Goal: Task Accomplishment & Management: Manage account settings

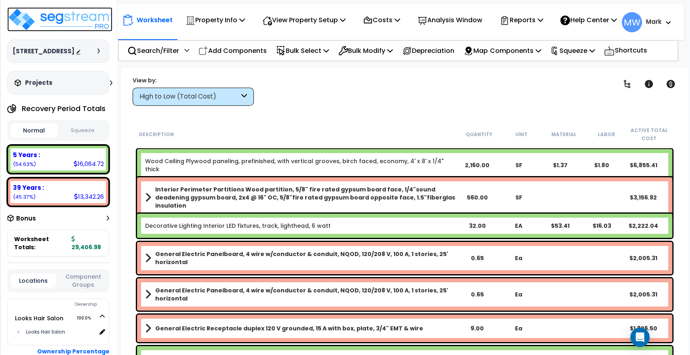
click at [46, 16] on img at bounding box center [59, 19] width 105 height 24
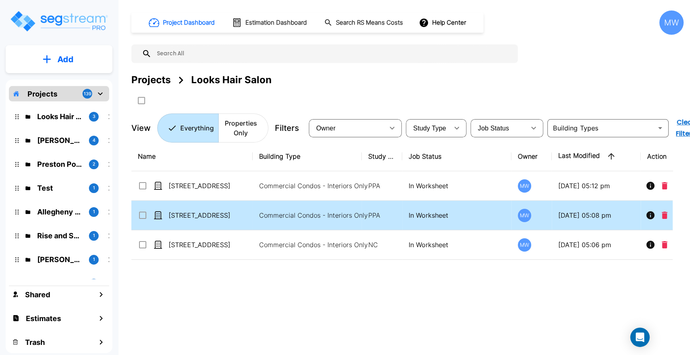
click at [255, 211] on td "Commercial Condos - Interiors Only" at bounding box center [307, 216] width 109 height 30
checkbox input "true"
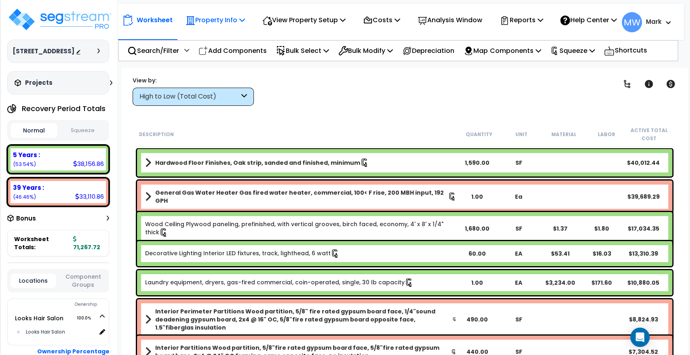
click at [220, 25] on p "Property Info" at bounding box center [215, 20] width 59 height 11
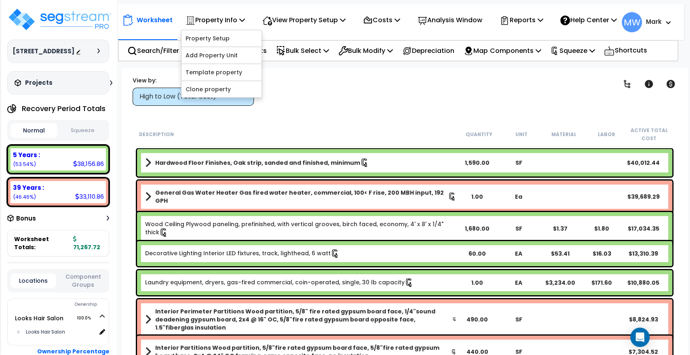
click at [296, 109] on div "Worksheet Property Info Property Setup Add Property Unit Template property Clon…" at bounding box center [405, 245] width 566 height 355
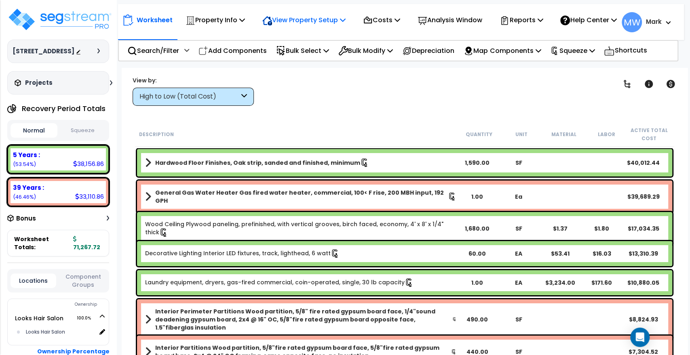
click at [245, 21] on p "View Property Setup" at bounding box center [215, 20] width 59 height 11
click at [277, 63] on link "View Questionnaire" at bounding box center [298, 55] width 80 height 16
click at [89, 125] on button "Squeeze" at bounding box center [82, 131] width 47 height 14
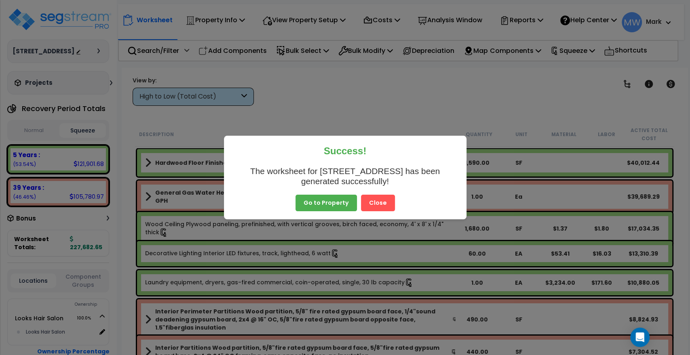
click at [384, 205] on button "Close" at bounding box center [378, 203] width 34 height 17
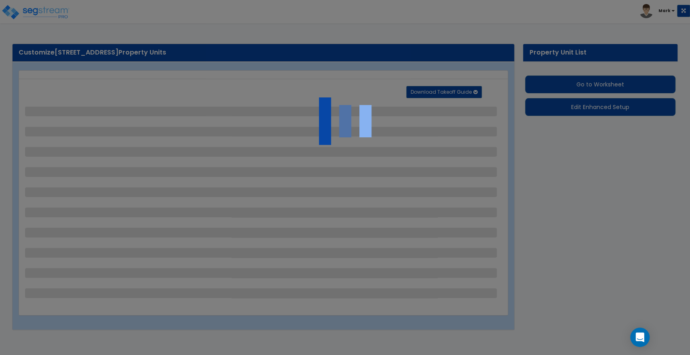
select select "1"
select select "2"
select select "1"
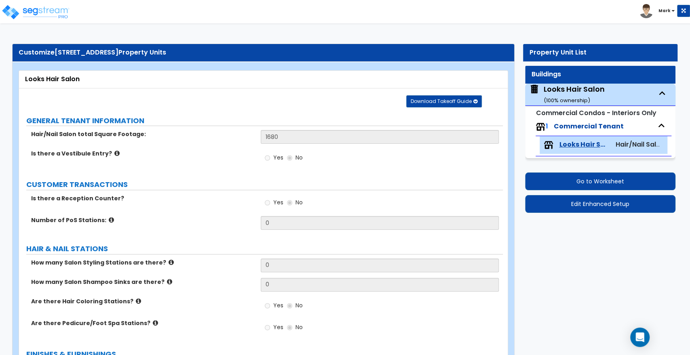
click at [581, 146] on span "Looks Hair Salon" at bounding box center [584, 144] width 51 height 9
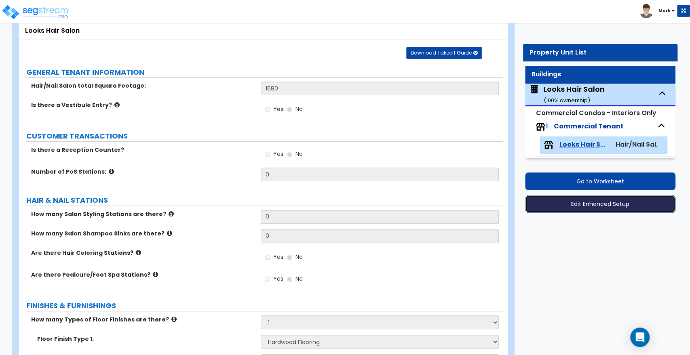
click at [585, 212] on button "Edit Enhanced Setup" at bounding box center [600, 204] width 150 height 18
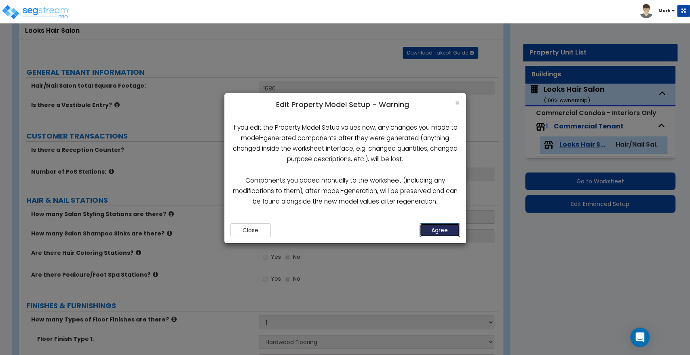
click at [456, 228] on button "Agree" at bounding box center [440, 231] width 40 height 14
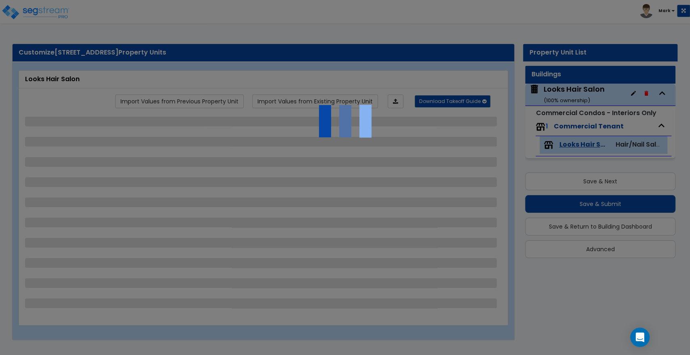
select select "1"
select select "2"
select select "1"
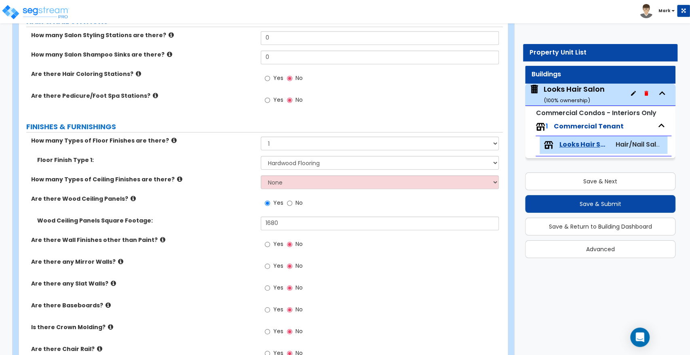
scroll to position [230, 0]
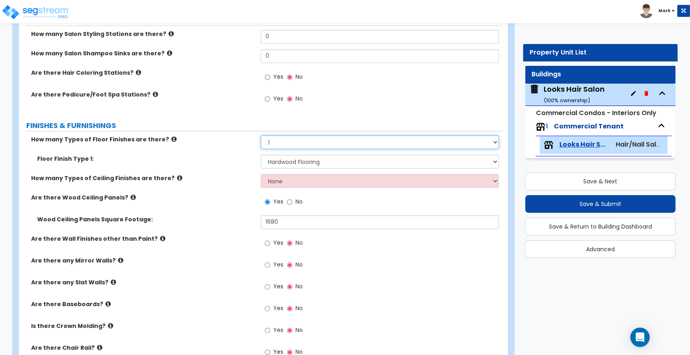
click at [294, 139] on select "None 1 2 3 4" at bounding box center [380, 142] width 238 height 14
select select "0"
click at [261, 135] on select "None 1 2 3 4" at bounding box center [380, 142] width 238 height 14
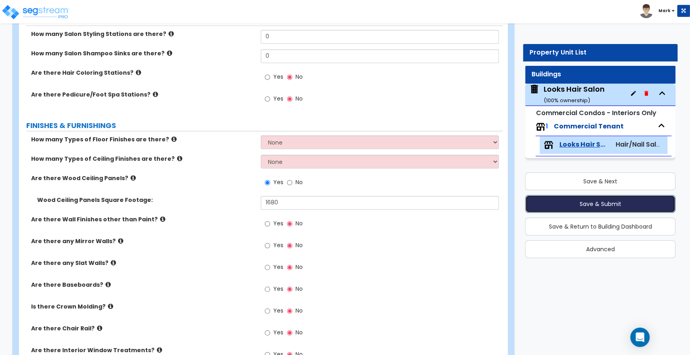
click at [550, 201] on button "Save & Submit" at bounding box center [600, 204] width 150 height 18
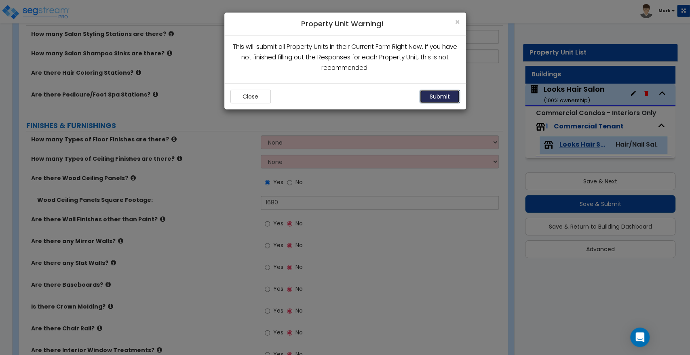
click at [441, 98] on button "Submit" at bounding box center [440, 97] width 40 height 14
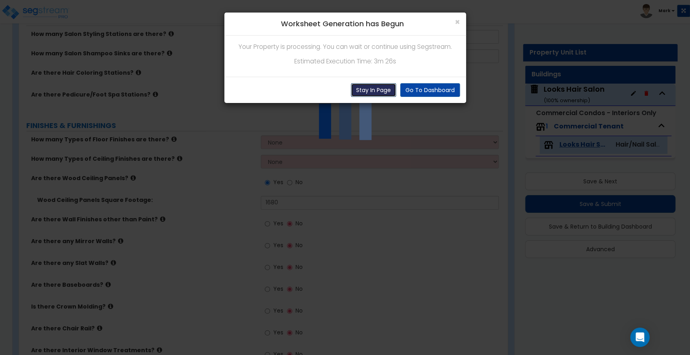
click at [384, 91] on button "Stay In Page" at bounding box center [373, 90] width 45 height 14
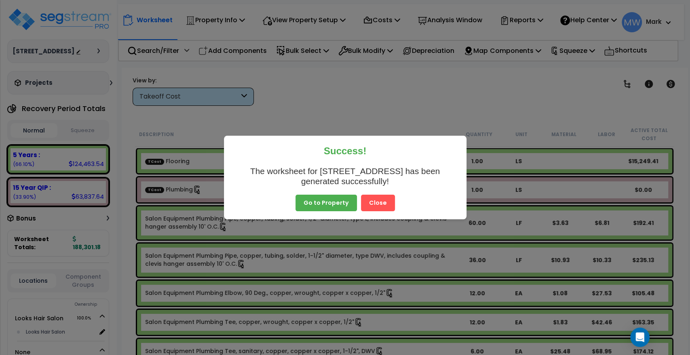
click at [376, 202] on button "Close" at bounding box center [378, 203] width 34 height 17
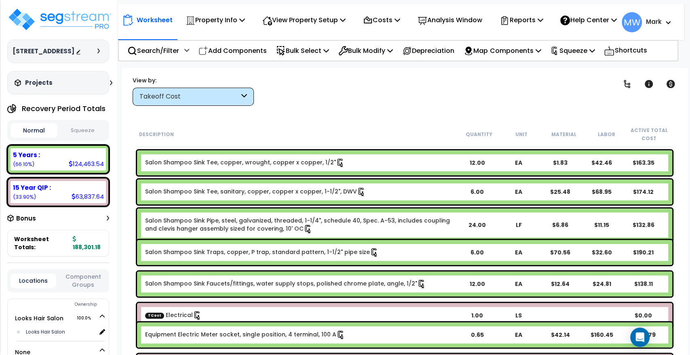
scroll to position [584, 0]
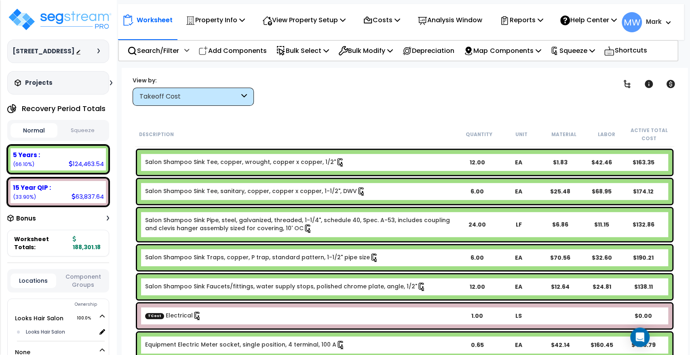
click at [84, 138] on button "Squeeze" at bounding box center [82, 131] width 47 height 14
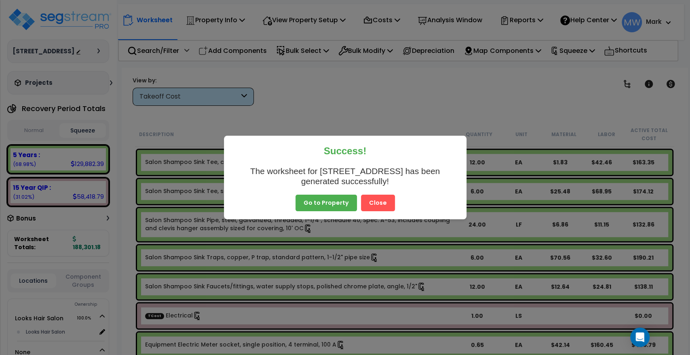
click at [331, 201] on button "Go to Property" at bounding box center [326, 203] width 61 height 17
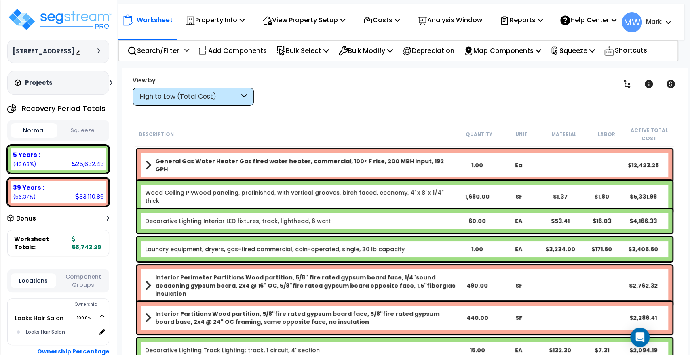
click at [86, 126] on button "Squeeze" at bounding box center [82, 131] width 47 height 14
click at [40, 135] on button "Normal" at bounding box center [34, 131] width 47 height 14
click at [87, 136] on button "Squeeze" at bounding box center [82, 131] width 47 height 14
click at [516, 22] on p "Reports" at bounding box center [521, 20] width 43 height 11
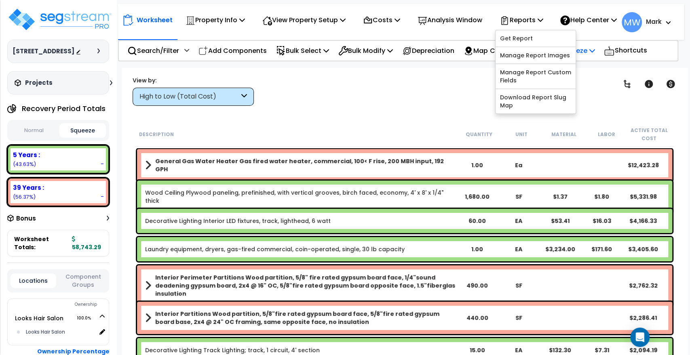
click at [587, 56] on p "Squeeze" at bounding box center [572, 50] width 44 height 11
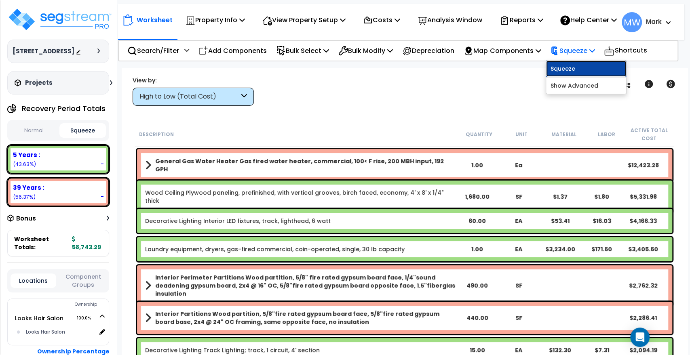
click at [572, 70] on link "Squeeze" at bounding box center [586, 69] width 80 height 16
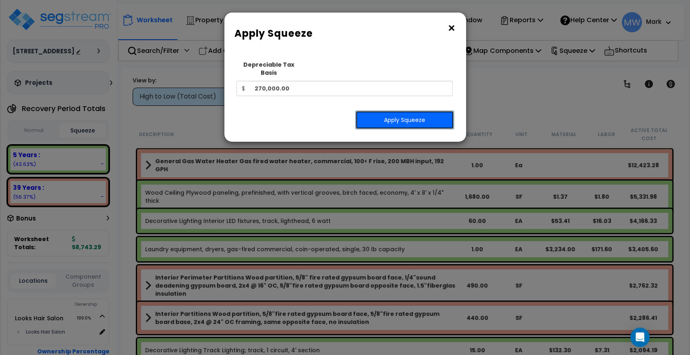
click at [407, 111] on button "Apply Squeeze" at bounding box center [404, 120] width 99 height 19
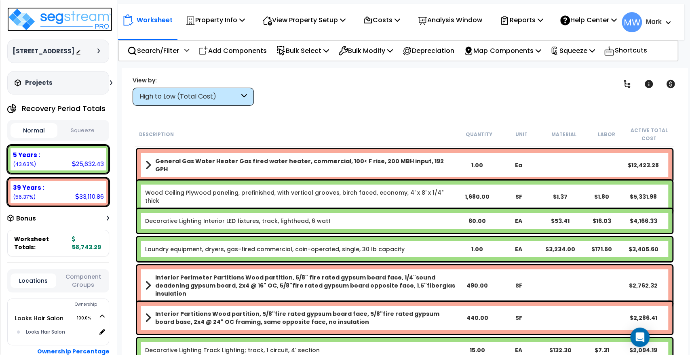
click at [45, 15] on img at bounding box center [59, 19] width 105 height 24
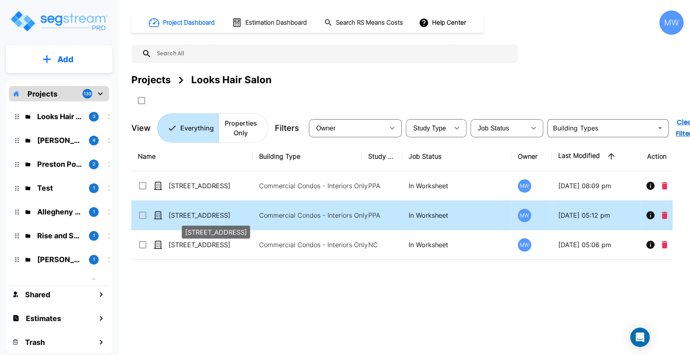
click at [240, 211] on p "[STREET_ADDRESS]" at bounding box center [209, 216] width 81 height 10
checkbox input "true"
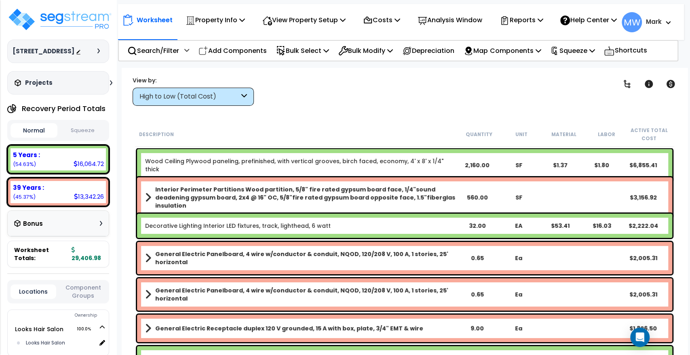
click at [87, 131] on button "Squeeze" at bounding box center [82, 131] width 47 height 14
click at [39, 132] on button "Normal" at bounding box center [34, 131] width 47 height 14
click at [76, 126] on button "Squeeze" at bounding box center [82, 131] width 47 height 14
click at [585, 52] on p "Squeeze" at bounding box center [572, 50] width 44 height 11
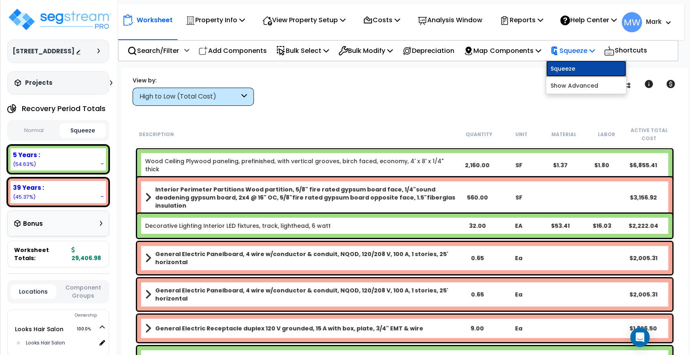
click at [572, 72] on link "Squeeze" at bounding box center [586, 69] width 80 height 16
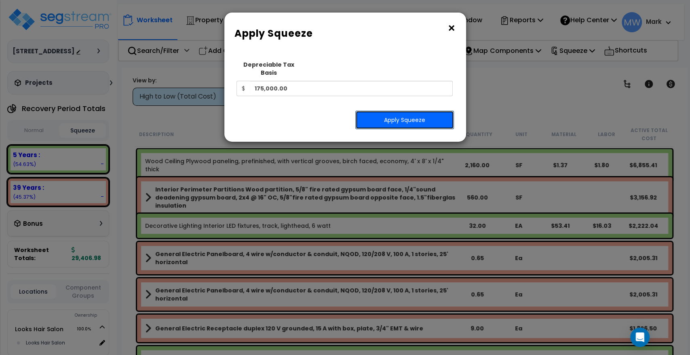
click at [393, 120] on button "Apply Squeeze" at bounding box center [404, 120] width 99 height 19
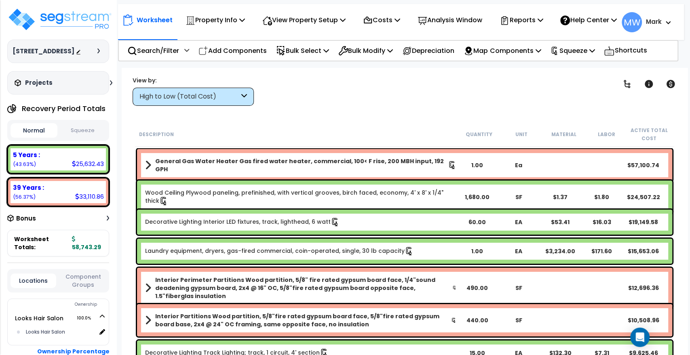
click at [77, 133] on button "Squeeze" at bounding box center [82, 131] width 47 height 14
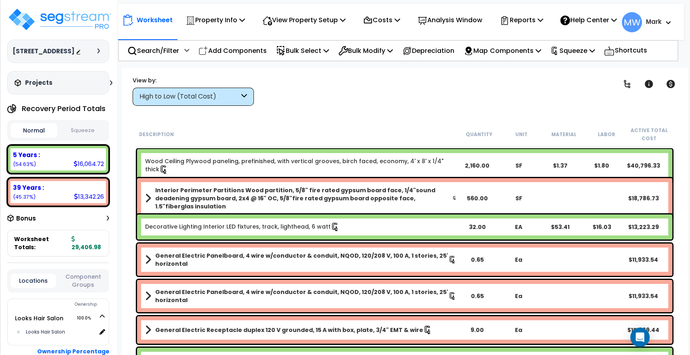
click at [84, 133] on button "Squeeze" at bounding box center [82, 131] width 47 height 14
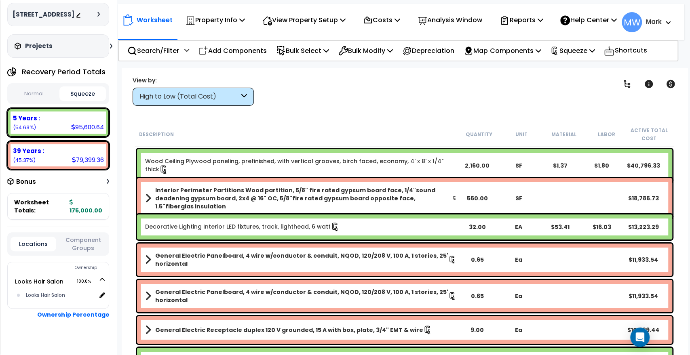
scroll to position [47, 0]
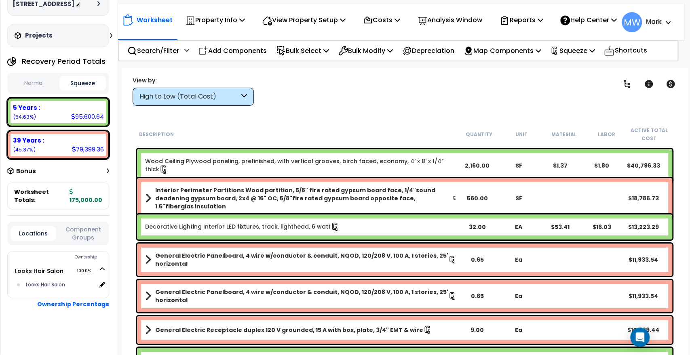
click at [78, 242] on div "Locations Component Groups" at bounding box center [58, 233] width 102 height 23
click at [78, 241] on button "Component Groups" at bounding box center [83, 233] width 46 height 17
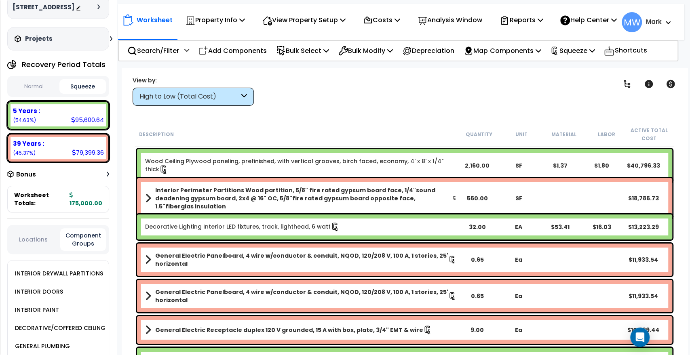
scroll to position [39, 0]
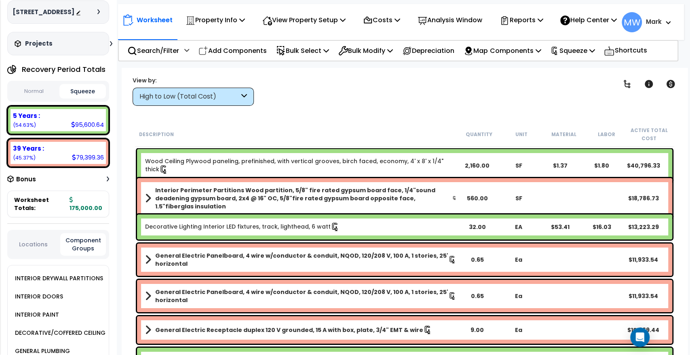
click at [33, 235] on div "Locations Component Groups" at bounding box center [58, 244] width 102 height 29
click at [52, 251] on div "Locations Component Groups" at bounding box center [58, 244] width 102 height 29
click at [27, 243] on button "Locations" at bounding box center [34, 244] width 46 height 9
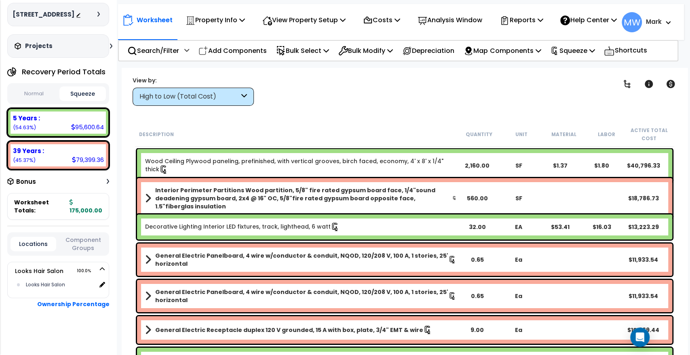
scroll to position [0, 0]
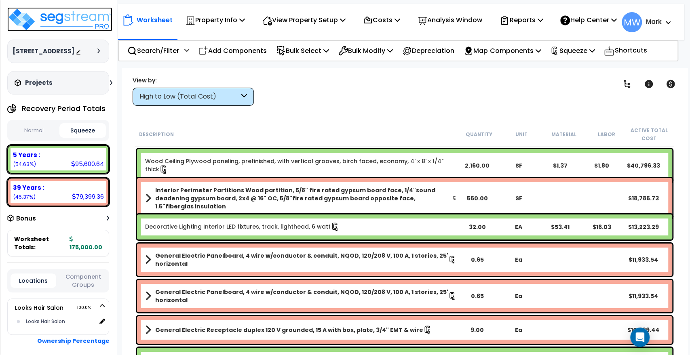
click at [44, 21] on img at bounding box center [59, 19] width 105 height 24
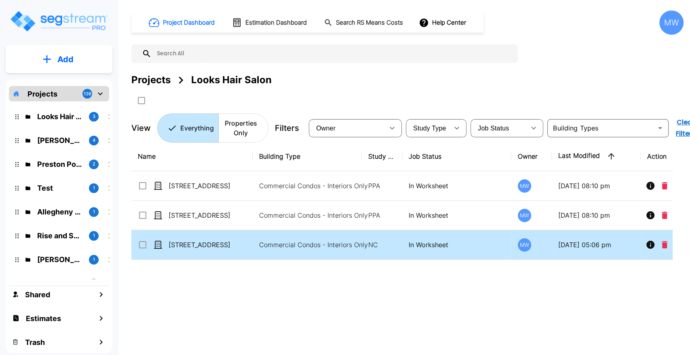
click at [268, 251] on td "Commercial Condos - Interiors Only" at bounding box center [307, 245] width 109 height 30
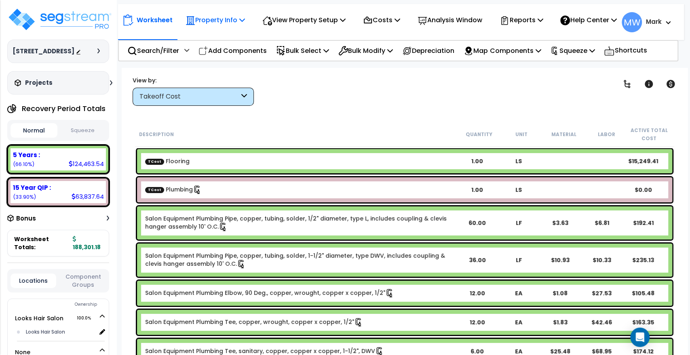
click at [212, 17] on p "Property Info" at bounding box center [215, 20] width 59 height 11
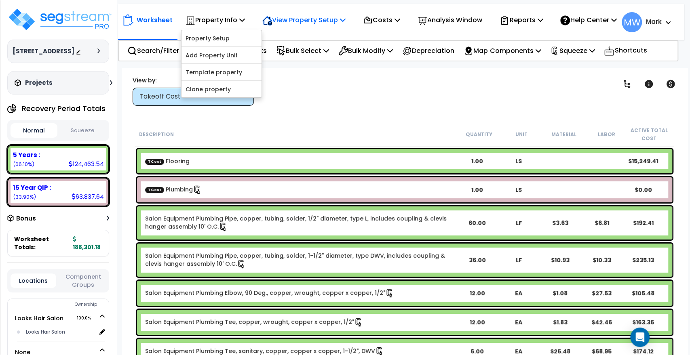
click at [245, 25] on p "View Property Setup" at bounding box center [215, 20] width 59 height 11
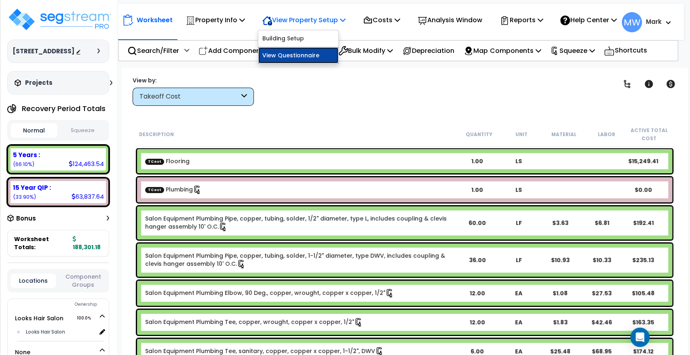
click at [278, 58] on link "View Questionnaire" at bounding box center [298, 55] width 80 height 16
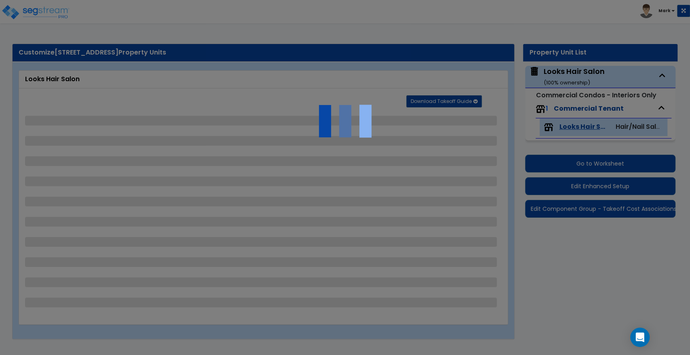
select select "1"
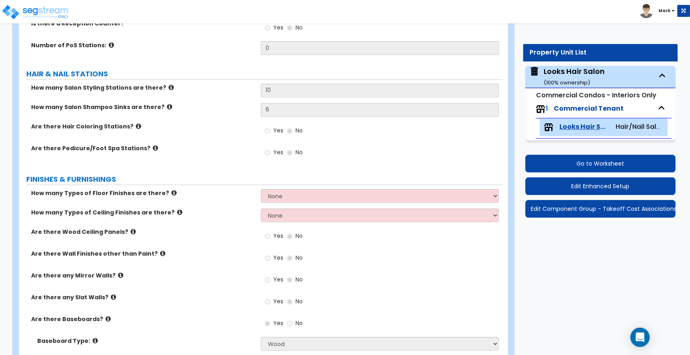
scroll to position [170, 0]
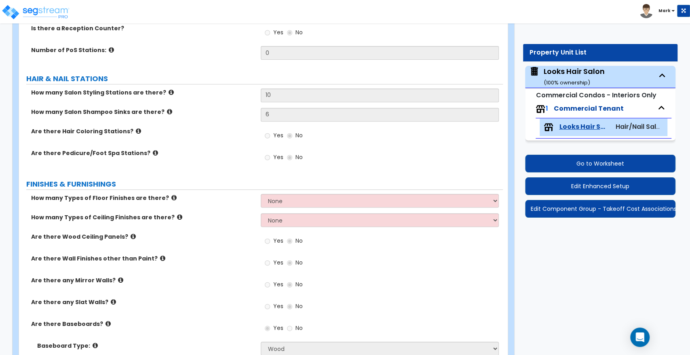
click at [136, 131] on icon at bounding box center [138, 131] width 5 height 6
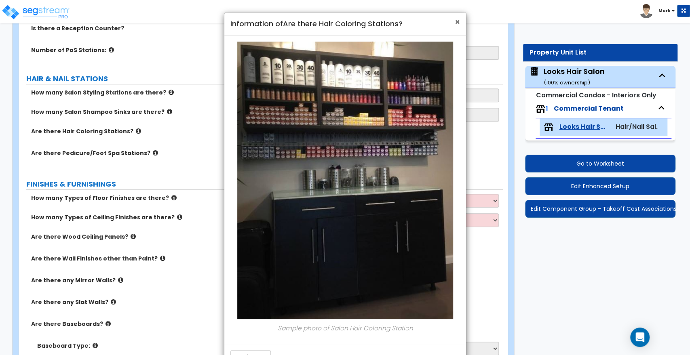
click at [456, 17] on span "×" at bounding box center [457, 22] width 5 height 12
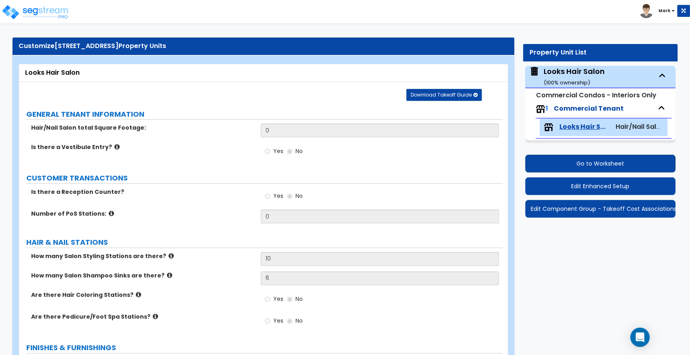
scroll to position [0, 0]
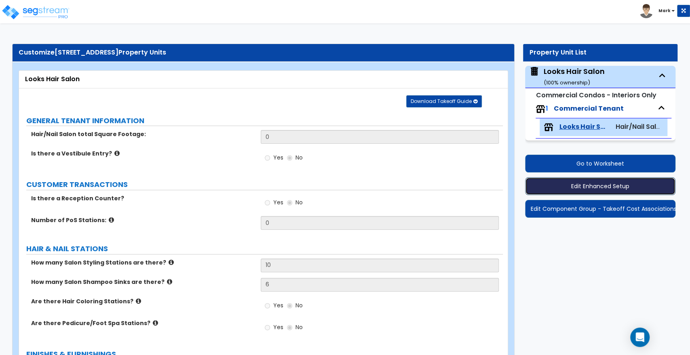
click at [589, 187] on button "Edit Enhanced Setup" at bounding box center [600, 186] width 150 height 18
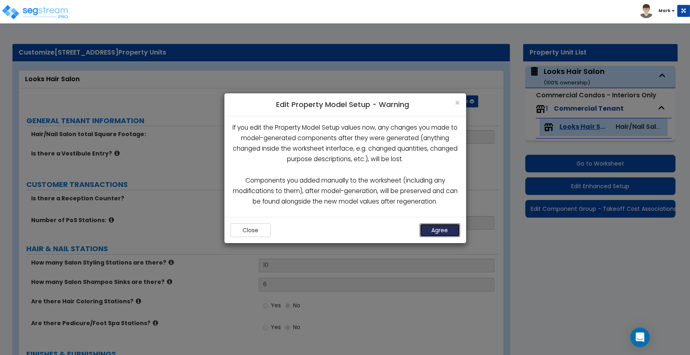
click at [435, 231] on button "Agree" at bounding box center [440, 231] width 40 height 14
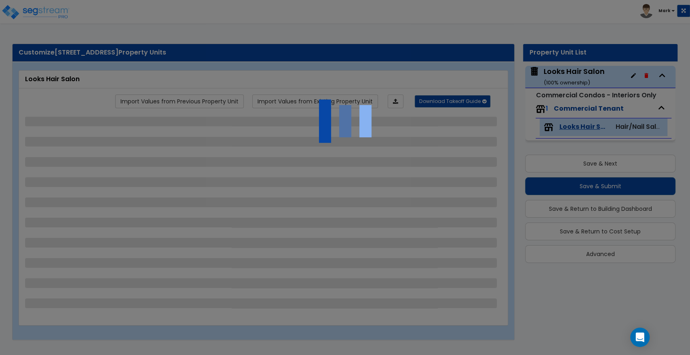
select select "1"
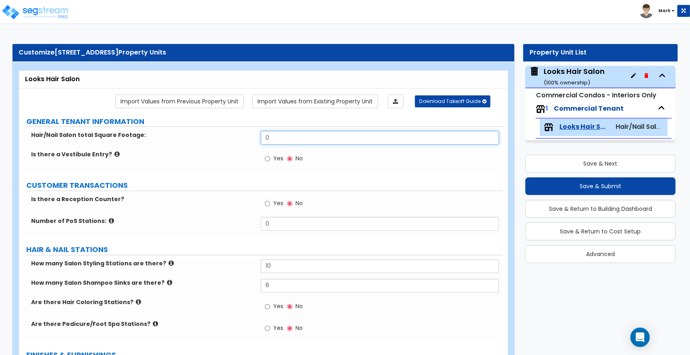
click at [314, 144] on input "0" at bounding box center [380, 138] width 238 height 14
type input "3,840"
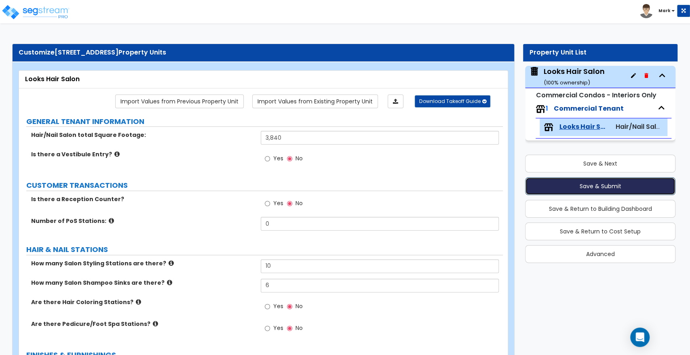
click at [625, 186] on button "Save & Submit" at bounding box center [600, 186] width 150 height 18
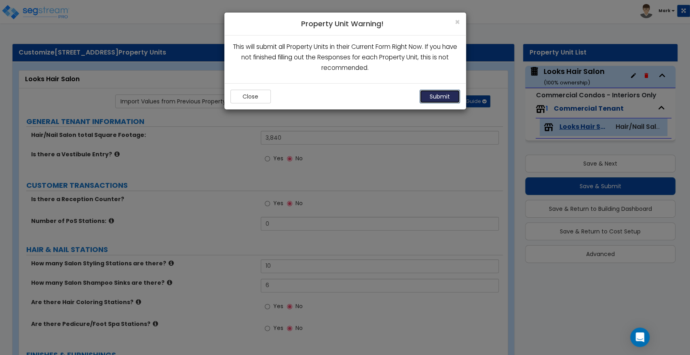
click at [424, 99] on button "Submit" at bounding box center [440, 97] width 40 height 14
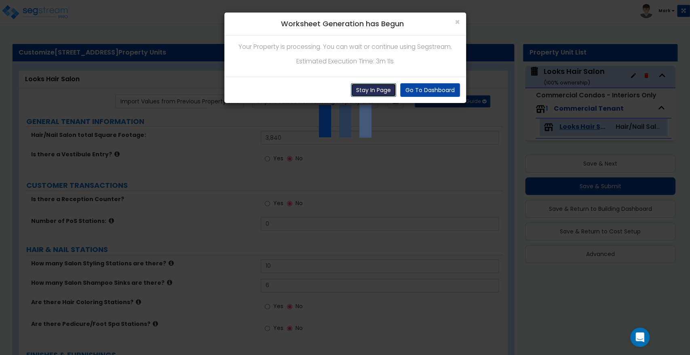
click at [376, 90] on button "Stay In Page" at bounding box center [373, 90] width 45 height 14
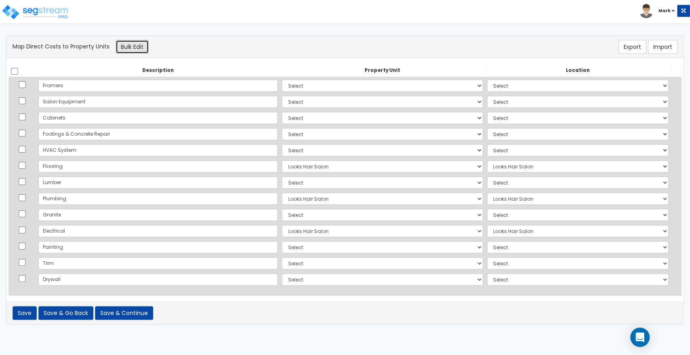
click at [140, 41] on button "Bulk Edit" at bounding box center [132, 47] width 33 height 14
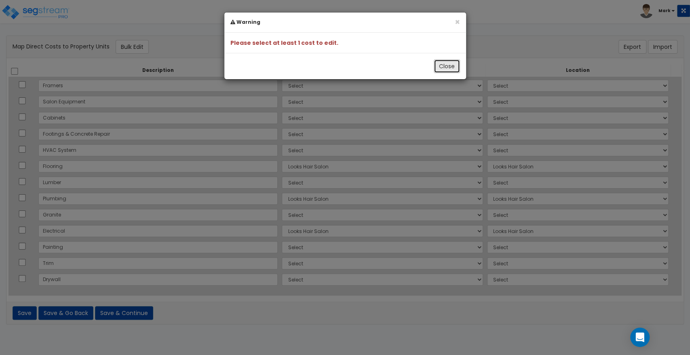
click at [440, 68] on button "Close" at bounding box center [447, 66] width 26 height 14
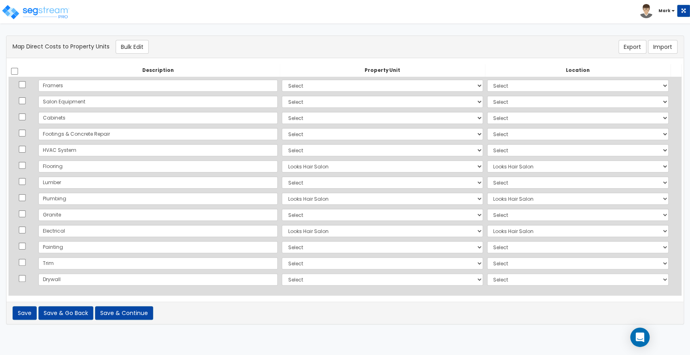
click at [19, 68] on th at bounding box center [22, 70] width 28 height 13
click at [15, 68] on input "checkbox" at bounding box center [15, 71] width 8 height 7
checkbox input "true"
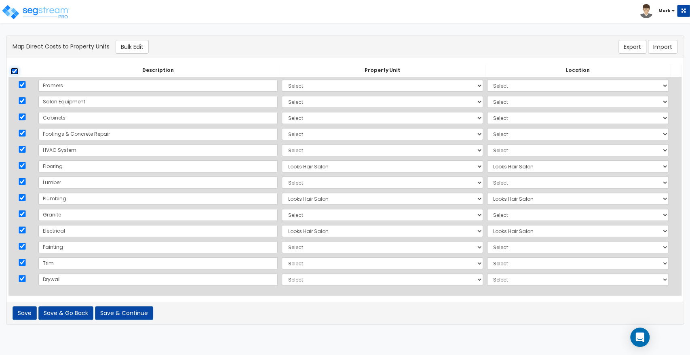
checkbox input "true"
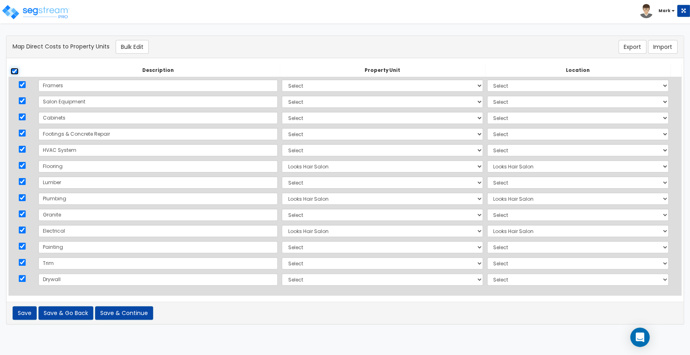
checkbox input "true"
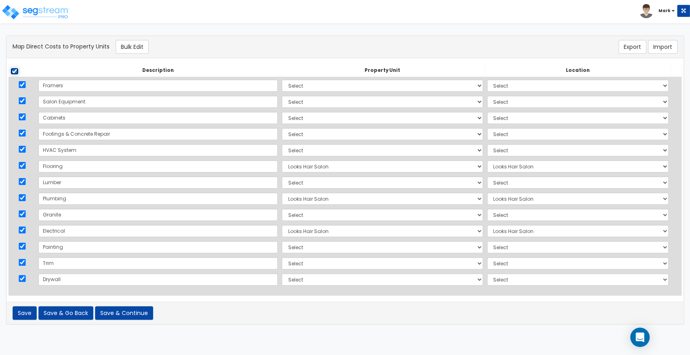
checkbox input "true"
click at [135, 42] on button "Bulk Edit" at bounding box center [132, 47] width 33 height 14
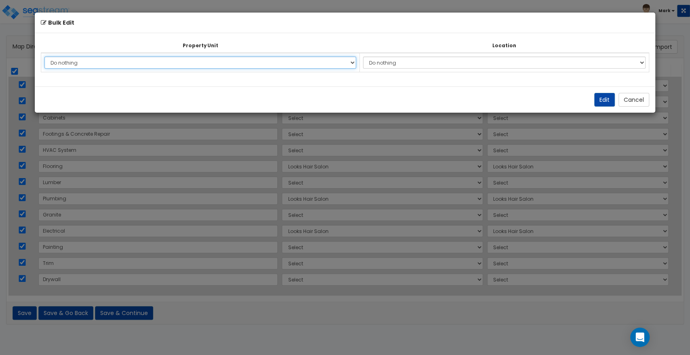
click at [154, 60] on select "Do nothing Looks Hair Salon Add Additional Property Unit" at bounding box center [200, 63] width 312 height 12
select select "162880"
click at [44, 57] on select "Do nothing Looks Hair Salon Add Additional Property Unit" at bounding box center [200, 63] width 312 height 12
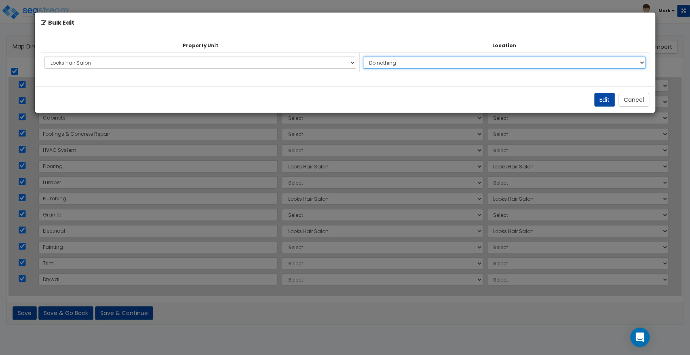
click at [468, 66] on select "Do nothing Add Additional Location Building Building Interior Looks Hair Salon …" at bounding box center [504, 63] width 283 height 12
select select "31406"
click at [366, 57] on select "Do nothing Add Additional Location Building Building Interior Looks Hair Salon …" at bounding box center [504, 63] width 283 height 12
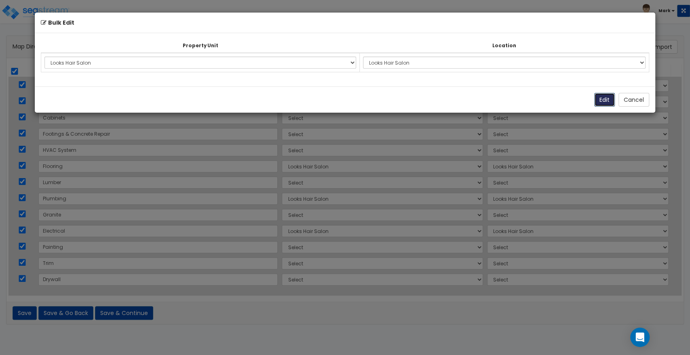
click at [602, 103] on button "Edit" at bounding box center [604, 100] width 21 height 14
select select "162880"
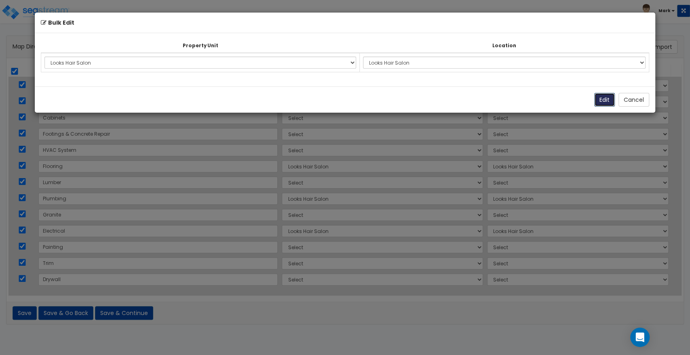
select select "162880"
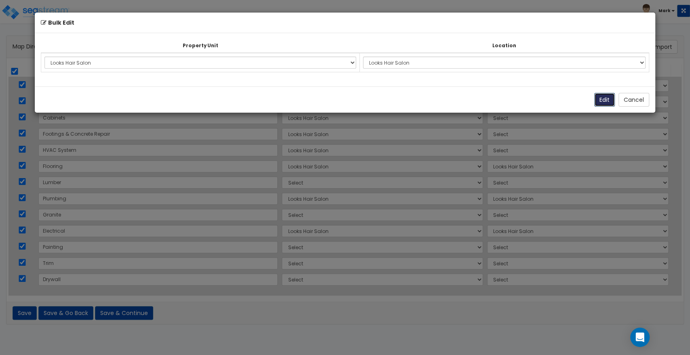
select select "162880"
select select "31406"
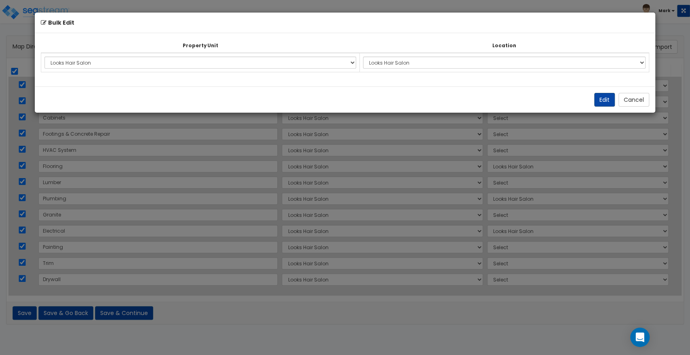
select select "31406"
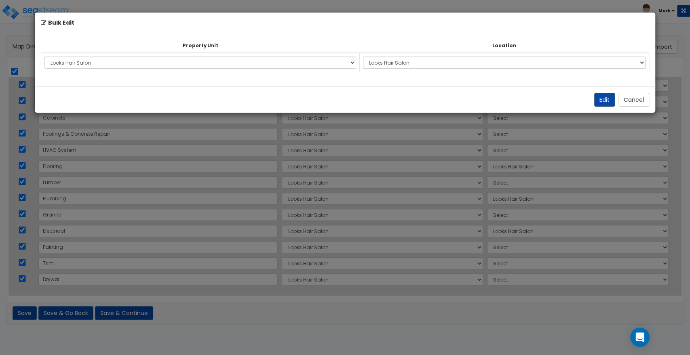
select select "31406"
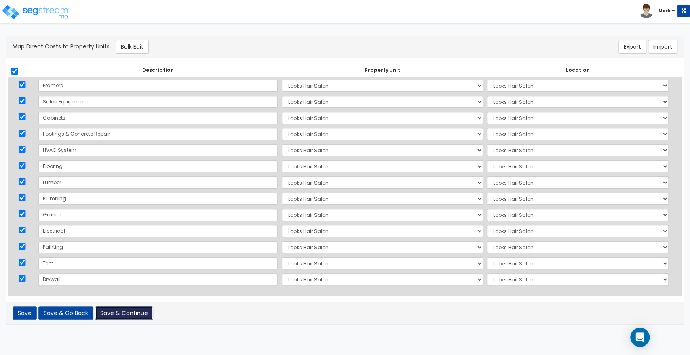
click at [126, 316] on button "Save & Continue" at bounding box center [124, 313] width 58 height 14
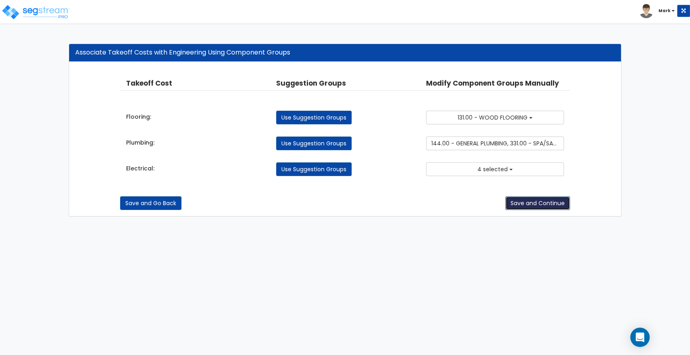
click at [528, 205] on button "Save and Continue" at bounding box center [537, 203] width 65 height 14
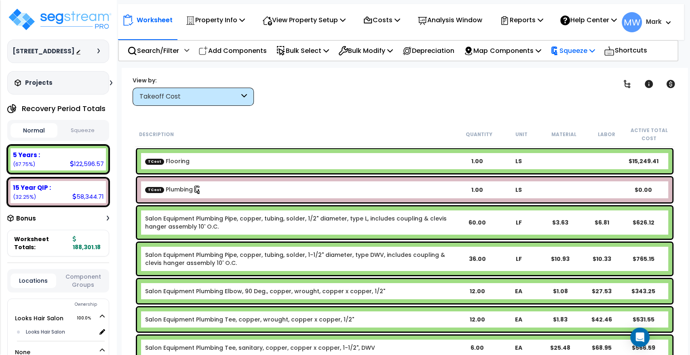
click at [591, 55] on p "Squeeze" at bounding box center [572, 50] width 44 height 11
click at [582, 79] on link "Squeeze" at bounding box center [586, 70] width 80 height 19
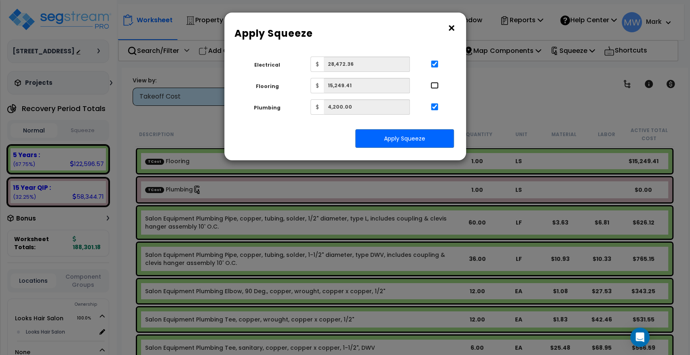
click at [435, 88] on input "..." at bounding box center [435, 85] width 8 height 7
click at [433, 89] on input "..." at bounding box center [435, 85] width 8 height 7
checkbox input "false"
click at [424, 143] on button "Apply Squeeze" at bounding box center [404, 138] width 99 height 19
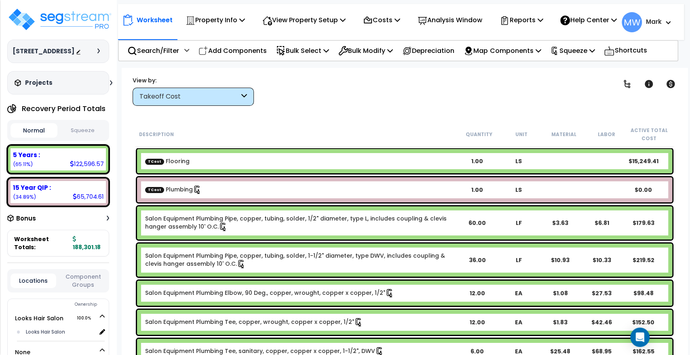
scroll to position [36, 0]
click at [235, 103] on div "Takeoff Cost" at bounding box center [193, 97] width 121 height 18
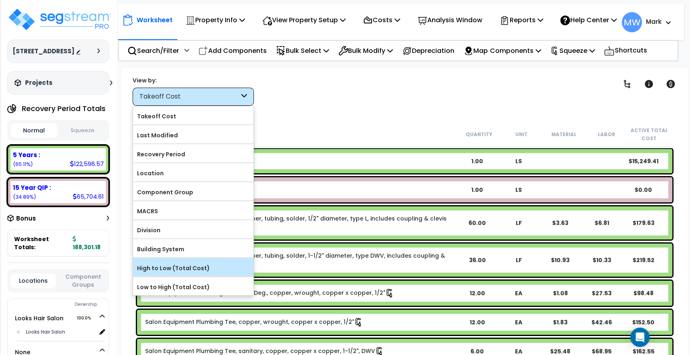
click at [184, 271] on label "High to Low (Total Cost)" at bounding box center [193, 268] width 120 height 12
click at [0, 0] on input "High to Low (Total Cost)" at bounding box center [0, 0] width 0 height 0
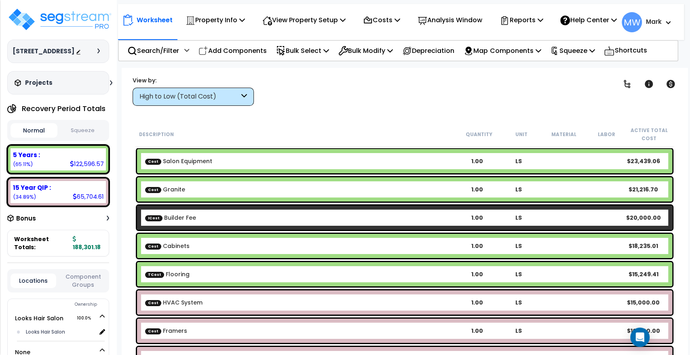
scroll to position [0, 0]
click at [83, 138] on button "Squeeze" at bounding box center [82, 131] width 47 height 14
click at [34, 137] on button "Normal" at bounding box center [34, 131] width 47 height 14
click at [80, 138] on button "Squeeze" at bounding box center [82, 131] width 47 height 14
click at [31, 138] on button "Normal" at bounding box center [34, 131] width 47 height 14
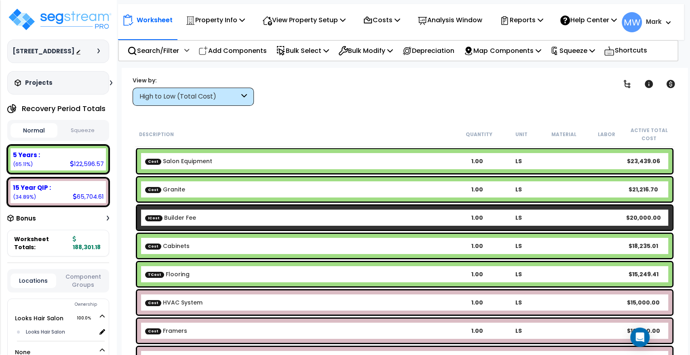
click at [74, 141] on div "Normal Squeeze" at bounding box center [58, 130] width 102 height 21
click at [72, 138] on button "Squeeze" at bounding box center [82, 131] width 47 height 14
click at [21, 137] on button "Normal" at bounding box center [34, 131] width 47 height 14
click at [80, 138] on button "Squeeze" at bounding box center [82, 131] width 47 height 14
click at [26, 138] on button "Normal" at bounding box center [34, 131] width 47 height 14
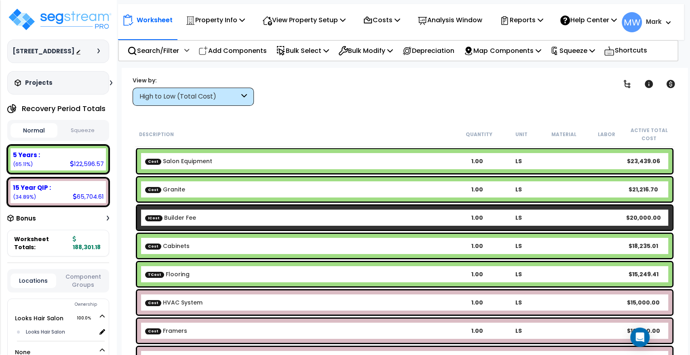
click at [74, 136] on button "Squeeze" at bounding box center [82, 131] width 47 height 14
click at [32, 138] on button "Normal" at bounding box center [34, 131] width 47 height 14
click at [83, 138] on button "Squeeze" at bounding box center [82, 131] width 47 height 14
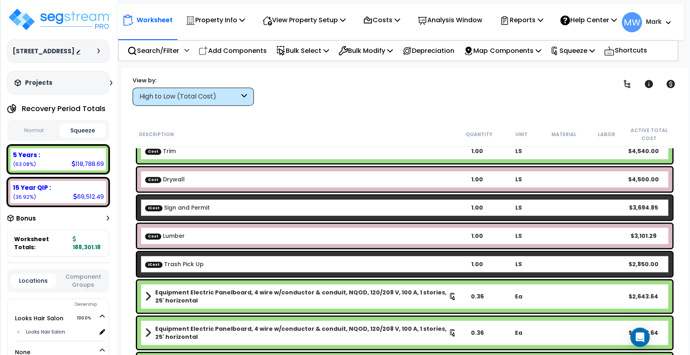
scroll to position [406, 0]
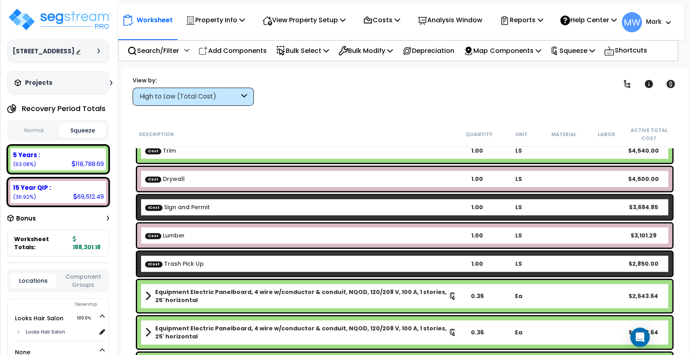
click at [29, 138] on button "Normal" at bounding box center [34, 131] width 47 height 14
click at [75, 138] on button "Squeeze" at bounding box center [82, 131] width 47 height 14
click at [106, 87] on div "Projects" at bounding box center [65, 83] width 104 height 8
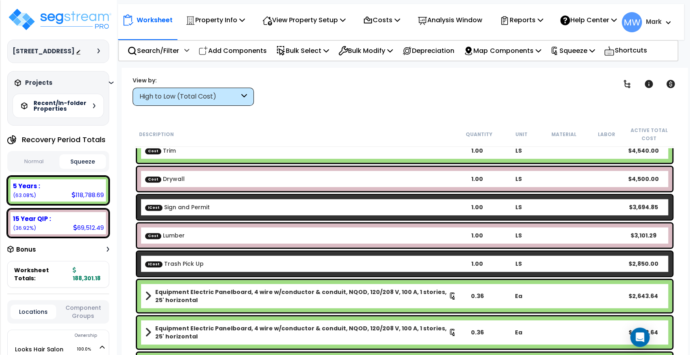
click at [106, 87] on div "Projects" at bounding box center [65, 83] width 104 height 8
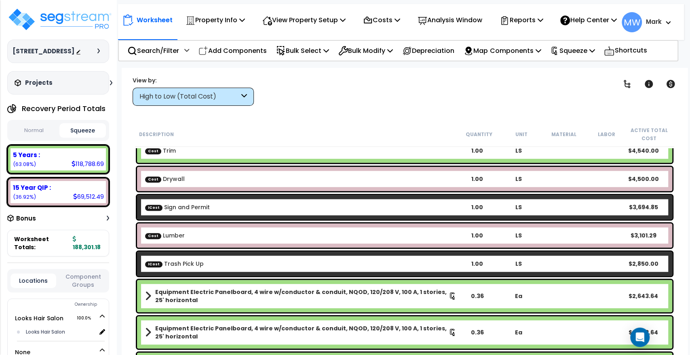
click at [101, 53] on div at bounding box center [100, 51] width 6 height 5
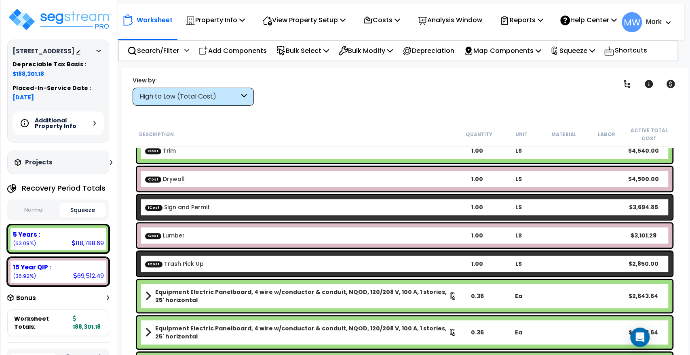
click at [101, 52] on icon at bounding box center [98, 51] width 5 height 2
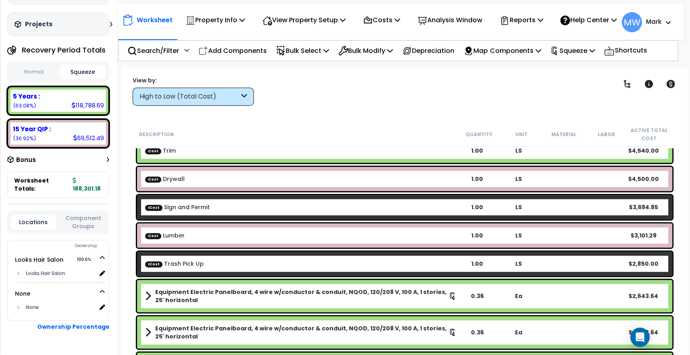
scroll to position [81, 0]
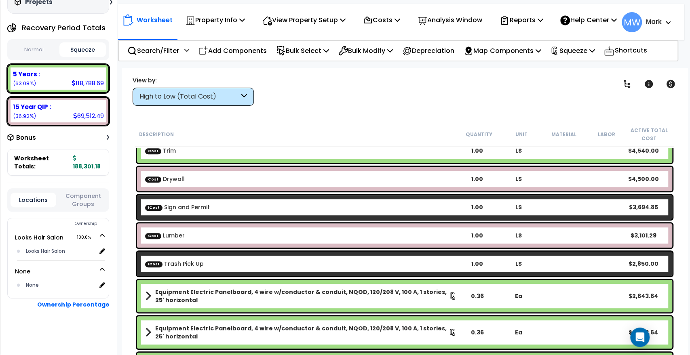
click at [85, 207] on button "Component Groups" at bounding box center [83, 200] width 46 height 17
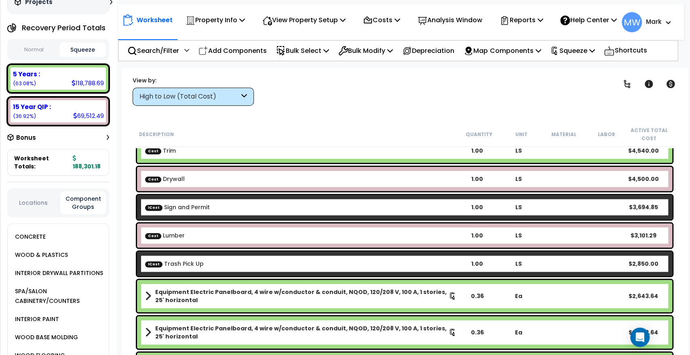
click at [32, 204] on button "Locations" at bounding box center [34, 202] width 46 height 9
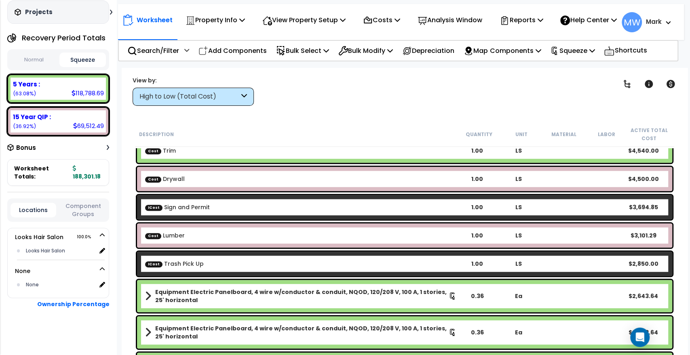
scroll to position [36, 0]
click at [665, 84] on link at bounding box center [671, 84] width 18 height 18
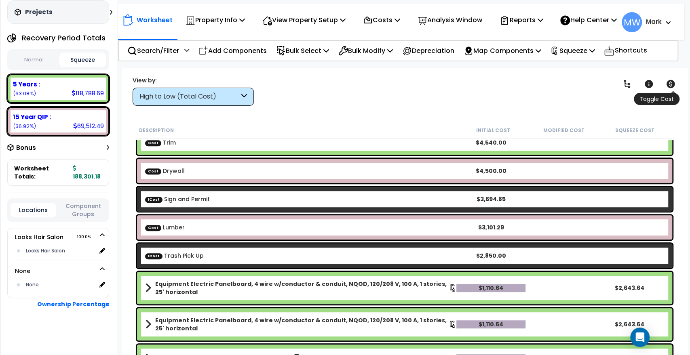
click at [665, 84] on link at bounding box center [671, 84] width 18 height 18
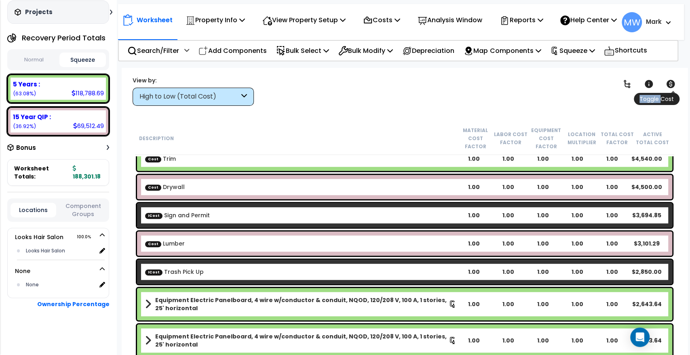
click at [665, 84] on link at bounding box center [671, 84] width 18 height 18
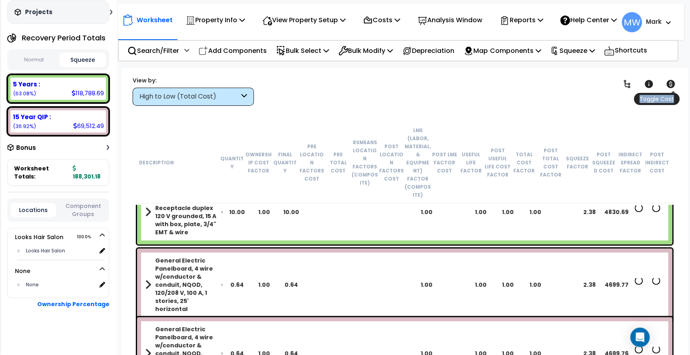
click at [665, 84] on link at bounding box center [671, 84] width 18 height 18
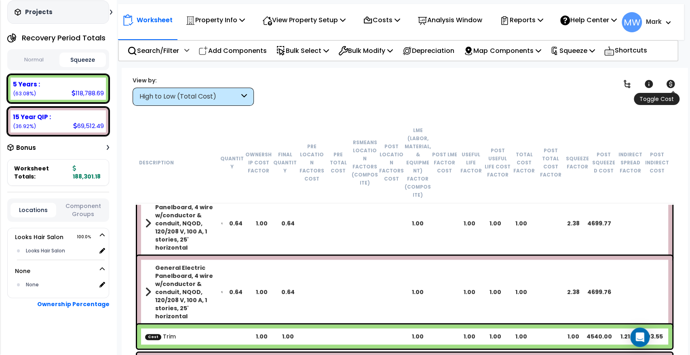
click at [667, 82] on icon at bounding box center [671, 84] width 8 height 8
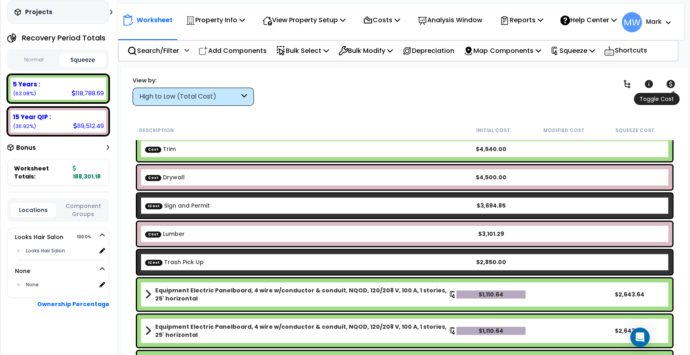
click at [669, 91] on link at bounding box center [671, 84] width 18 height 18
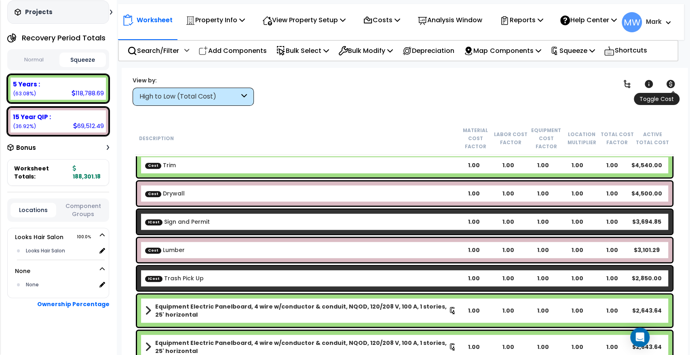
click at [669, 91] on link at bounding box center [671, 84] width 18 height 18
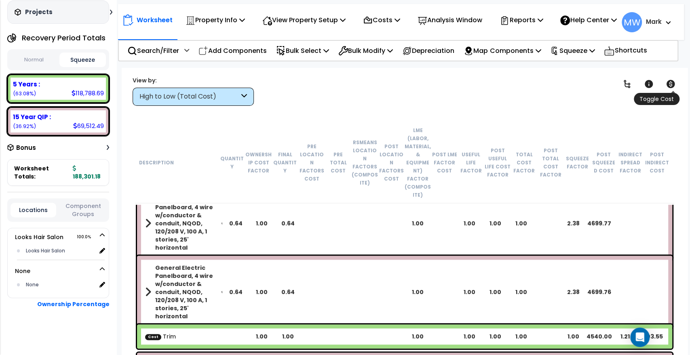
click at [669, 91] on link at bounding box center [671, 84] width 18 height 18
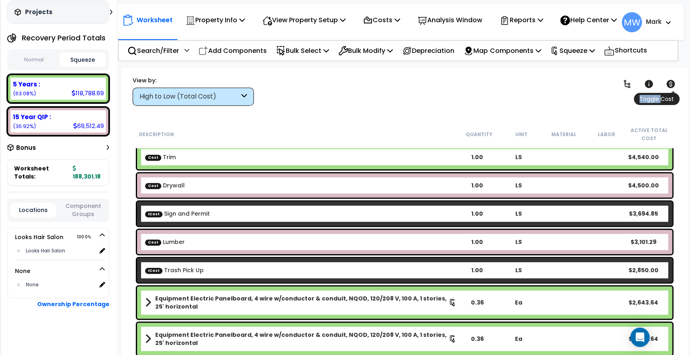
click at [669, 91] on link at bounding box center [671, 84] width 18 height 18
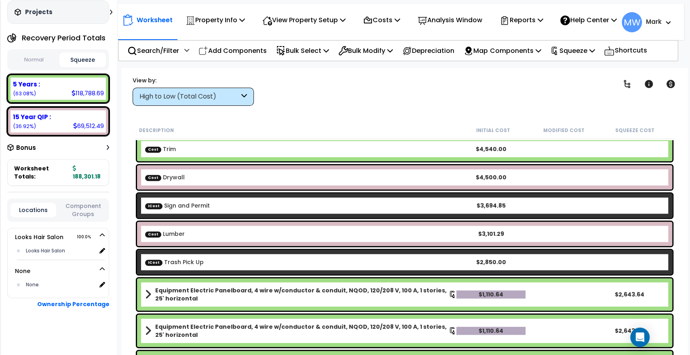
click at [581, 99] on div "Clear Filters" at bounding box center [433, 91] width 338 height 30
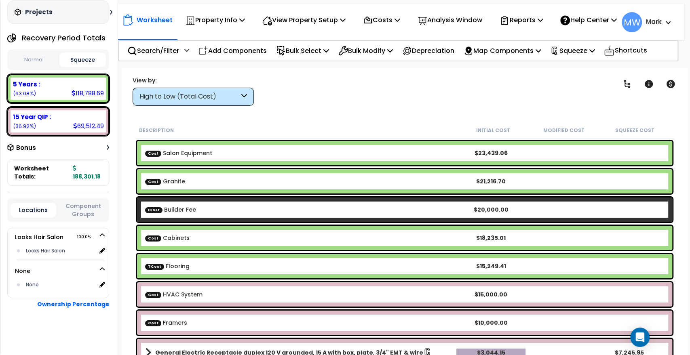
scroll to position [0, 0]
click at [672, 85] on icon at bounding box center [671, 84] width 8 height 8
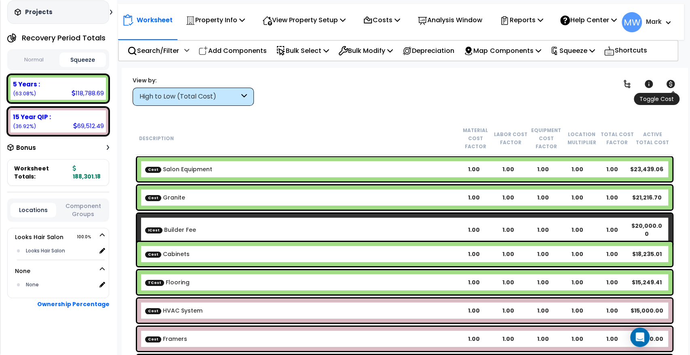
click at [672, 85] on icon at bounding box center [671, 84] width 8 height 8
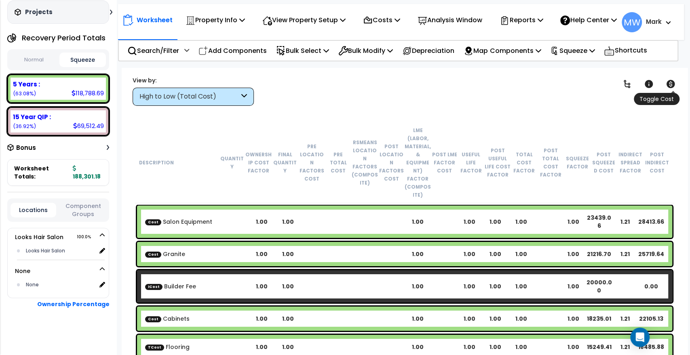
click at [672, 85] on icon at bounding box center [671, 84] width 8 height 8
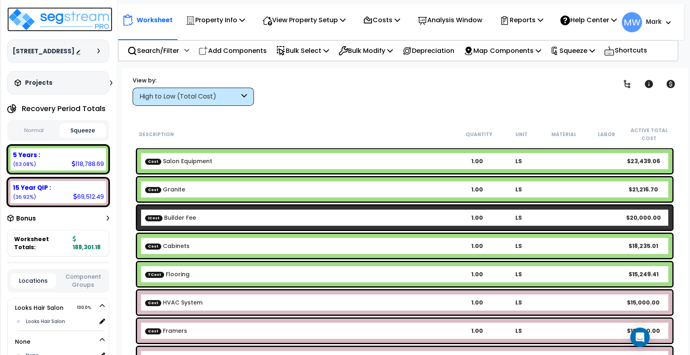
click at [46, 26] on img at bounding box center [59, 19] width 105 height 24
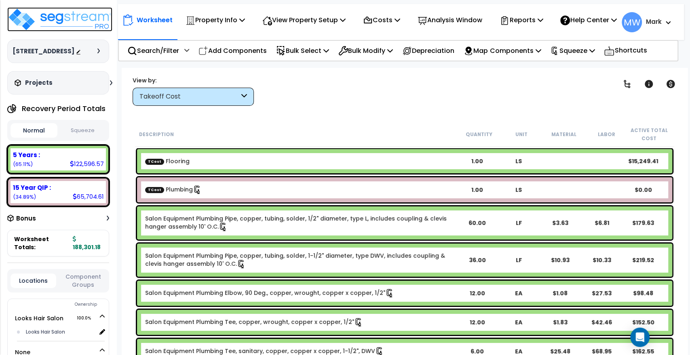
click at [66, 26] on img at bounding box center [59, 19] width 105 height 24
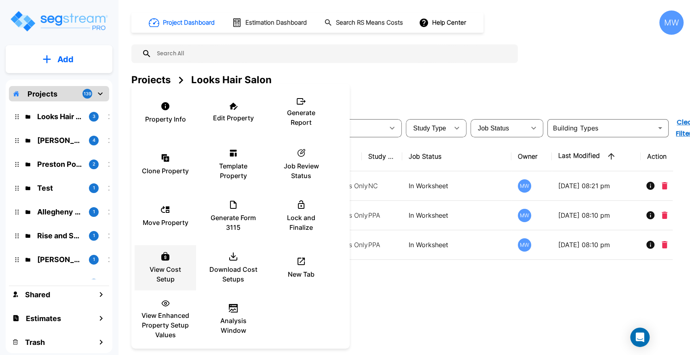
click at [168, 276] on p "View Cost Setup" at bounding box center [165, 274] width 49 height 19
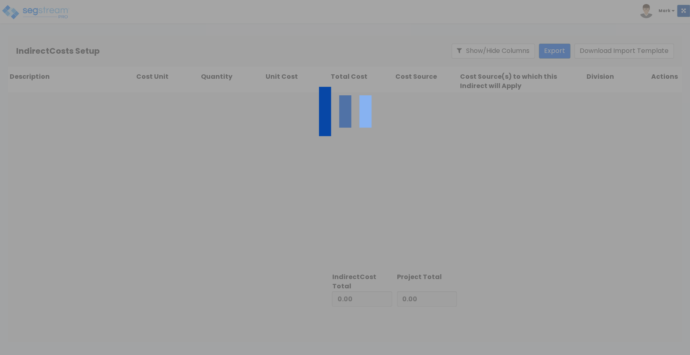
type input "155,333.83"
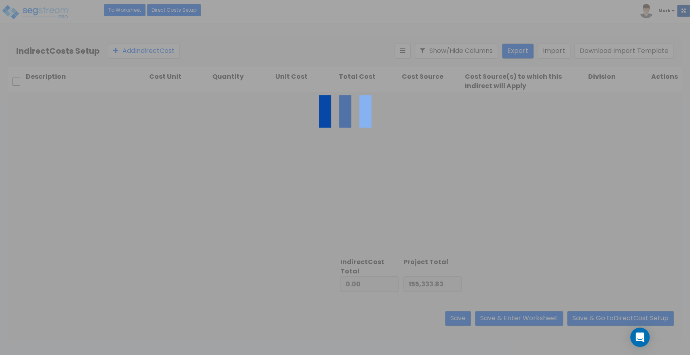
type input "32,967.35"
type input "188,301.18"
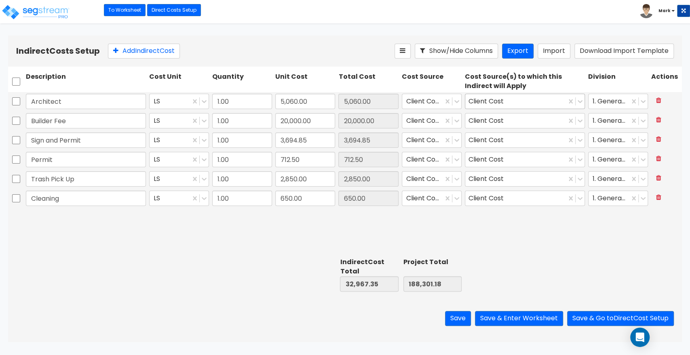
click at [502, 99] on div "Client Cost" at bounding box center [488, 101] width 38 height 13
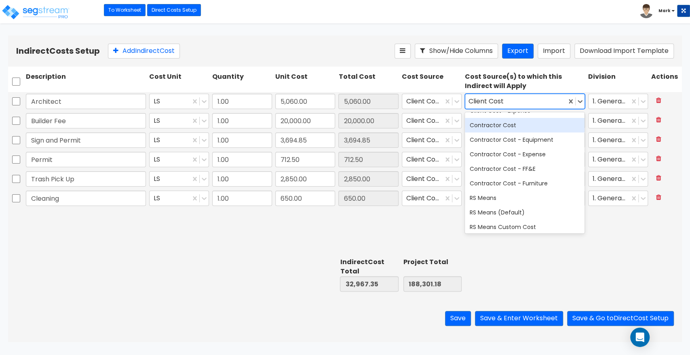
scroll to position [27, 0]
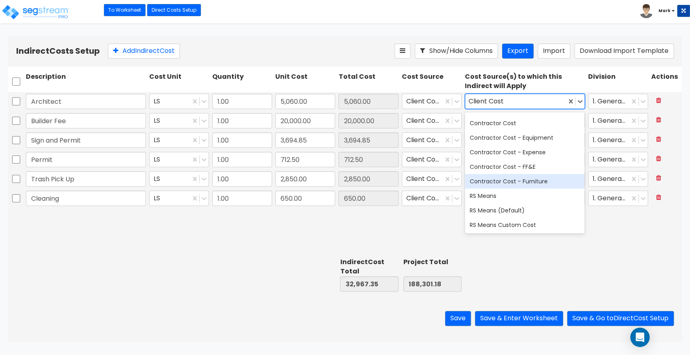
click at [422, 229] on div "Architect LS 1.00 5,060.00 5,060.00 Client Cost 10 results available. Use Up an…" at bounding box center [345, 173] width 674 height 163
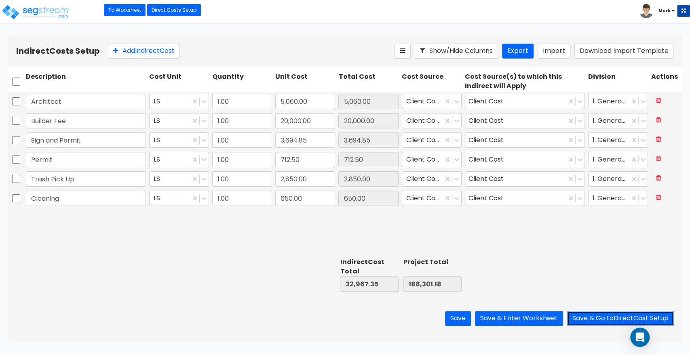
click at [591, 312] on button "Save & Go to Direct Cost Setup" at bounding box center [620, 318] width 107 height 15
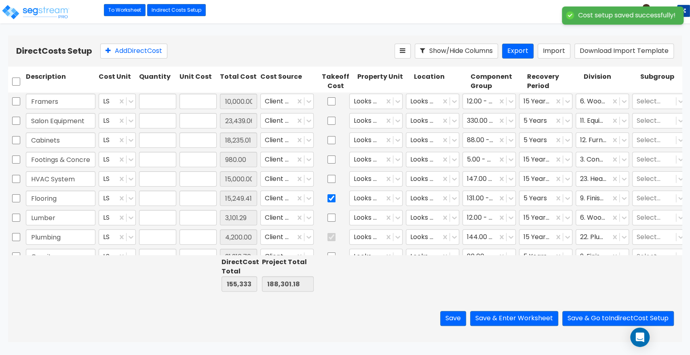
type input "1.00"
type input "10,000.00"
type input "1.00"
type input "23,439.06"
type input "1.00"
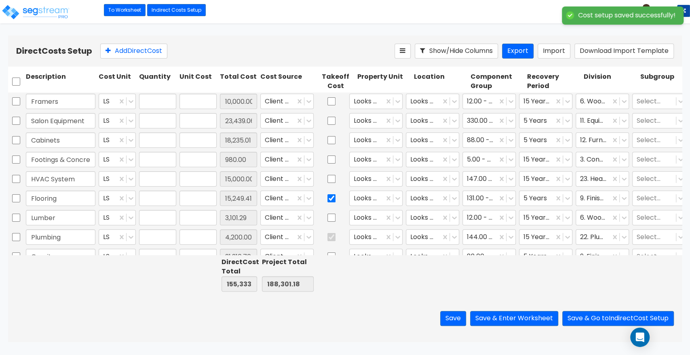
type input "18,235.01"
type input "1.00"
type input "980.00"
type input "1.00"
type input "15,000.00"
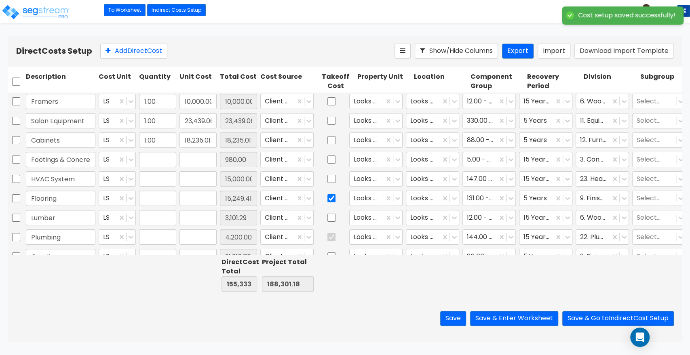
type input "1.00"
type input "15,249.41"
type input "1.00"
type input "3,101.29"
type input "1.00"
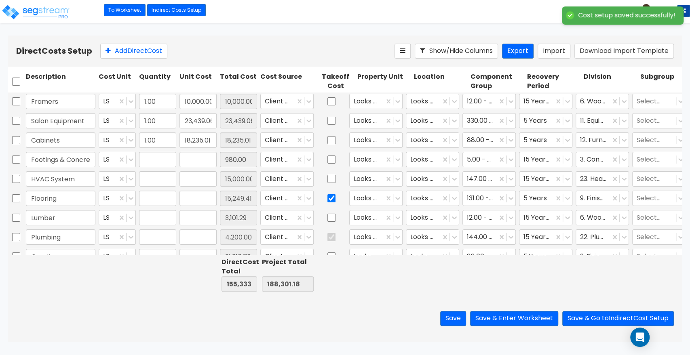
type input "4,200.00"
type input "1.00"
type input "21,216.70"
type input "1.00"
type input "28,472.36"
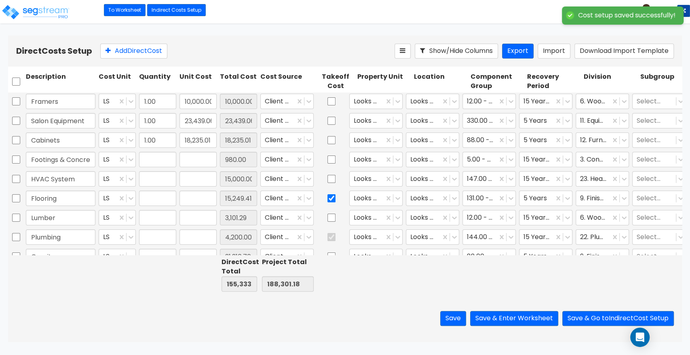
type input "1.00"
type input "6,400.00"
type input "1.00"
type input "4,540.00"
type input "1.00"
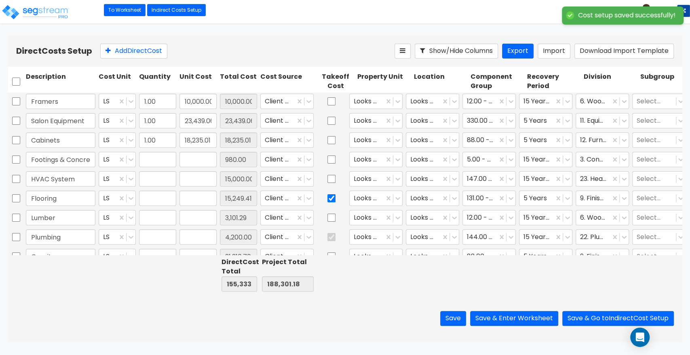
type input "4,500.00"
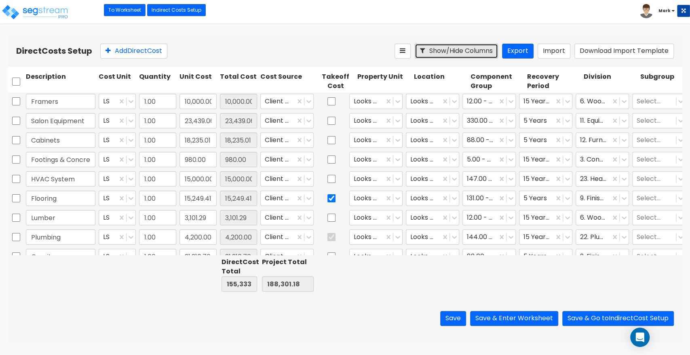
click at [456, 52] on button "Show/Hide Columns" at bounding box center [456, 51] width 83 height 15
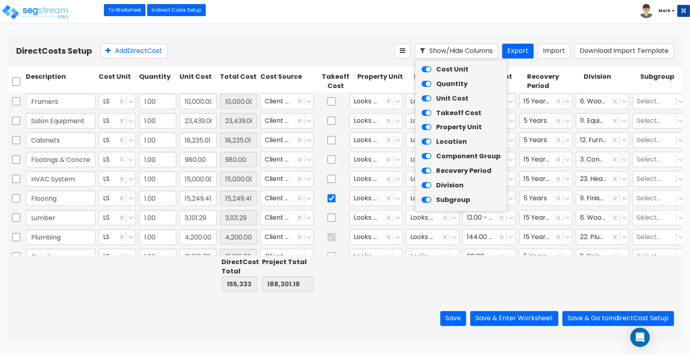
click at [427, 70] on icon at bounding box center [427, 69] width 10 height 8
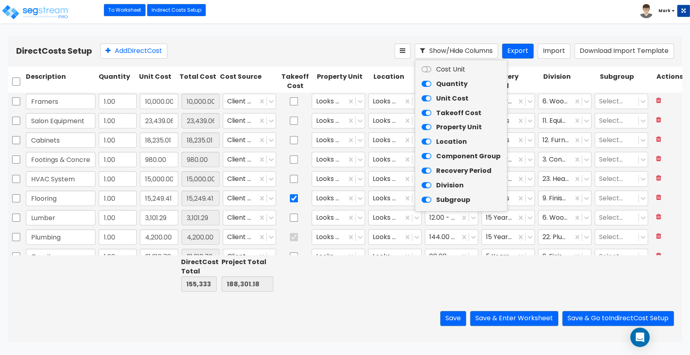
click at [427, 82] on icon at bounding box center [427, 84] width 10 height 8
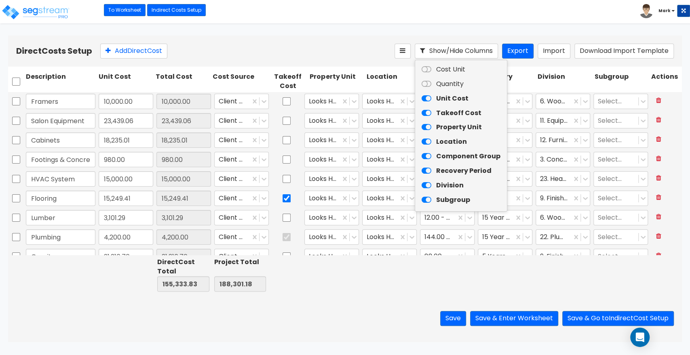
click at [427, 113] on icon at bounding box center [427, 113] width 10 height 8
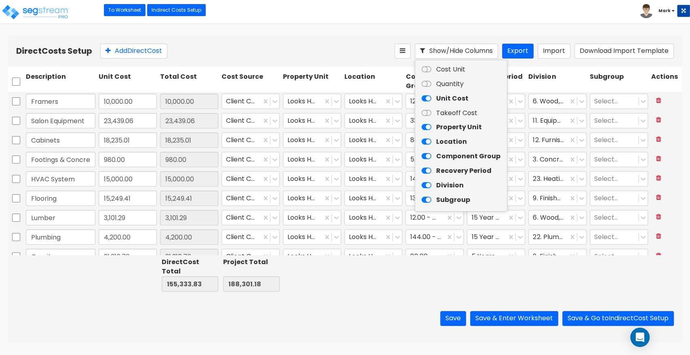
click at [427, 130] on icon at bounding box center [427, 127] width 10 height 8
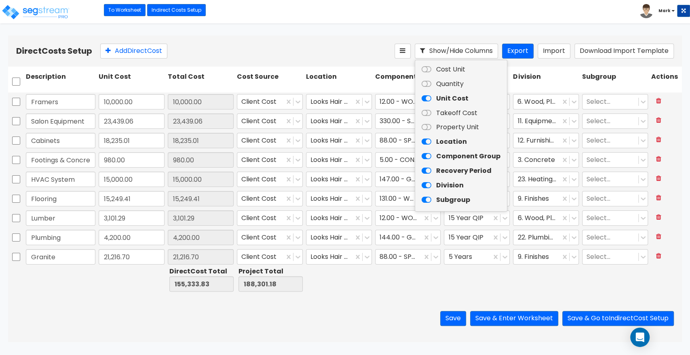
click at [427, 143] on icon at bounding box center [427, 142] width 10 height 8
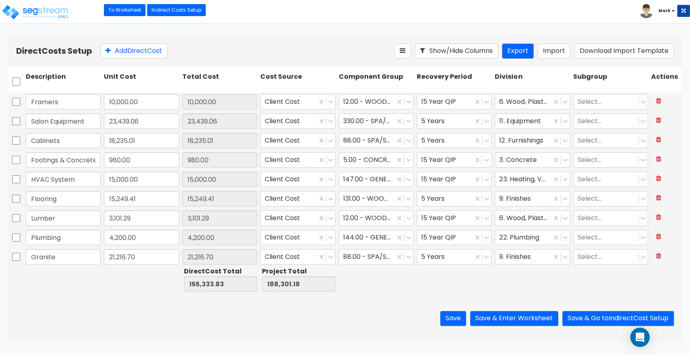
click at [403, 298] on div "Save Save & Enter Worksheet Save & Go to Indirect Cost Setup" at bounding box center [345, 318] width 674 height 47
click at [328, 101] on icon at bounding box center [330, 102] width 5 height 3
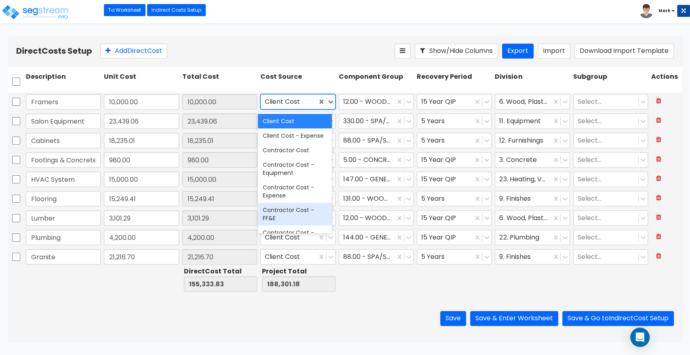
scroll to position [76, 0]
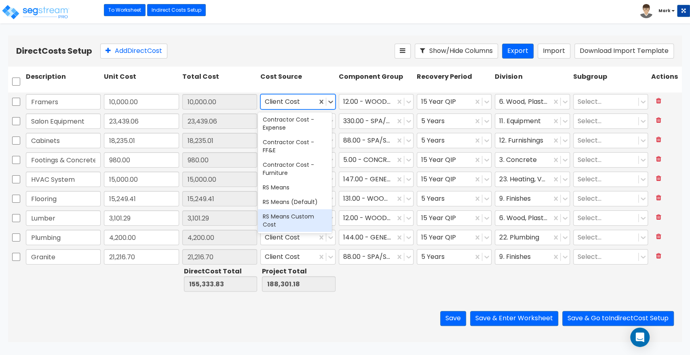
click at [291, 308] on div "Save Save & Enter Worksheet Save & Go to Indirect Cost Setup" at bounding box center [345, 318] width 674 height 47
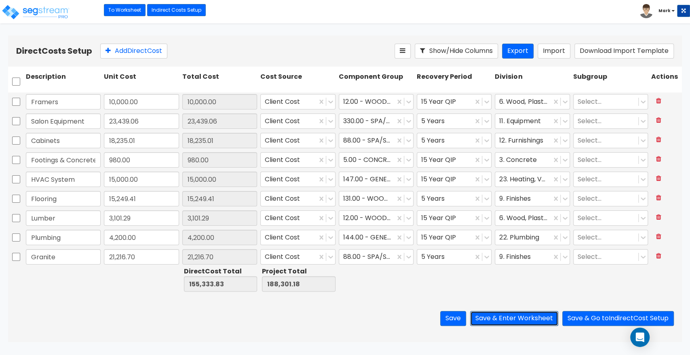
click at [490, 322] on button "Save & Enter Worksheet" at bounding box center [514, 318] width 88 height 15
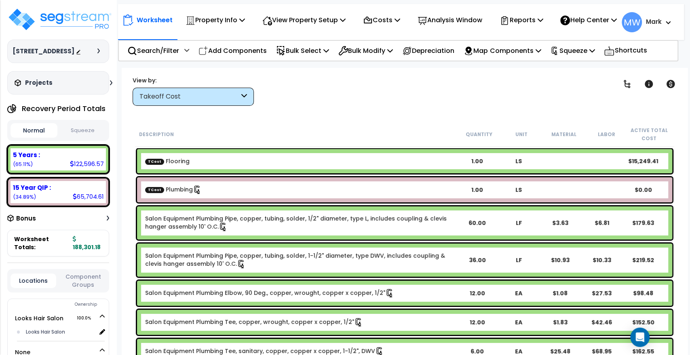
click at [82, 129] on div "Normal Squeeze" at bounding box center [58, 130] width 102 height 21
click at [82, 138] on button "Squeeze" at bounding box center [82, 131] width 47 height 14
click at [68, 18] on img at bounding box center [59, 19] width 105 height 24
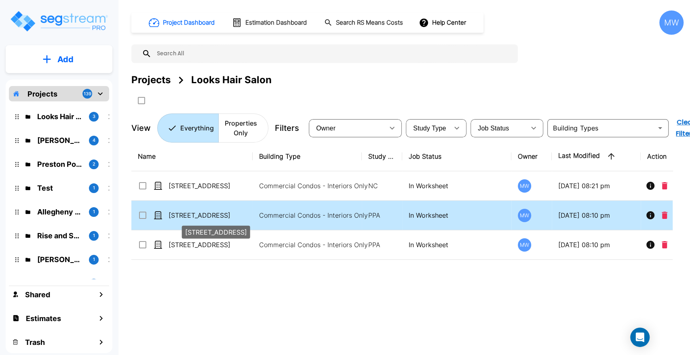
click at [239, 219] on p "[STREET_ADDRESS]" at bounding box center [209, 216] width 81 height 10
checkbox input "true"
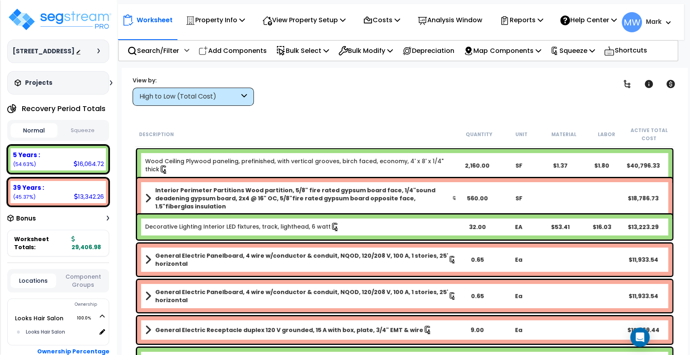
click at [84, 126] on button "Squeeze" at bounding box center [82, 131] width 47 height 14
click at [57, 12] on img at bounding box center [59, 19] width 105 height 24
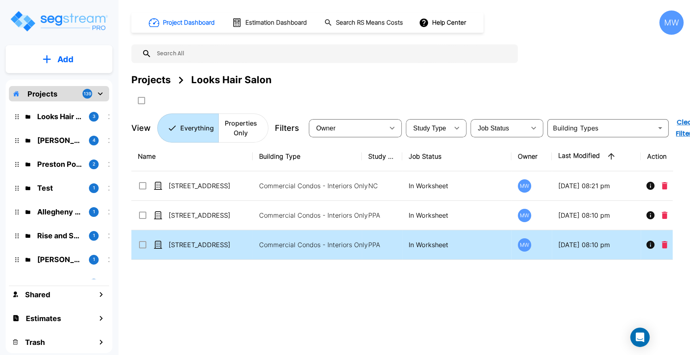
click at [221, 259] on td "[STREET_ADDRESS]" at bounding box center [191, 245] width 121 height 30
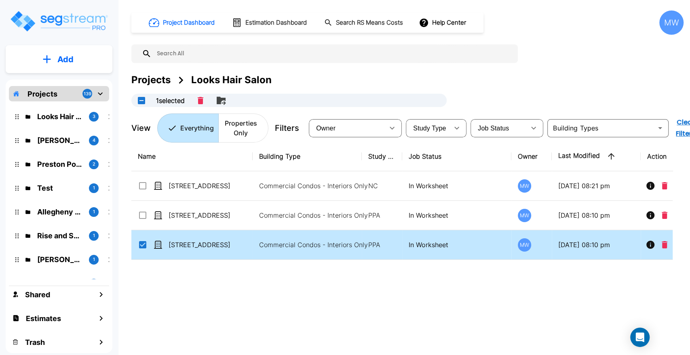
checkbox input "true"
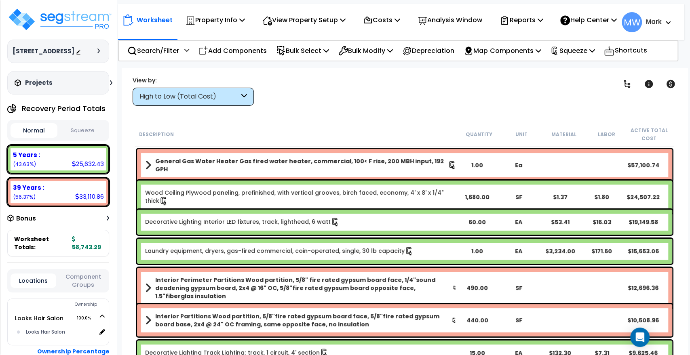
click at [93, 134] on button "Squeeze" at bounding box center [82, 131] width 47 height 14
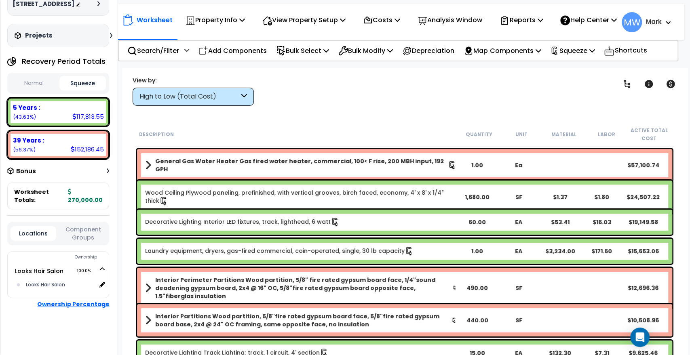
click at [106, 301] on b "Ownership Percentage" at bounding box center [73, 304] width 72 height 8
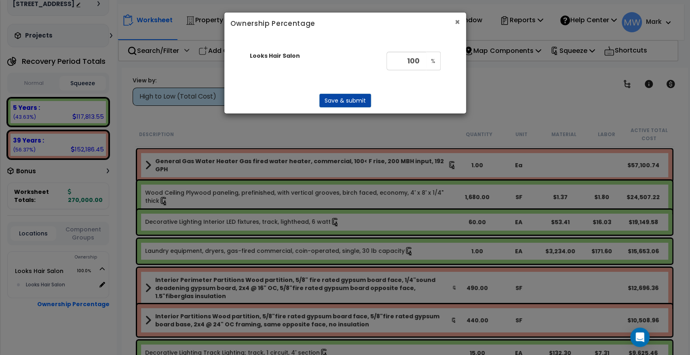
click at [456, 24] on button "×" at bounding box center [457, 22] width 5 height 8
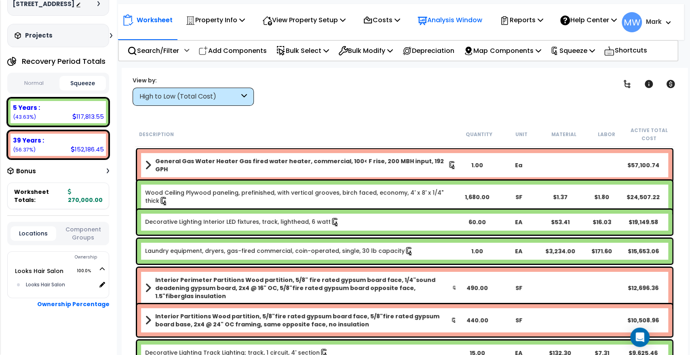
click at [433, 25] on p "Analysis Window" at bounding box center [450, 20] width 65 height 11
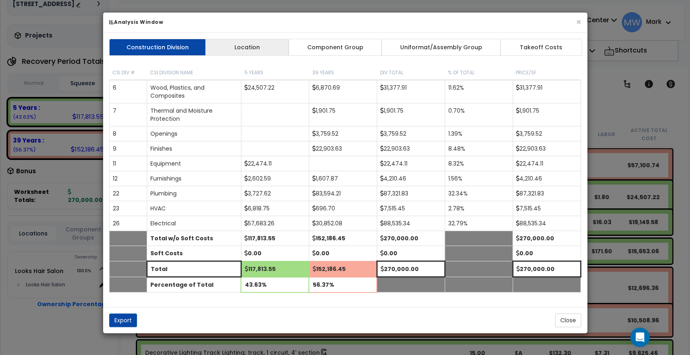
click at [266, 40] on link "Location" at bounding box center [247, 47] width 84 height 17
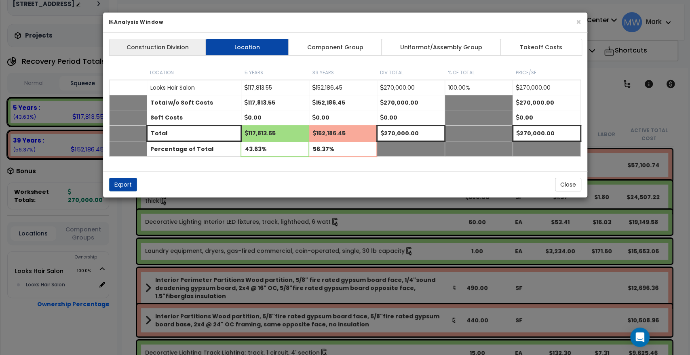
click at [146, 46] on link "Construction Division" at bounding box center [157, 47] width 97 height 17
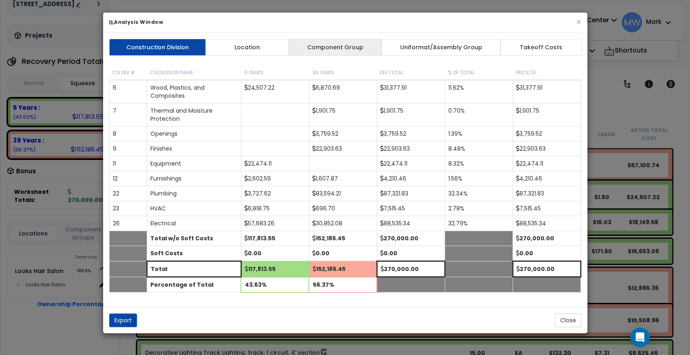
click at [348, 47] on link "Component Group" at bounding box center [335, 47] width 94 height 17
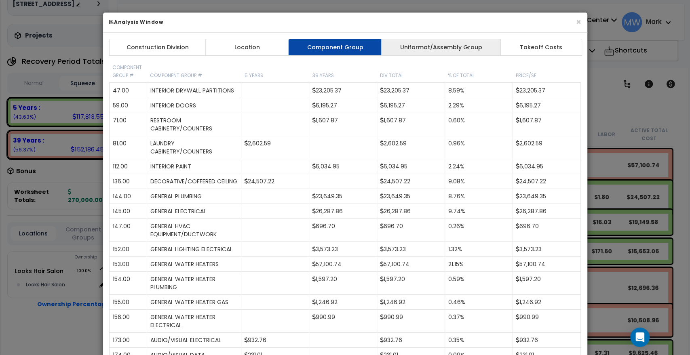
click at [423, 49] on link "Uniformat/Assembly Group" at bounding box center [441, 47] width 120 height 17
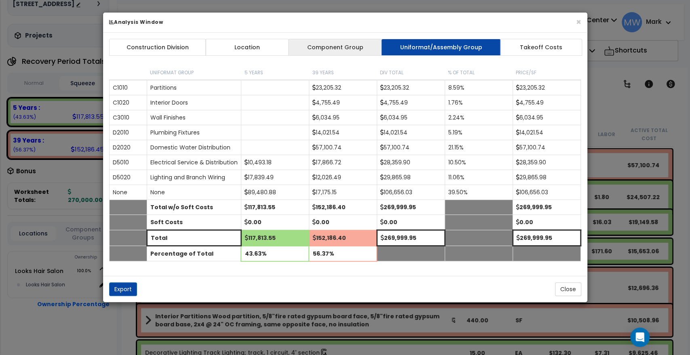
click at [346, 51] on link "Component Group" at bounding box center [335, 47] width 94 height 17
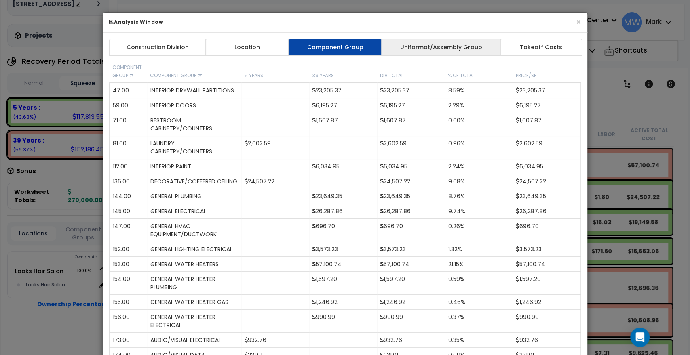
click at [407, 41] on link "Uniformat/Assembly Group" at bounding box center [441, 47] width 120 height 17
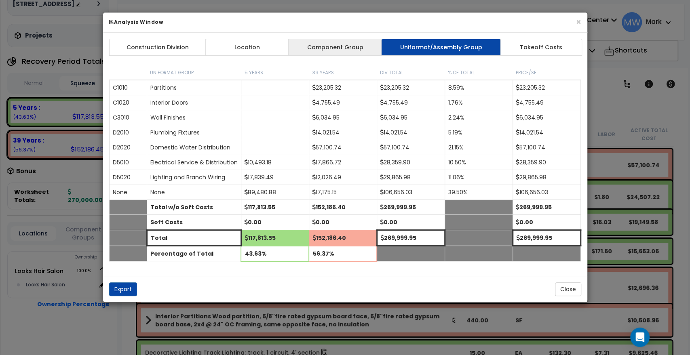
click at [336, 45] on link "Component Group" at bounding box center [335, 47] width 94 height 17
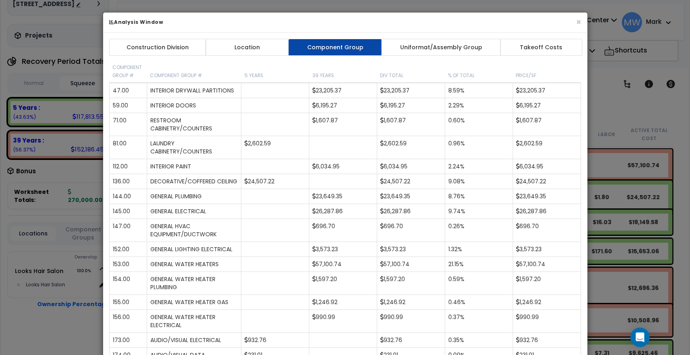
click at [504, 36] on div "Construction Division Location Component Group Uniformat/Assembly Group Takeoff…" at bounding box center [345, 326] width 484 height 587
click at [520, 51] on link "Takeoff Costs" at bounding box center [541, 47] width 82 height 17
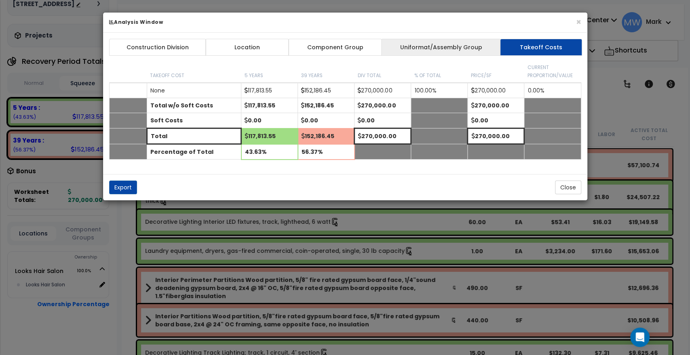
click at [396, 51] on link "Uniformat/Assembly Group" at bounding box center [441, 47] width 120 height 17
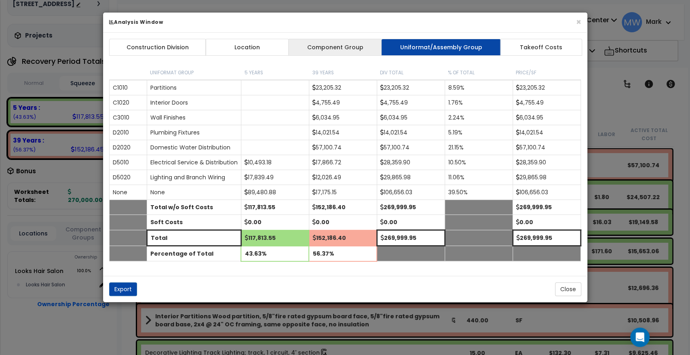
click at [331, 50] on link "Component Group" at bounding box center [335, 47] width 94 height 17
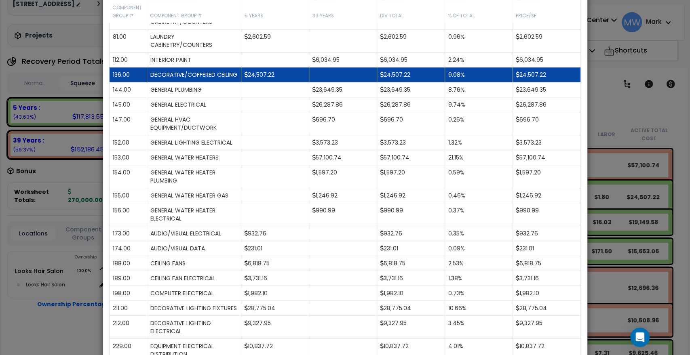
scroll to position [0, 0]
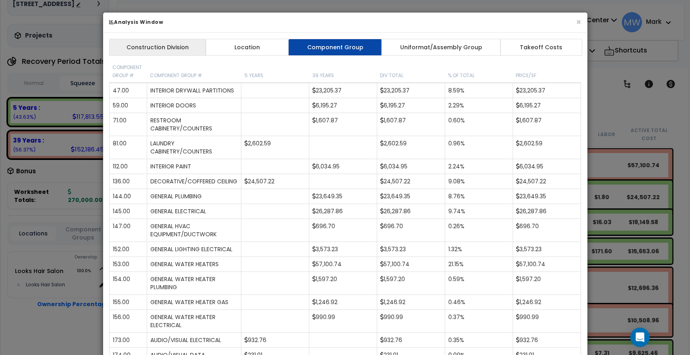
click at [137, 44] on link "Construction Division" at bounding box center [157, 47] width 97 height 17
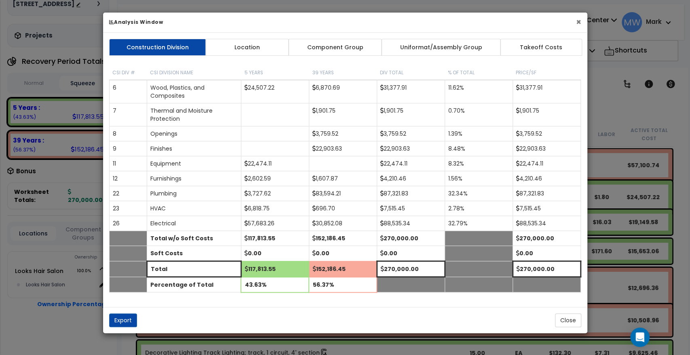
click at [578, 25] on button "×" at bounding box center [578, 22] width 5 height 8
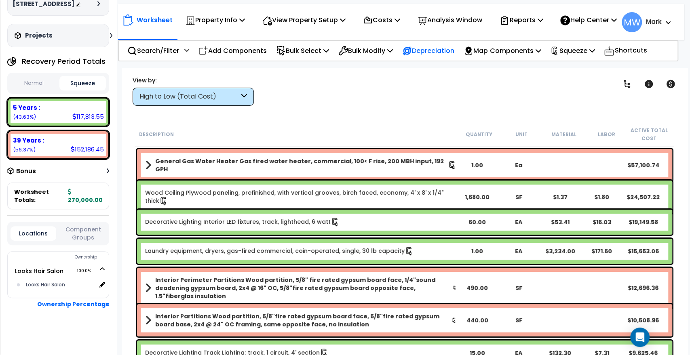
click at [446, 52] on p "Depreciation" at bounding box center [428, 50] width 52 height 11
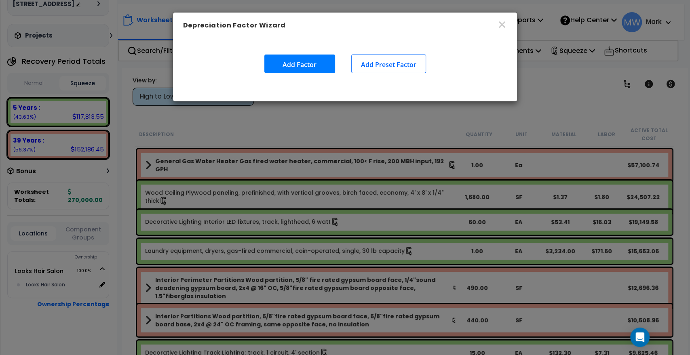
click at [320, 59] on button "Add Factor" at bounding box center [299, 64] width 71 height 19
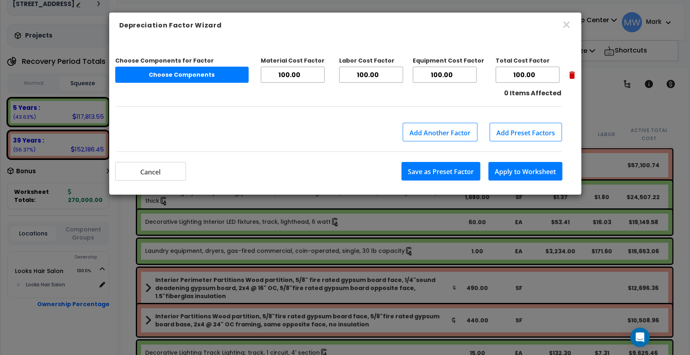
click at [569, 18] on div "Depreciation Factor Wizard" at bounding box center [345, 26] width 472 height 26
click at [566, 22] on icon "button" at bounding box center [567, 25] width 10 height 10
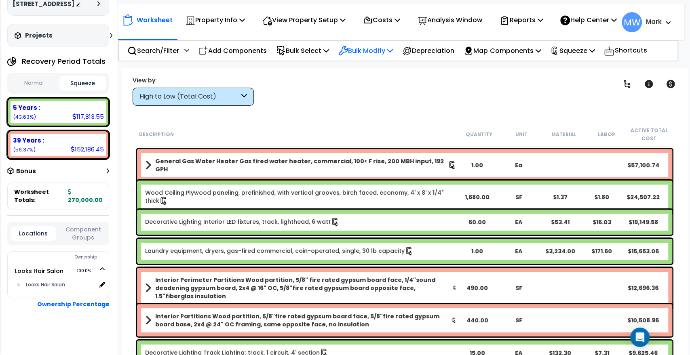
click at [391, 54] on p "Bulk Modify" at bounding box center [365, 50] width 55 height 11
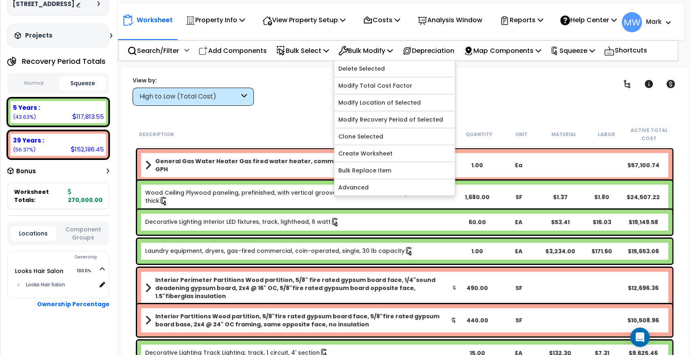
click at [473, 118] on div "Worksheet Property Info Property Setup Add Property Unit Template property Clon…" at bounding box center [405, 245] width 566 height 355
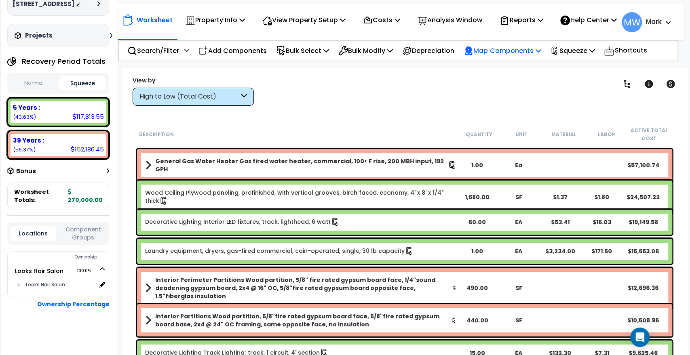
click at [505, 60] on div "Map Components" at bounding box center [502, 50] width 77 height 19
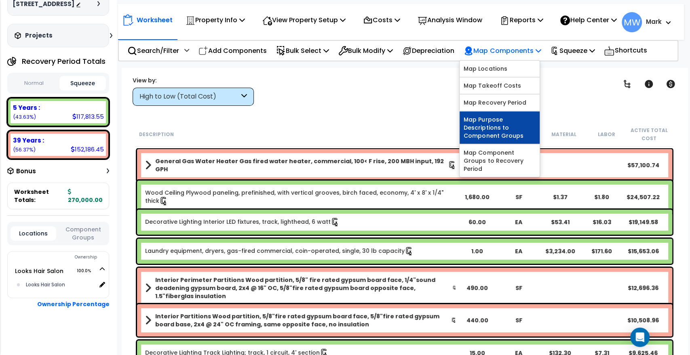
click at [494, 133] on link "Map Purpose Descriptions to Component Groups" at bounding box center [500, 128] width 80 height 32
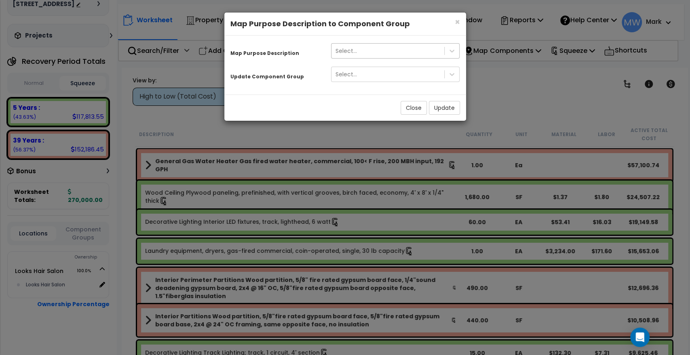
click at [403, 54] on div "Select..." at bounding box center [387, 50] width 113 height 13
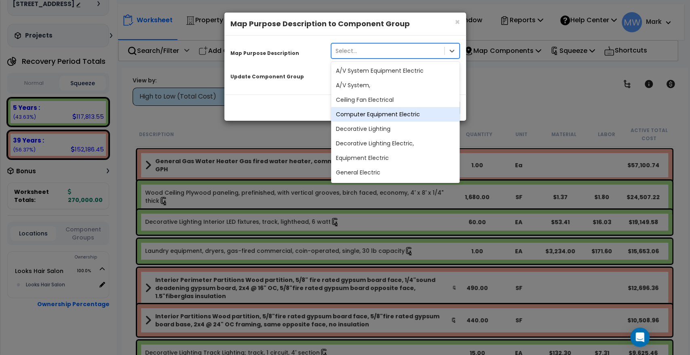
click at [501, 98] on div "× Close Map Purpose Description to Component Group Map Purpose Description opti…" at bounding box center [345, 177] width 690 height 355
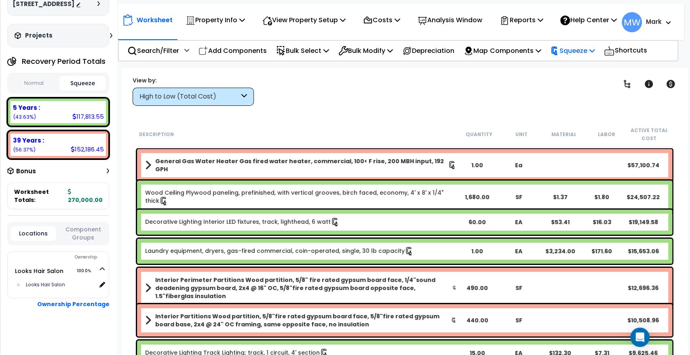
click at [574, 55] on p "Squeeze" at bounding box center [572, 50] width 44 height 11
click at [571, 109] on link "Show Advanced" at bounding box center [586, 103] width 80 height 16
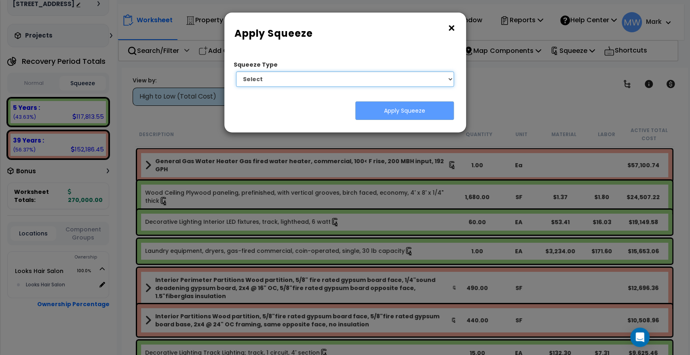
click at [378, 80] on select "Select 1. Squeeze Entire Worksheet 2. Squeeze by Takeoff Cost 3. Squeeze by Uni…" at bounding box center [345, 79] width 218 height 15
click at [384, 42] on div "× Apply Squeeze" at bounding box center [345, 32] width 242 height 38
click at [456, 30] on div "× Apply Squeeze" at bounding box center [345, 32] width 242 height 38
click at [445, 23] on div "× Apply Squeeze" at bounding box center [345, 32] width 242 height 38
click at [453, 29] on button "×" at bounding box center [451, 28] width 9 height 13
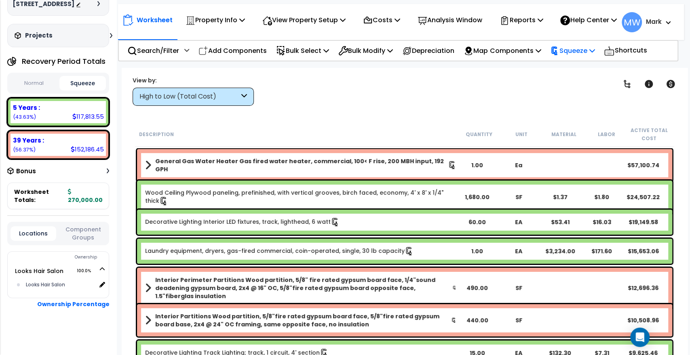
click at [572, 60] on div "Squeeze" at bounding box center [572, 50] width 44 height 19
click at [520, 103] on div "Clear Filters" at bounding box center [433, 91] width 338 height 30
click at [165, 56] on p "Search/Filter" at bounding box center [153, 50] width 52 height 11
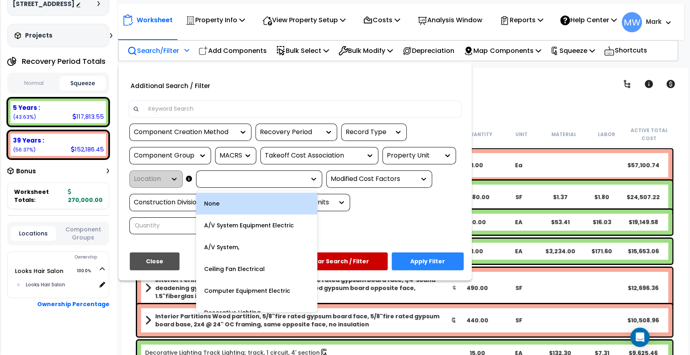
click at [310, 183] on icon at bounding box center [314, 179] width 8 height 8
click at [536, 129] on div at bounding box center [345, 177] width 690 height 355
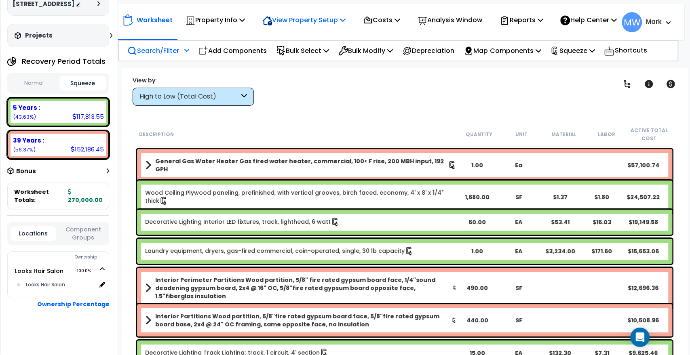
click at [268, 21] on icon at bounding box center [270, 23] width 4 height 4
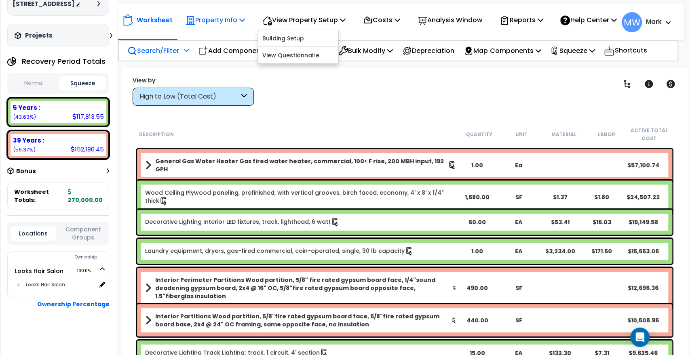
click at [217, 15] on p "Property Info" at bounding box center [215, 20] width 59 height 11
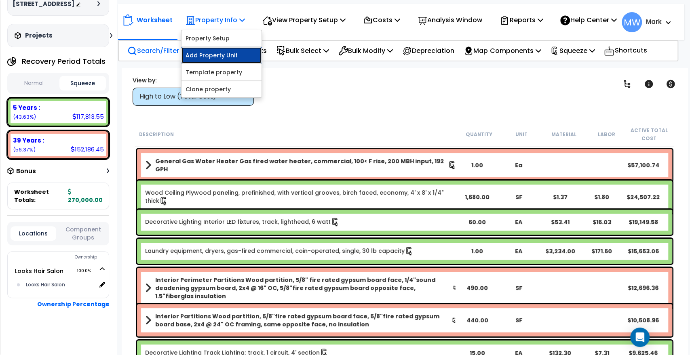
click at [224, 61] on link "Add Property Unit" at bounding box center [222, 55] width 80 height 16
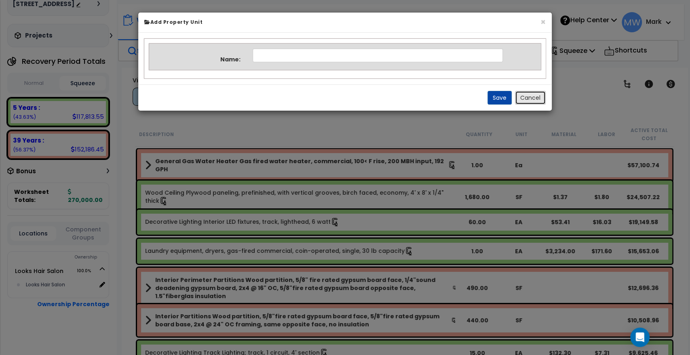
click at [520, 95] on button "Cancel" at bounding box center [530, 98] width 31 height 14
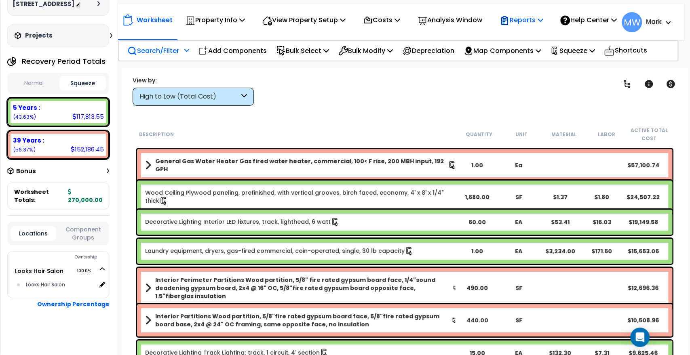
click at [497, 18] on div "Reports Get Report Manage Report Images Manage Report Custom Fields Download Re…" at bounding box center [521, 20] width 52 height 19
click at [518, 17] on p "Reports" at bounding box center [521, 20] width 43 height 11
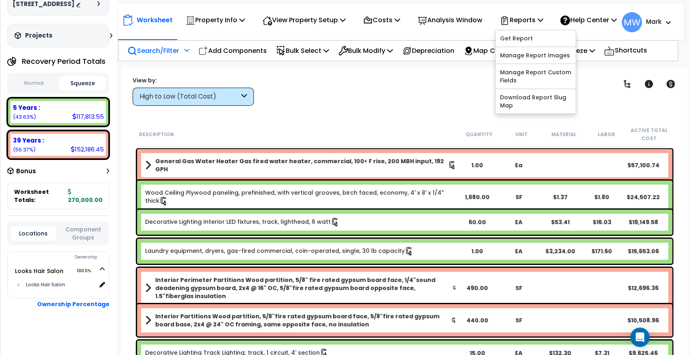
click at [445, 105] on div "Clear Filters" at bounding box center [433, 91] width 338 height 30
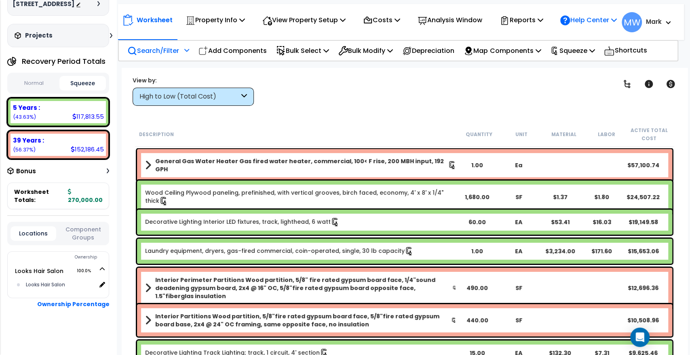
click at [582, 15] on p "Help Center" at bounding box center [588, 20] width 56 height 11
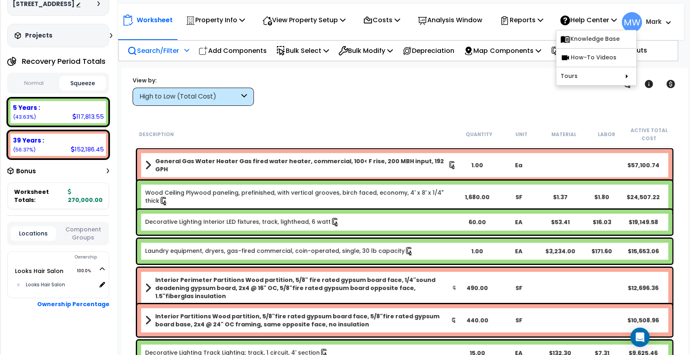
click at [485, 96] on div "Clear Filters" at bounding box center [433, 91] width 338 height 30
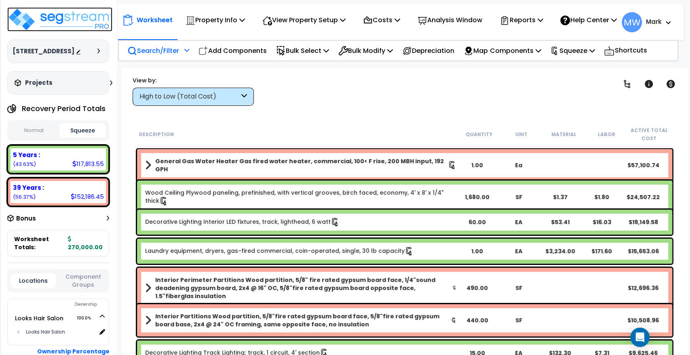
click at [68, 19] on img at bounding box center [59, 19] width 105 height 24
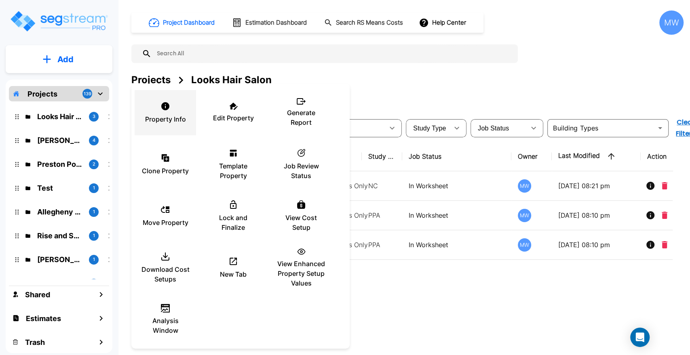
click at [175, 117] on p "Property Info" at bounding box center [165, 119] width 41 height 10
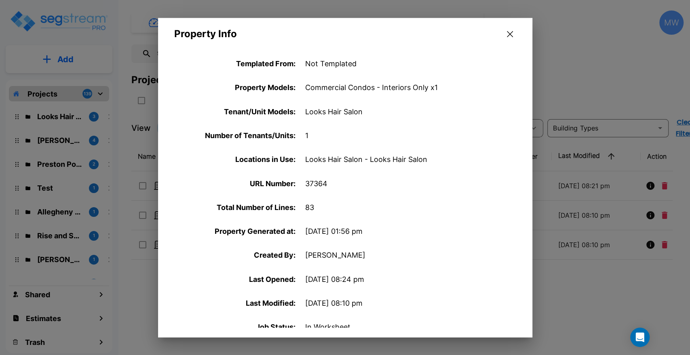
scroll to position [279, 0]
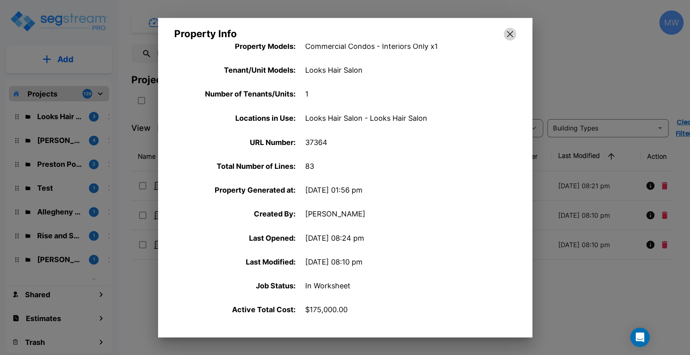
click at [505, 36] on button "button" at bounding box center [510, 33] width 13 height 13
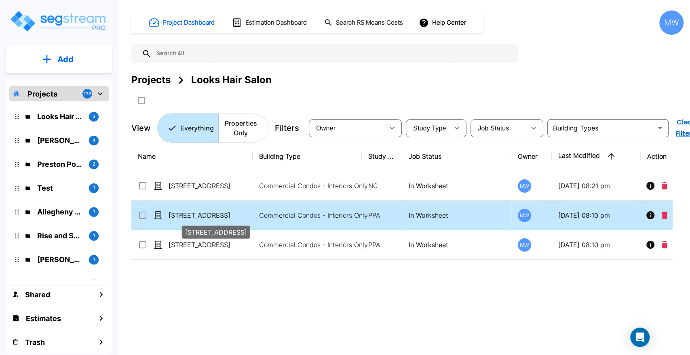
click at [218, 218] on p "[STREET_ADDRESS]" at bounding box center [209, 216] width 81 height 10
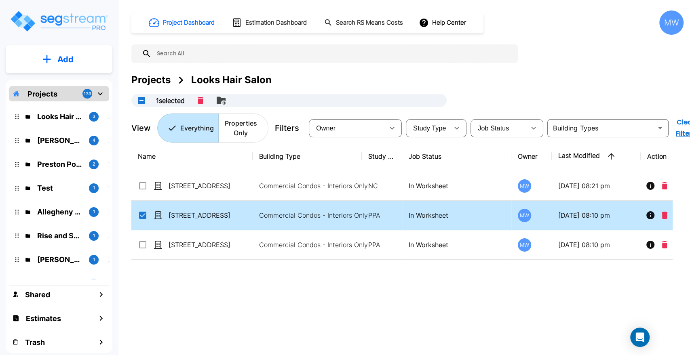
click at [241, 219] on p "[STREET_ADDRESS]" at bounding box center [209, 216] width 81 height 10
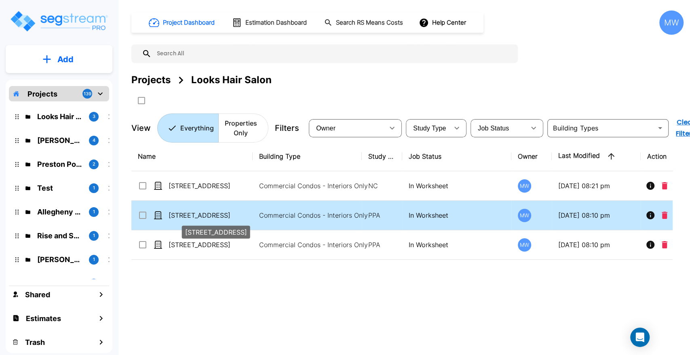
checkbox input "false"
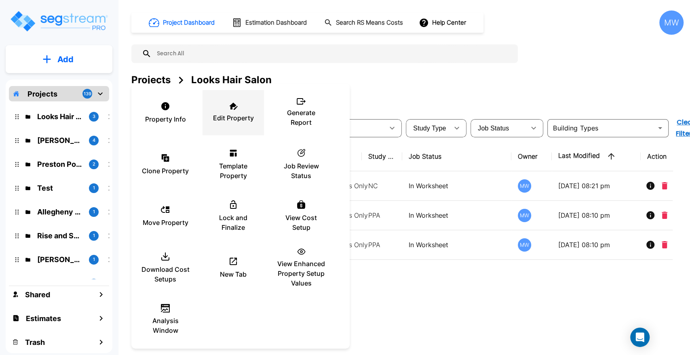
click at [222, 129] on div "Edit Property" at bounding box center [233, 113] width 49 height 40
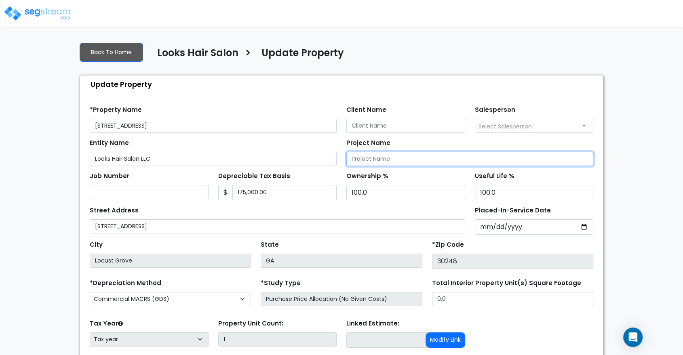
click at [359, 157] on input "Project Name" at bounding box center [469, 159] width 247 height 14
type input "3"
type input "Looks Hair Salon Cost Segregation Study"
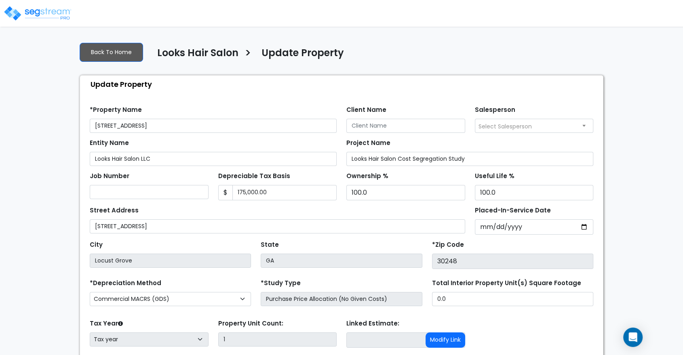
click at [371, 133] on div "Entity Name Looks Hair Salon LLC Project Name Looks Hair Salon Cost Segregation…" at bounding box center [341, 149] width 513 height 33
click at [370, 128] on input "Client Name" at bounding box center [405, 126] width 119 height 14
type input "[PERSON_NAME]"
click at [53, 19] on img at bounding box center [37, 13] width 69 height 16
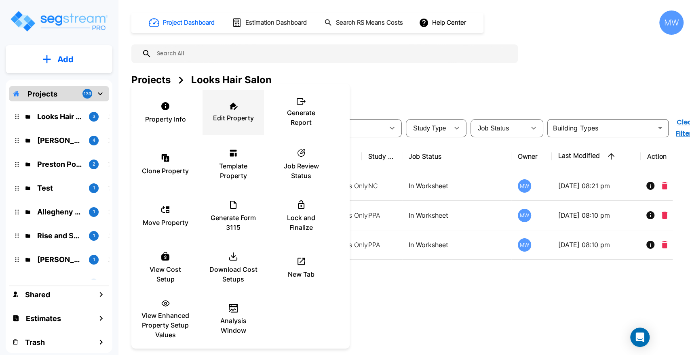
click at [213, 104] on div "Edit Property" at bounding box center [233, 113] width 49 height 40
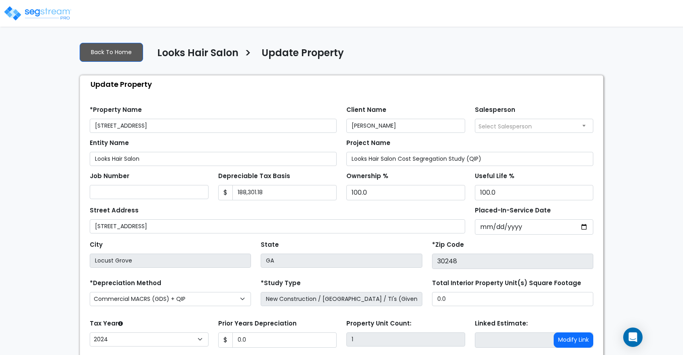
select select "2024"
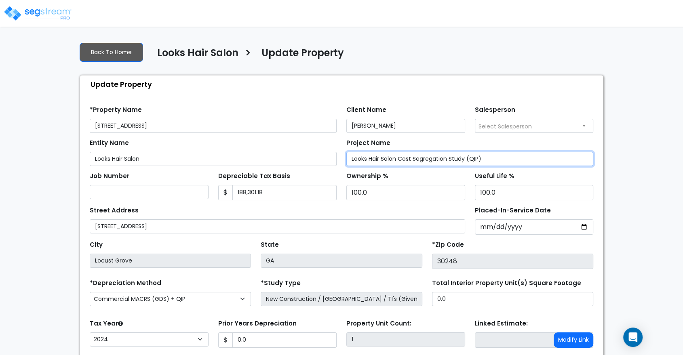
click at [494, 159] on input "Looks Hair Salon Cost Segregation Study (QIP)" at bounding box center [469, 159] width 247 height 14
type input "Looks Hair Salon Cost Segregation Study / QIP Study"
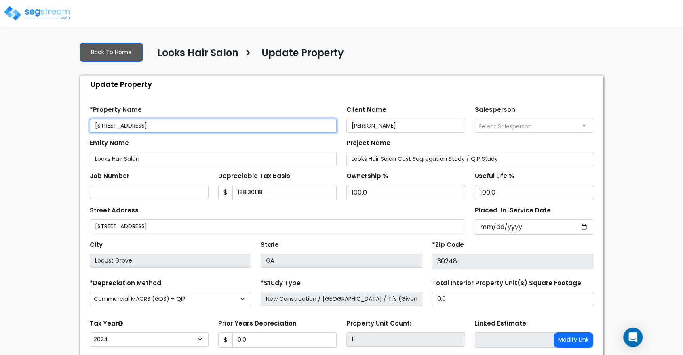
click at [204, 131] on input "[STREET_ADDRESS]" at bounding box center [213, 126] width 247 height 14
type input "[STREET_ADDRESS]"
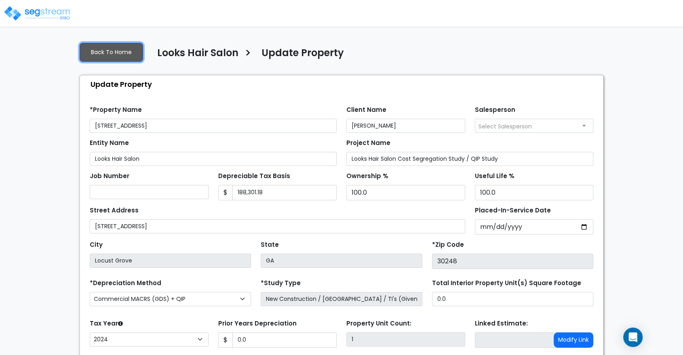
click at [100, 51] on link "Back To Home" at bounding box center [111, 52] width 63 height 19
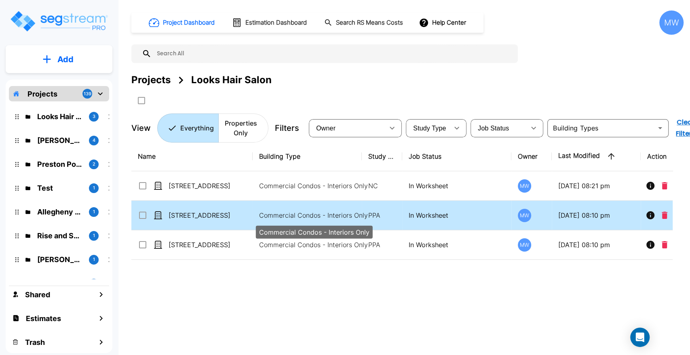
click at [289, 213] on p "Commercial Condos - Interiors Only" at bounding box center [313, 216] width 109 height 10
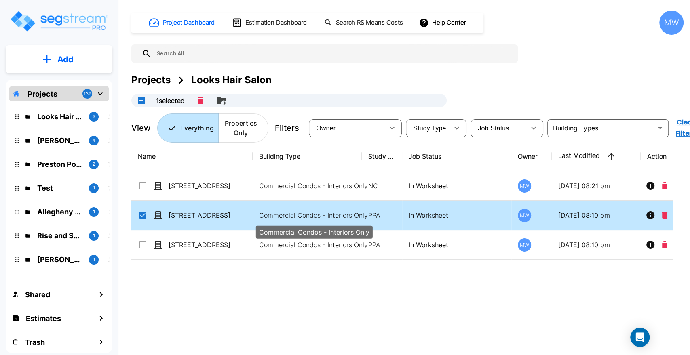
click at [275, 215] on p "Commercial Condos - Interiors Only" at bounding box center [313, 216] width 109 height 10
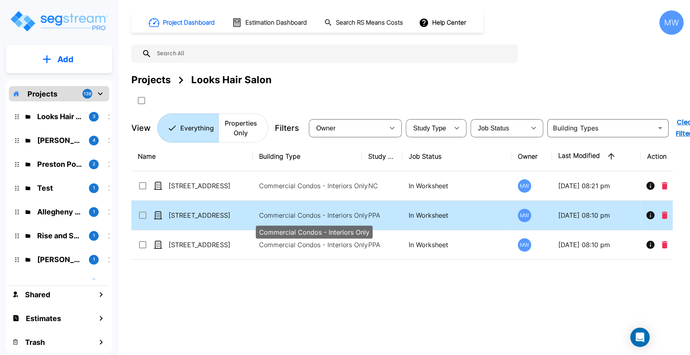
checkbox input "false"
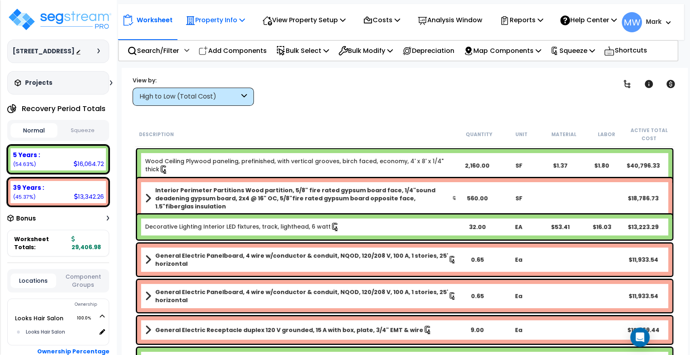
click at [226, 25] on p "Property Info" at bounding box center [215, 20] width 59 height 11
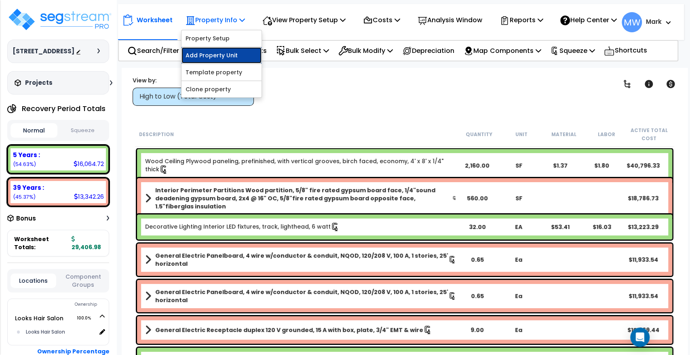
click at [207, 63] on link "Add Property Unit" at bounding box center [222, 55] width 80 height 16
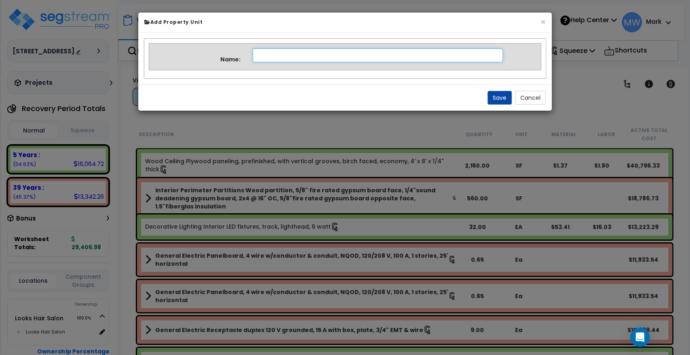
click at [270, 51] on input "text" at bounding box center [378, 56] width 250 height 14
type input "[STREET_ADDRESS]"
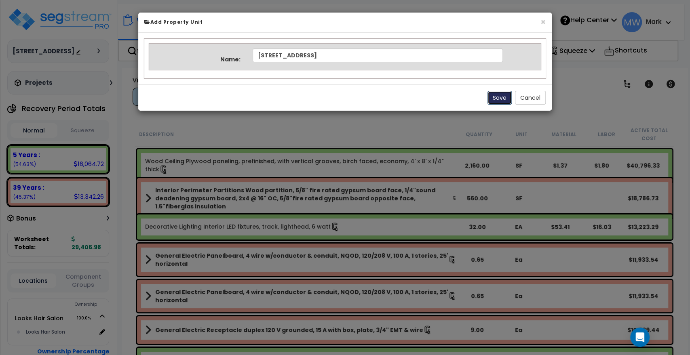
click at [505, 97] on button "Save" at bounding box center [500, 98] width 24 height 14
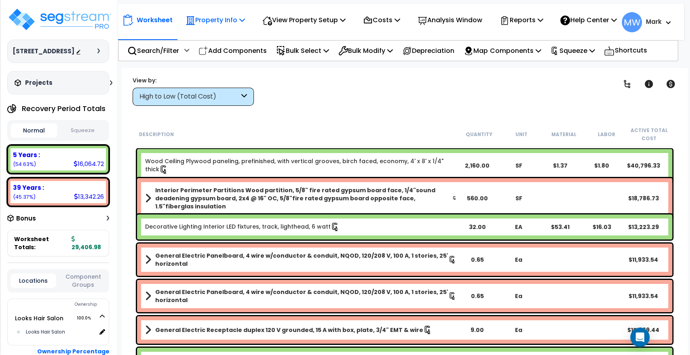
click at [209, 15] on p "Property Info" at bounding box center [215, 20] width 59 height 11
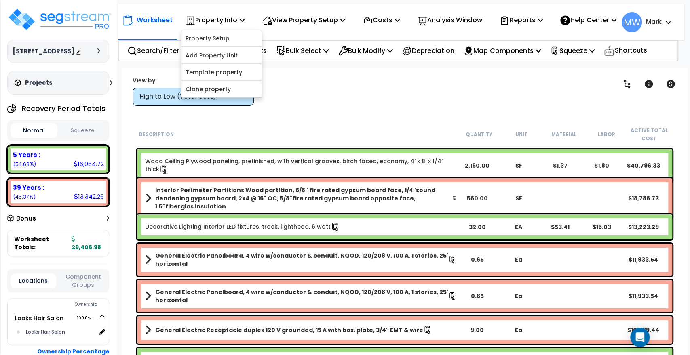
click at [306, 97] on div "Clear Filters" at bounding box center [433, 91] width 338 height 30
click at [108, 89] on div "Projects Recent/In-folder Properties" at bounding box center [58, 82] width 102 height 23
click at [93, 137] on button "Squeeze" at bounding box center [82, 131] width 47 height 14
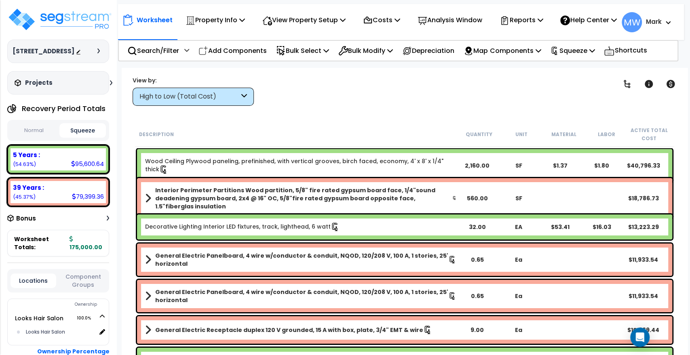
click at [106, 86] on div "Projects" at bounding box center [65, 83] width 104 height 8
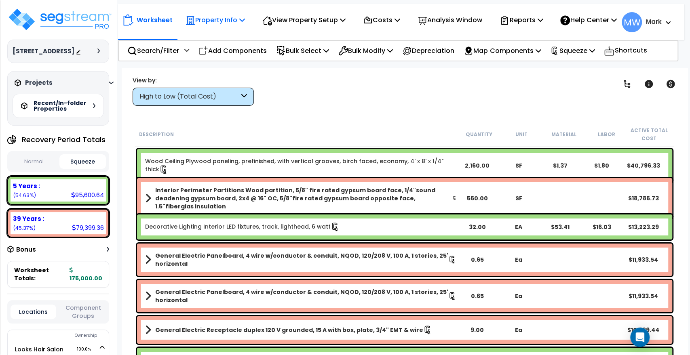
click at [219, 15] on p "Property Info" at bounding box center [215, 20] width 59 height 11
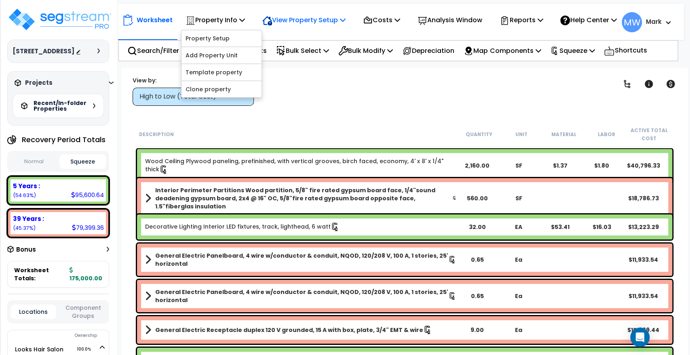
click at [245, 19] on p "View Property Setup" at bounding box center [215, 20] width 59 height 11
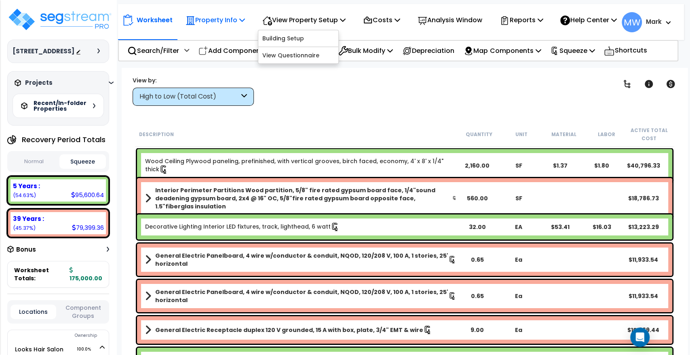
click at [203, 15] on p "Property Info" at bounding box center [215, 20] width 59 height 11
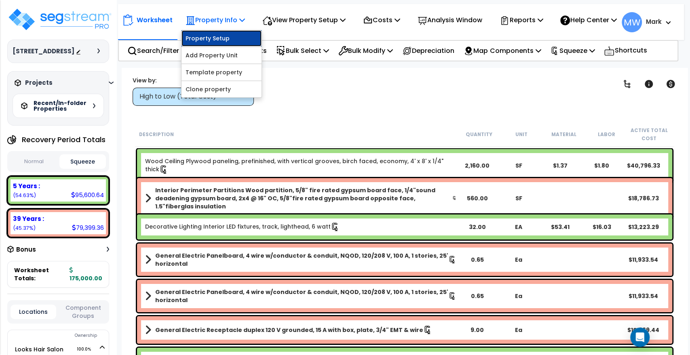
click at [210, 42] on link "Property Setup" at bounding box center [222, 38] width 80 height 16
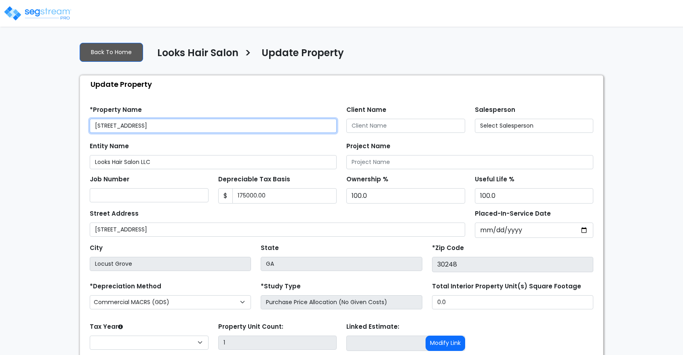
type input "175,000.00"
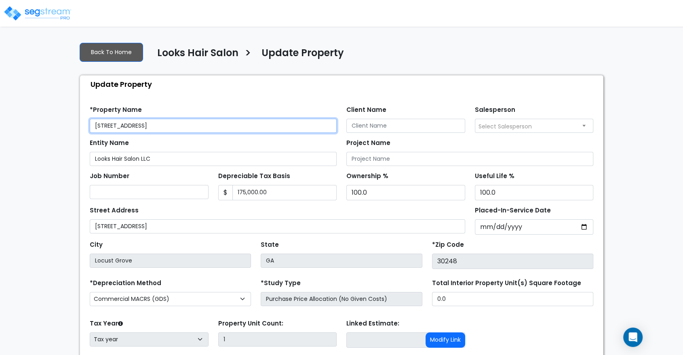
scroll to position [58, 0]
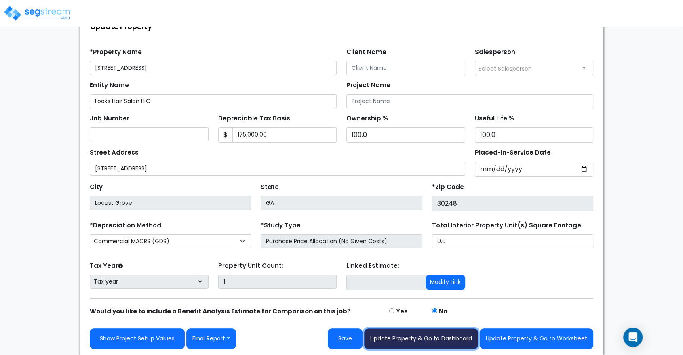
click at [459, 343] on button "Update Property & Go to Dashboard" at bounding box center [421, 339] width 114 height 21
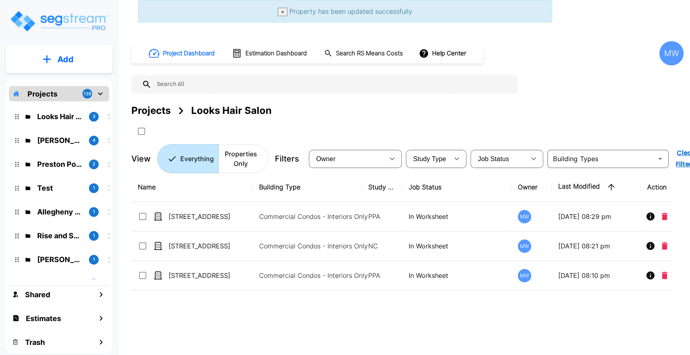
click at [282, 9] on span "×" at bounding box center [282, 12] width 3 height 6
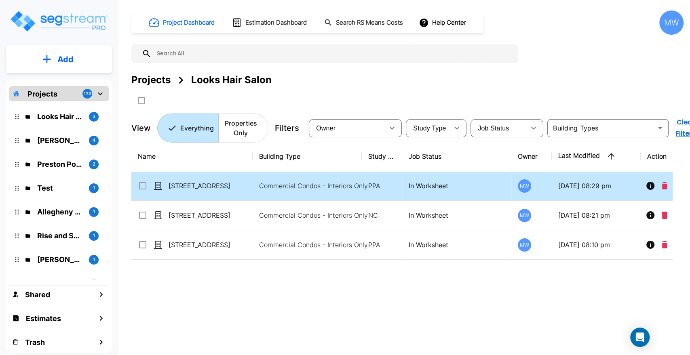
click at [252, 183] on div "[STREET_ADDRESS]" at bounding box center [198, 186] width 121 height 10
checkbox input "true"
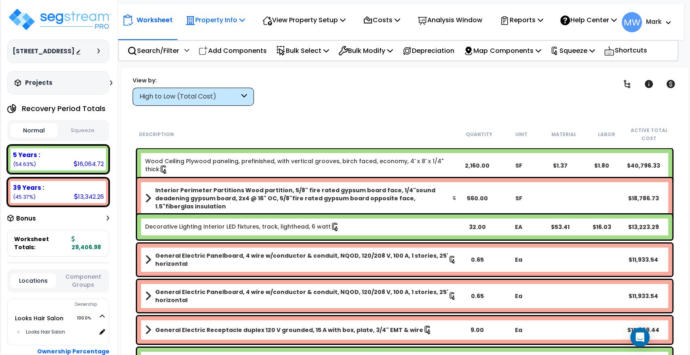
click at [195, 25] on p "Property Info" at bounding box center [215, 20] width 59 height 11
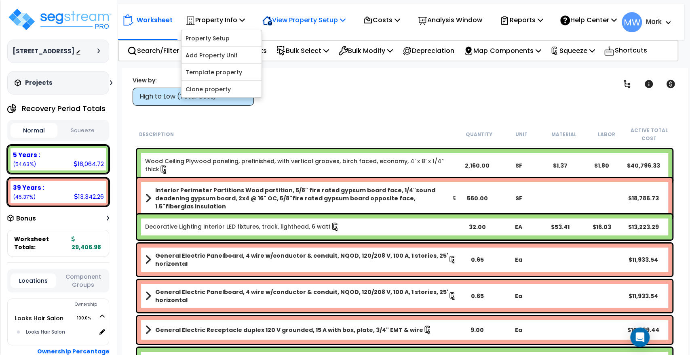
click at [245, 17] on p "View Property Setup" at bounding box center [215, 20] width 59 height 11
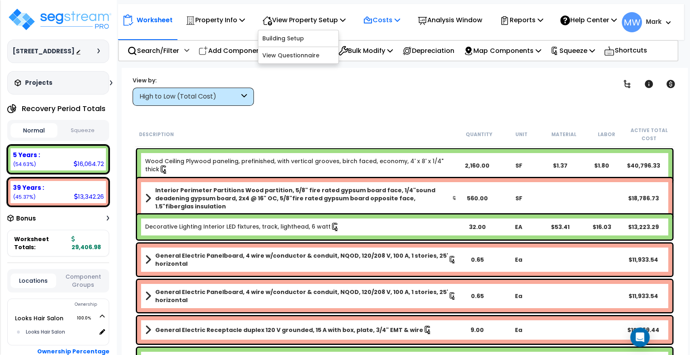
click at [368, 22] on icon at bounding box center [368, 21] width 10 height 10
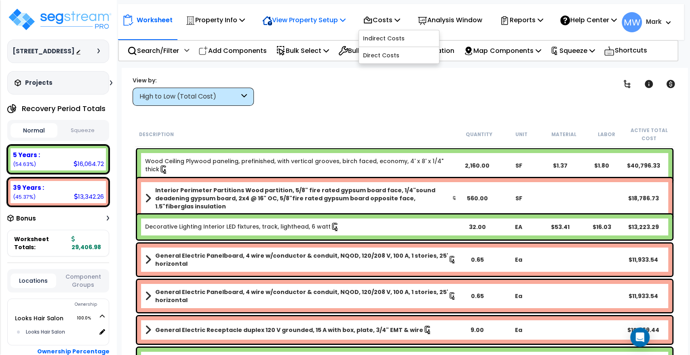
click at [245, 25] on p "View Property Setup" at bounding box center [215, 20] width 59 height 11
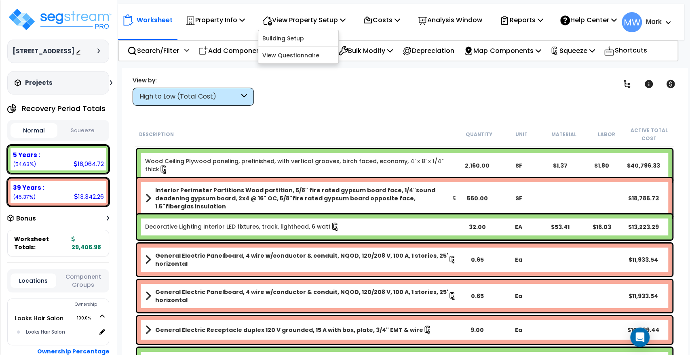
click at [323, 119] on div "Worksheet Property Info Property Setup Add Property Unit Template property Clon…" at bounding box center [405, 245] width 566 height 355
click at [208, 25] on p "Property Info" at bounding box center [215, 20] width 59 height 11
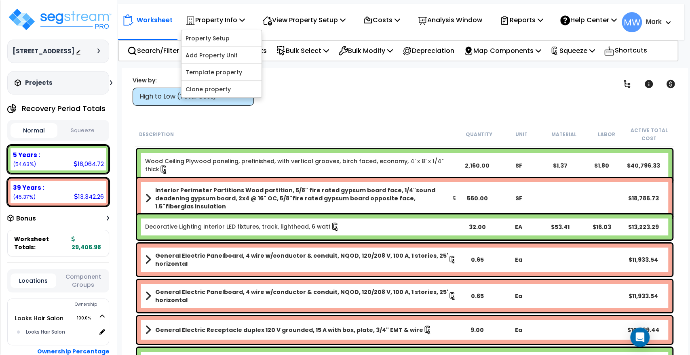
click at [286, 97] on div "Clear Filters" at bounding box center [433, 91] width 338 height 30
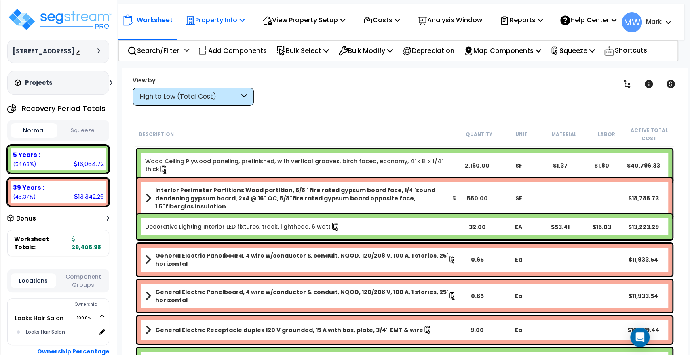
click at [205, 25] on p "Property Info" at bounding box center [215, 20] width 59 height 11
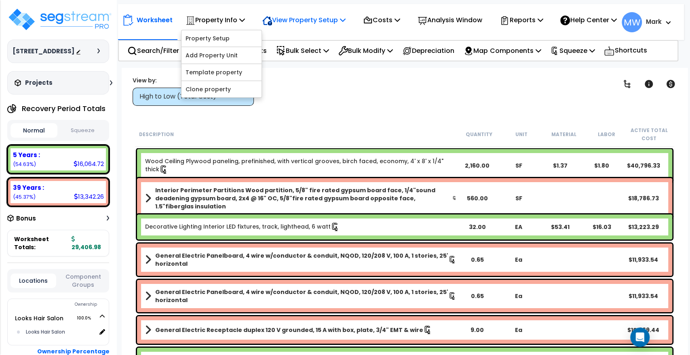
click at [269, 21] on icon at bounding box center [270, 23] width 4 height 4
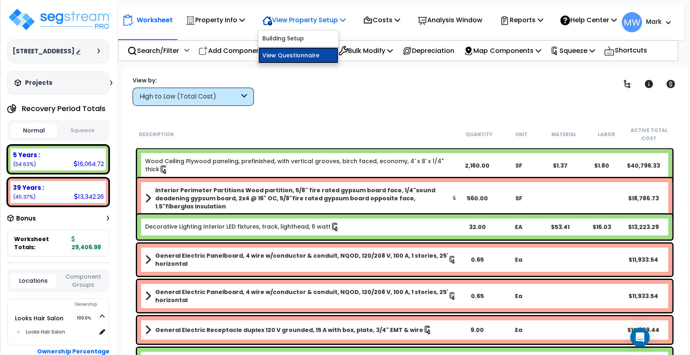
click at [274, 59] on link "View Questionnaire" at bounding box center [298, 55] width 80 height 16
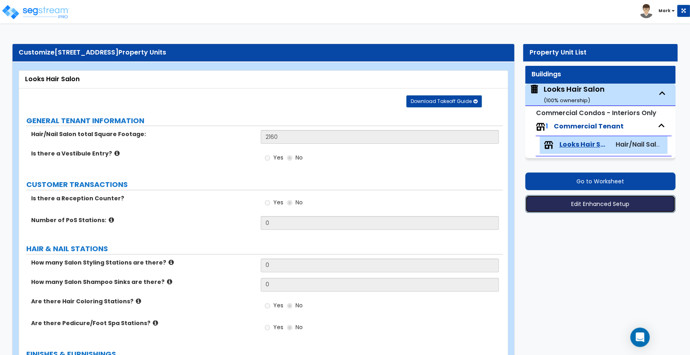
click at [589, 206] on button "Edit Enhanced Setup" at bounding box center [600, 204] width 150 height 18
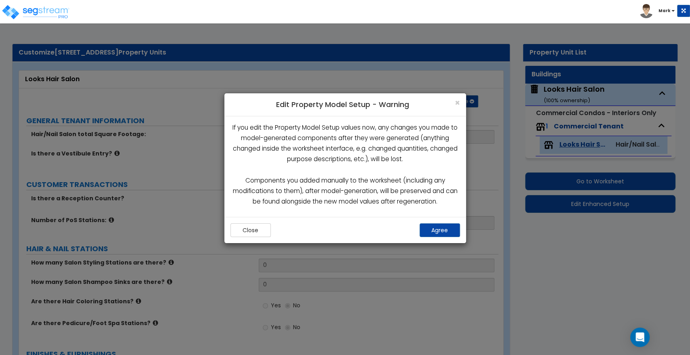
click at [461, 231] on div "Close Agree" at bounding box center [345, 230] width 242 height 26
click at [448, 230] on button "Agree" at bounding box center [440, 231] width 40 height 14
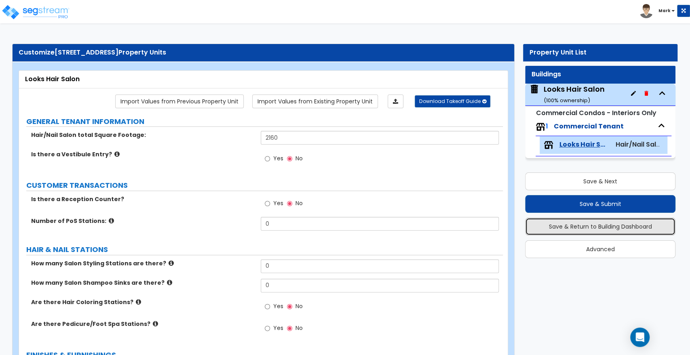
click at [572, 232] on button "Save & Return to Building Dashboard" at bounding box center [600, 227] width 150 height 18
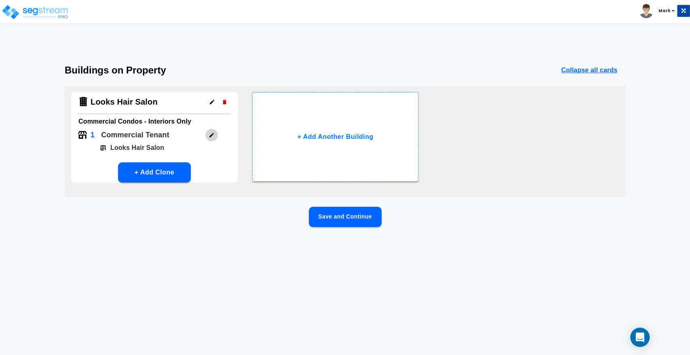
click at [211, 130] on button "button" at bounding box center [211, 135] width 13 height 13
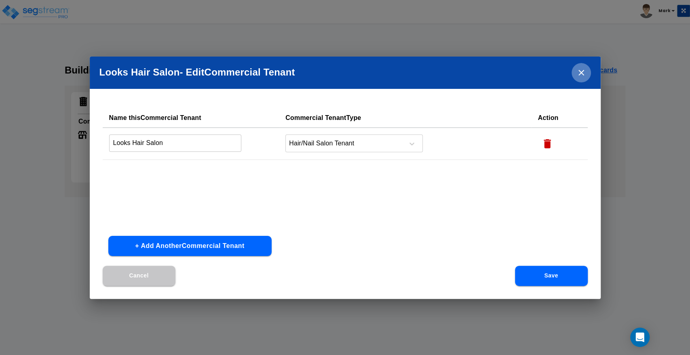
click at [579, 71] on icon "close" at bounding box center [581, 73] width 10 height 10
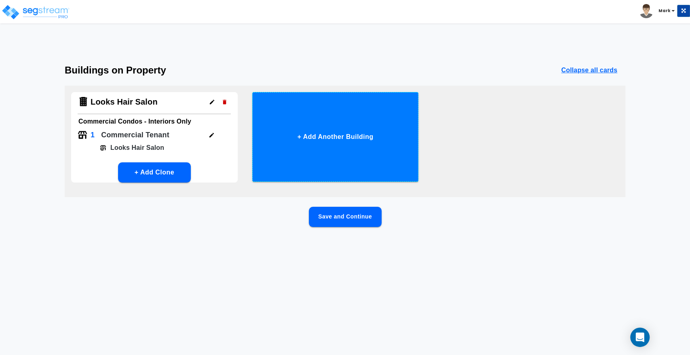
click at [309, 158] on button "+ Add Another Building" at bounding box center [335, 137] width 167 height 90
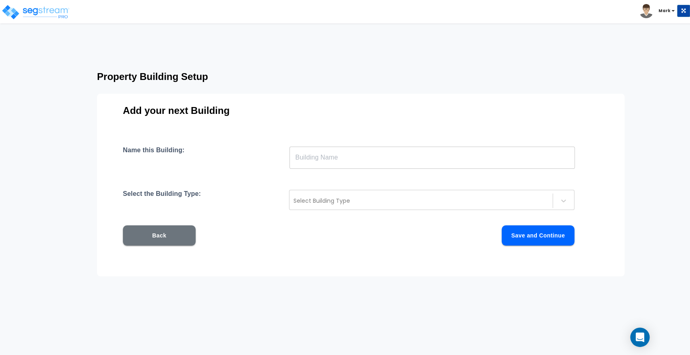
click at [170, 232] on button "Back" at bounding box center [159, 236] width 73 height 20
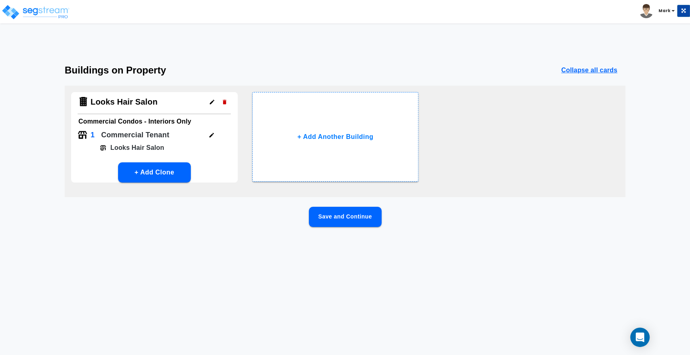
click at [22, 23] on html "Toggle navigation Mark x" at bounding box center [345, 131] width 690 height 263
click at [42, 92] on div "Buildings on Property Collapse all cards Looks Hair Salon Commercial Condos - I…" at bounding box center [345, 159] width 690 height 188
click at [33, 15] on img at bounding box center [35, 12] width 69 height 16
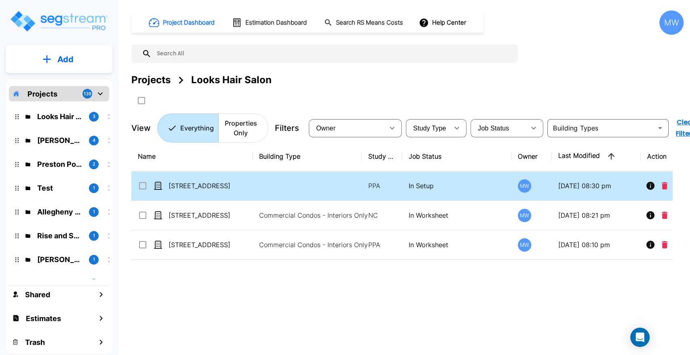
click at [267, 189] on td at bounding box center [307, 186] width 109 height 30
checkbox input "true"
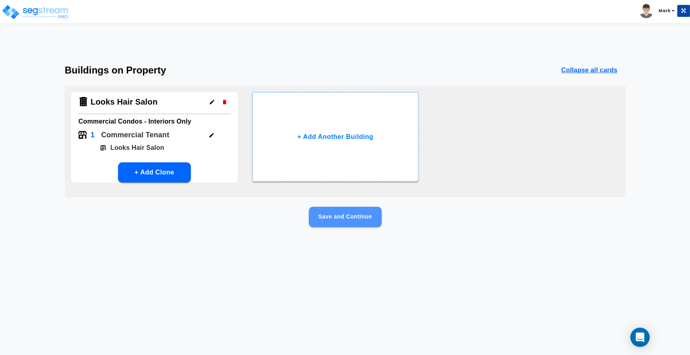
click at [331, 220] on button "Save and Continue" at bounding box center [345, 217] width 73 height 20
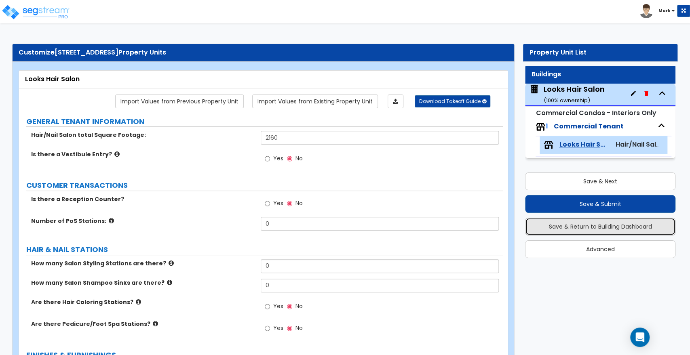
click at [599, 229] on button "Save & Return to Building Dashboard" at bounding box center [600, 227] width 150 height 18
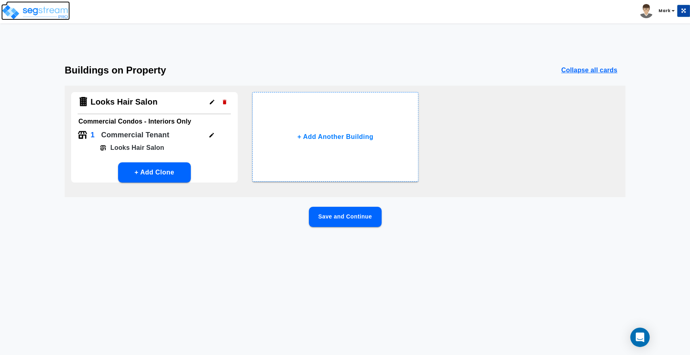
click at [26, 9] on img at bounding box center [35, 12] width 69 height 16
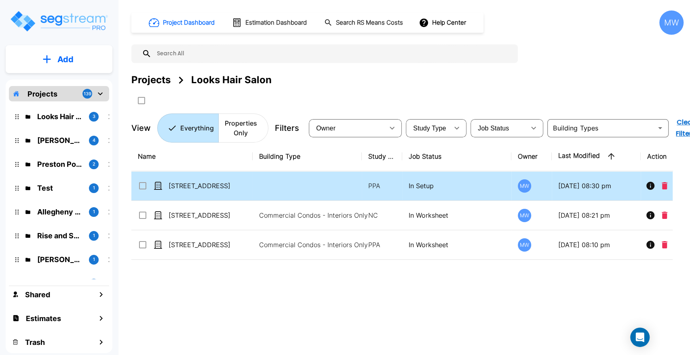
click at [234, 190] on p "[STREET_ADDRESS]" at bounding box center [209, 186] width 81 height 10
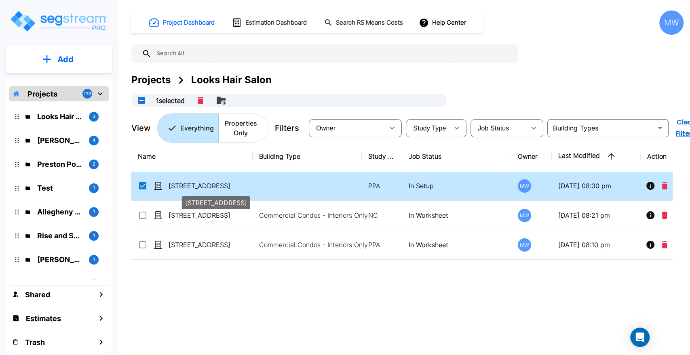
checkbox input "true"
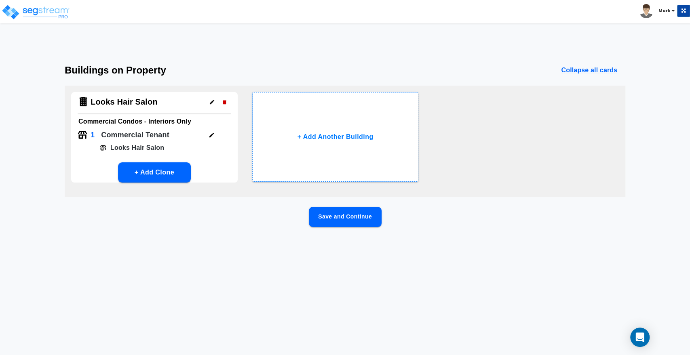
click at [371, 231] on div "Save and Continue" at bounding box center [345, 230] width 561 height 46
click at [356, 221] on button "Save and Continue" at bounding box center [345, 217] width 73 height 20
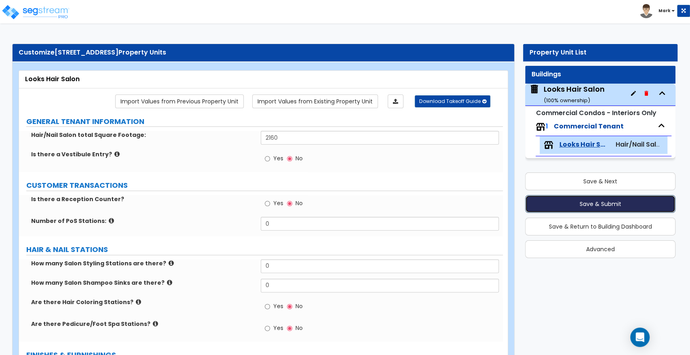
click at [549, 207] on button "Save & Submit" at bounding box center [600, 204] width 150 height 18
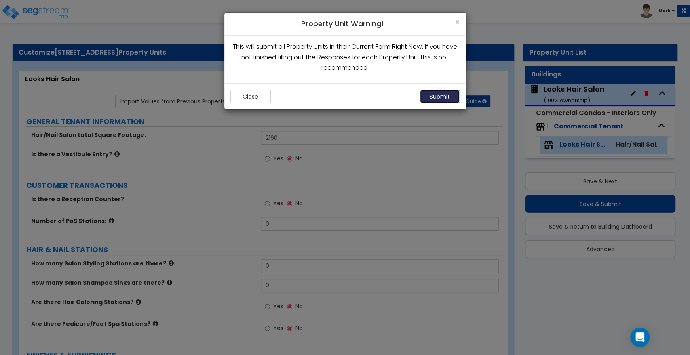
click at [434, 95] on button "Submit" at bounding box center [440, 97] width 40 height 14
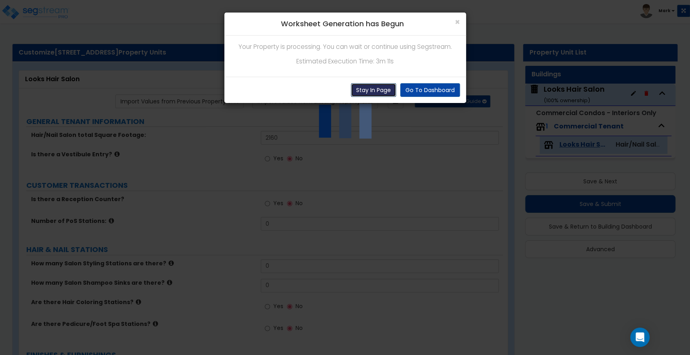
click at [385, 89] on button "Stay In Page" at bounding box center [373, 90] width 45 height 14
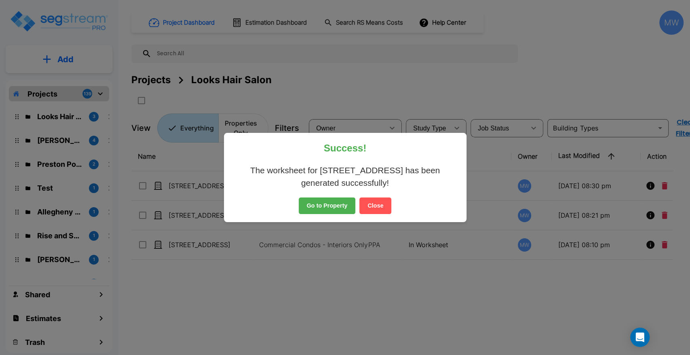
click at [383, 207] on button "Close" at bounding box center [375, 206] width 32 height 17
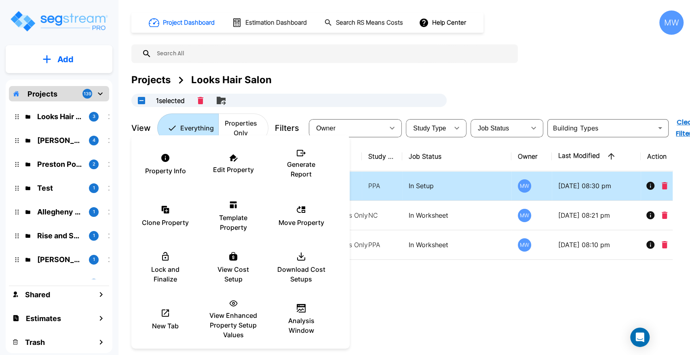
checkbox input "true"
click at [391, 176] on div at bounding box center [345, 177] width 690 height 355
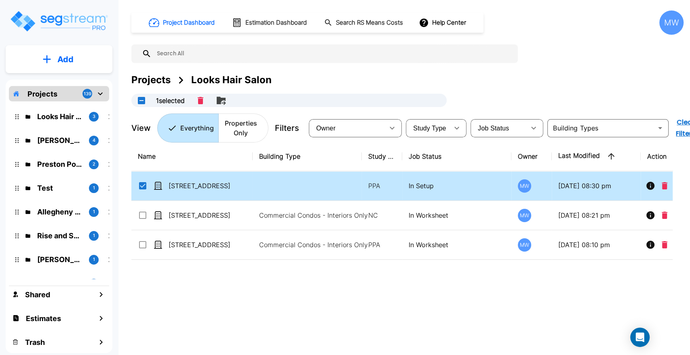
click at [391, 176] on div at bounding box center [345, 177] width 690 height 355
drag, startPoint x: 391, startPoint y: 176, endPoint x: 308, endPoint y: 192, distance: 84.8
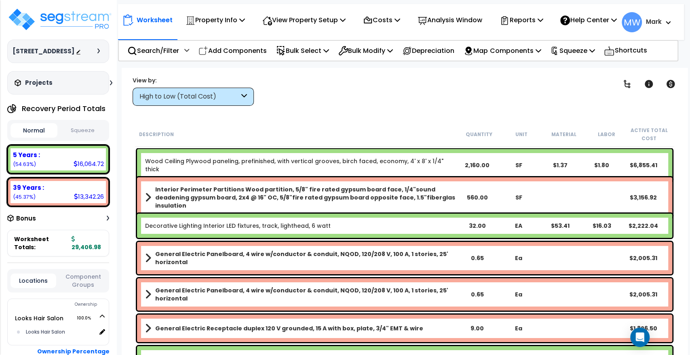
click at [214, 135] on div "Description" at bounding box center [298, 134] width 319 height 8
click at [572, 55] on p "Squeeze" at bounding box center [572, 50] width 44 height 11
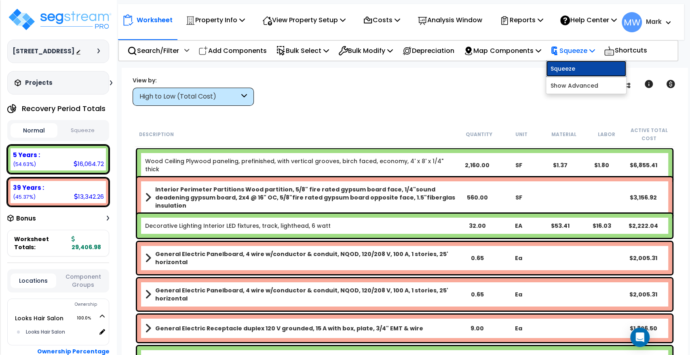
click at [565, 73] on link "Squeeze" at bounding box center [586, 69] width 80 height 16
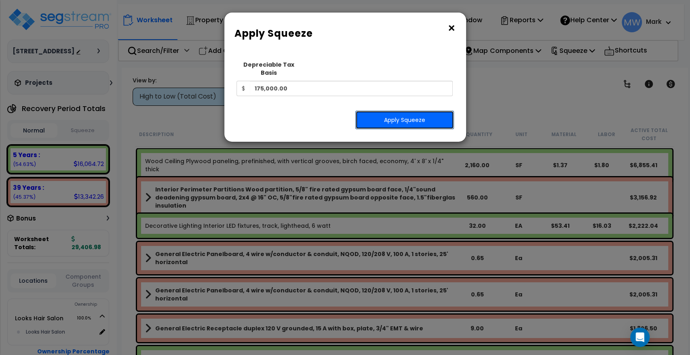
click at [373, 114] on button "Apply Squeeze" at bounding box center [404, 120] width 99 height 19
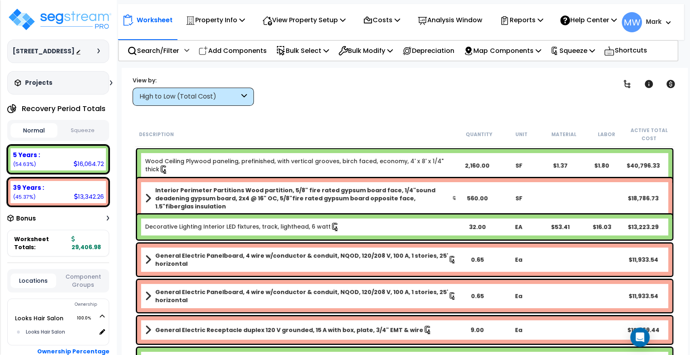
click at [93, 127] on button "Squeeze" at bounding box center [82, 131] width 47 height 14
click at [87, 125] on button "Squeeze" at bounding box center [82, 131] width 47 height 14
click at [43, 16] on img at bounding box center [59, 19] width 105 height 24
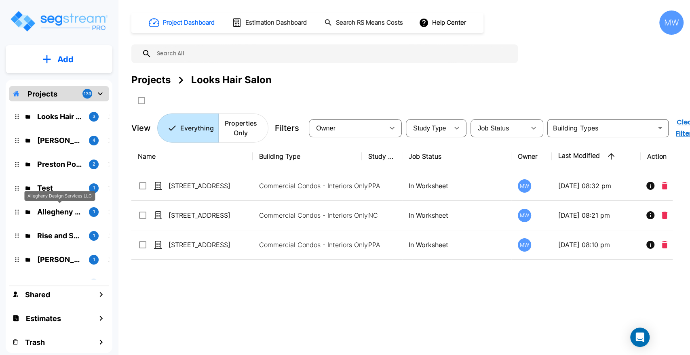
click at [53, 209] on p "Allegheny Design Services LLC" at bounding box center [59, 212] width 45 height 11
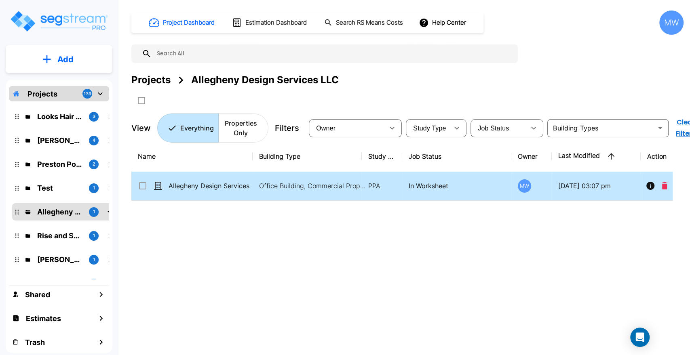
click at [236, 191] on td "Allegheny Design Services LLC" at bounding box center [191, 186] width 121 height 30
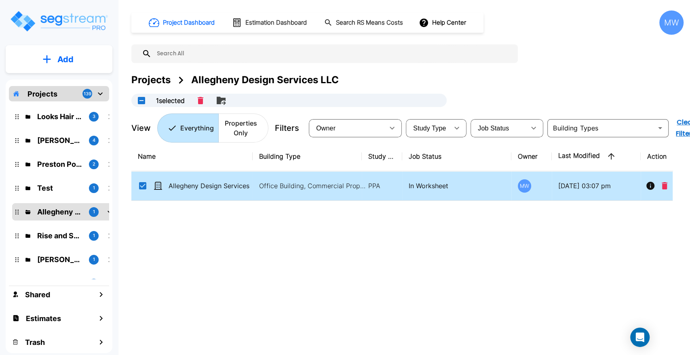
checkbox input "true"
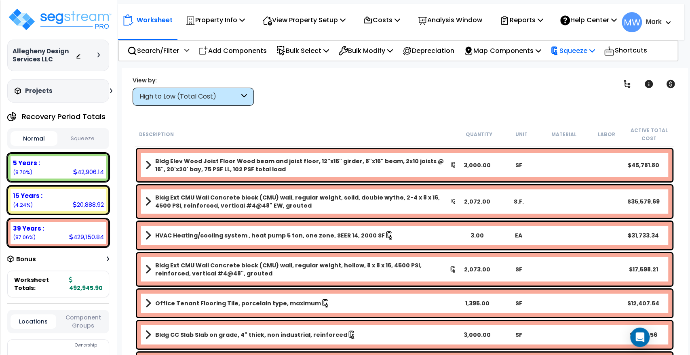
click at [559, 55] on icon at bounding box center [554, 50] width 9 height 9
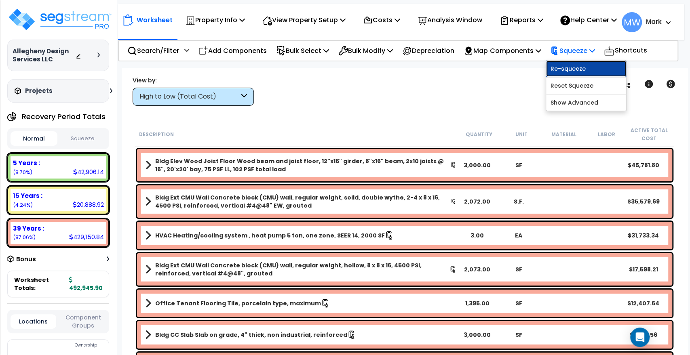
click at [572, 77] on link "Re-squeeze" at bounding box center [586, 69] width 80 height 16
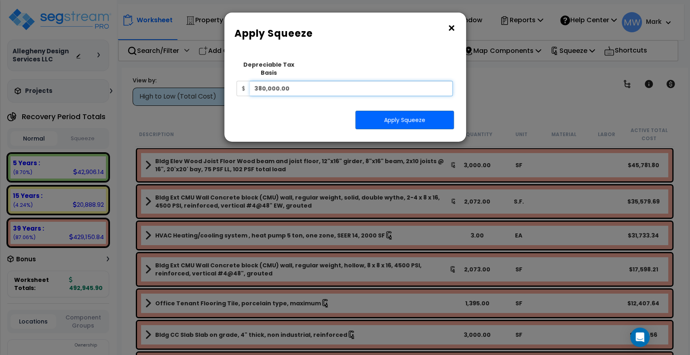
click at [369, 84] on input "380,000.00" at bounding box center [351, 88] width 203 height 15
type input "431,961"
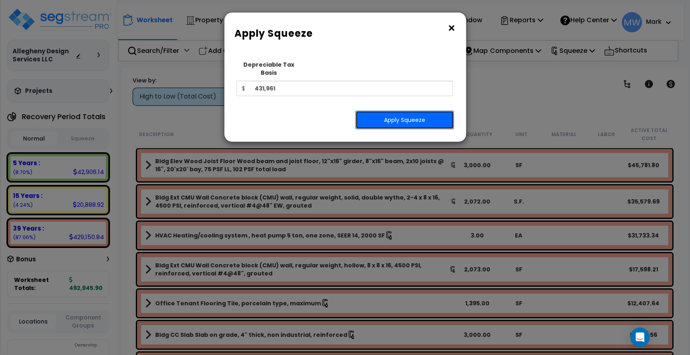
click at [414, 114] on button "Apply Squeeze" at bounding box center [404, 120] width 99 height 19
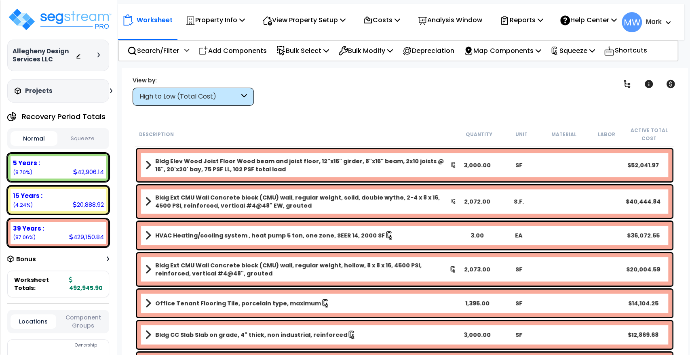
click at [92, 136] on button "Squeeze" at bounding box center [82, 139] width 47 height 14
click at [44, 150] on div "Recovery Period Totals Normal Squeeze 5 Years : 42,906.14 (8.70%) 7 Years : 0.0…" at bounding box center [58, 203] width 102 height 189
click at [43, 142] on button "Normal" at bounding box center [34, 139] width 47 height 14
click at [86, 140] on button "Squeeze" at bounding box center [82, 139] width 47 height 14
click at [43, 132] on button "Normal" at bounding box center [34, 139] width 47 height 14
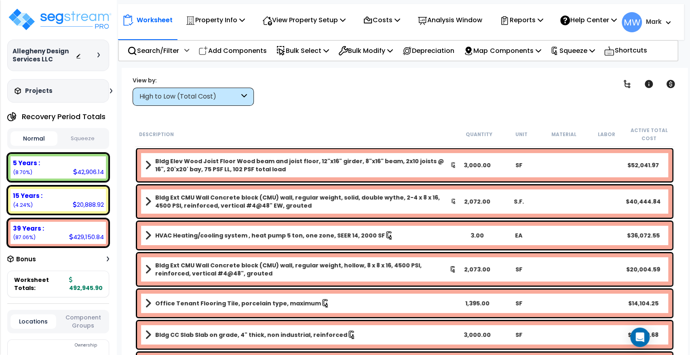
click at [93, 135] on button "Squeeze" at bounding box center [82, 139] width 47 height 14
click at [245, 25] on p "View Property Setup" at bounding box center [215, 20] width 59 height 11
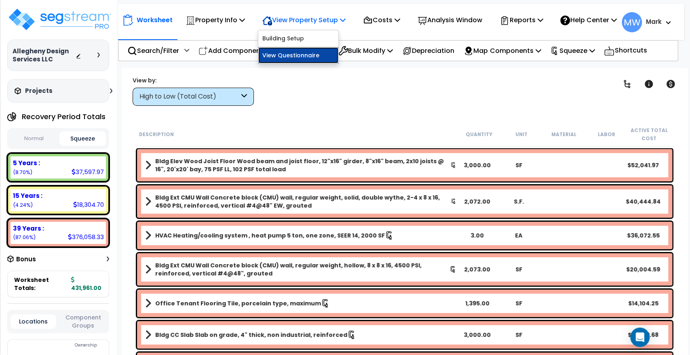
click at [274, 63] on link "View Questionnaire" at bounding box center [298, 55] width 80 height 16
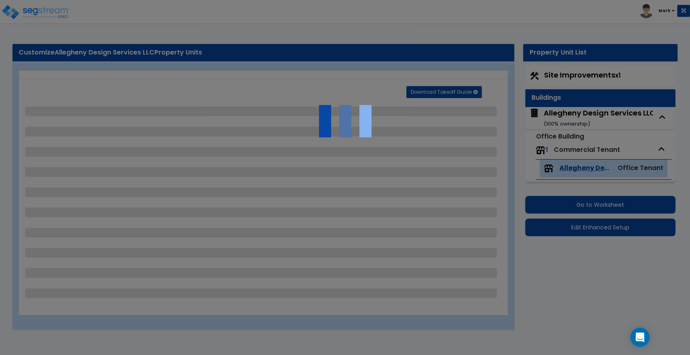
select select "2"
select select "1"
select select "2"
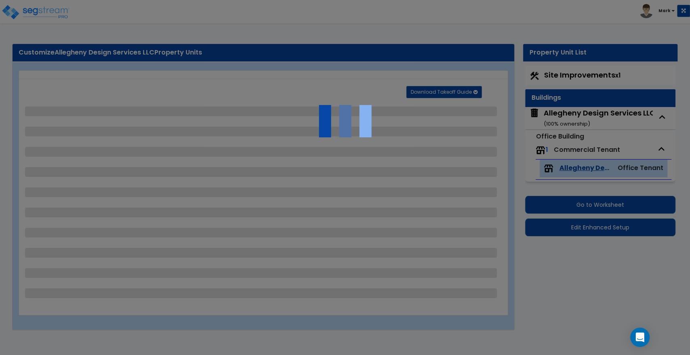
select select "1"
select select "4"
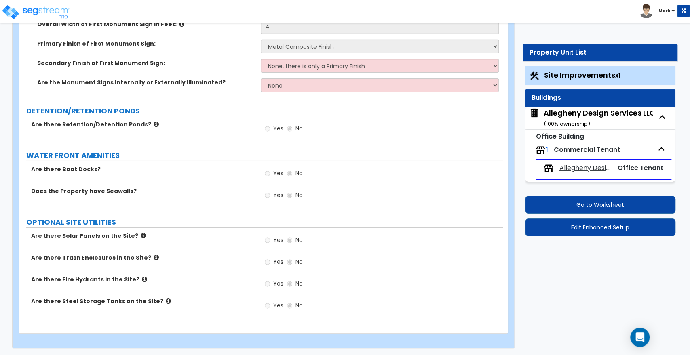
scroll to position [1745, 0]
click at [556, 136] on small "Office Building" at bounding box center [560, 136] width 48 height 9
click at [557, 116] on div "Allegheny Design Services LLC ( 100 % ownership)" at bounding box center [600, 118] width 112 height 21
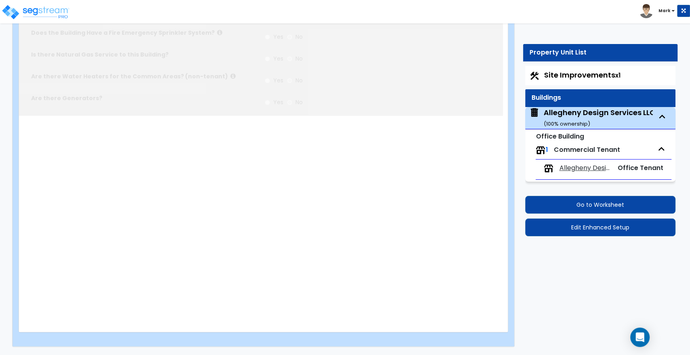
type input "25"
type input "60"
type input "2"
type input "3000"
select select "6"
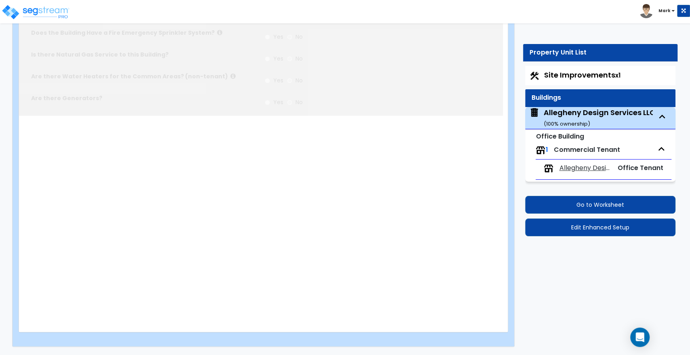
select select "2"
select select "1"
type input "80"
select select "5"
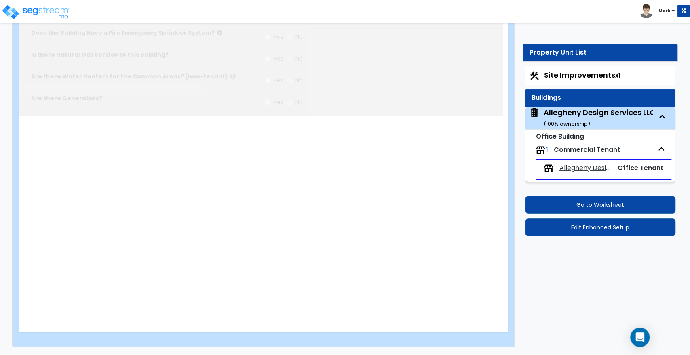
select select "1"
radio input "true"
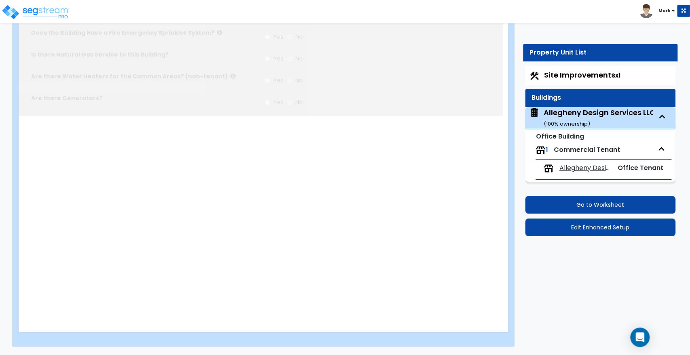
select select "2"
type input "24"
radio input "true"
type input "16"
radio input "true"
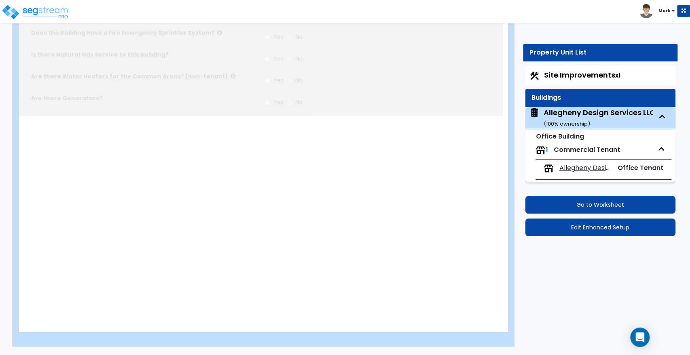
type input "2"
radio input "true"
type input "150"
select select "2"
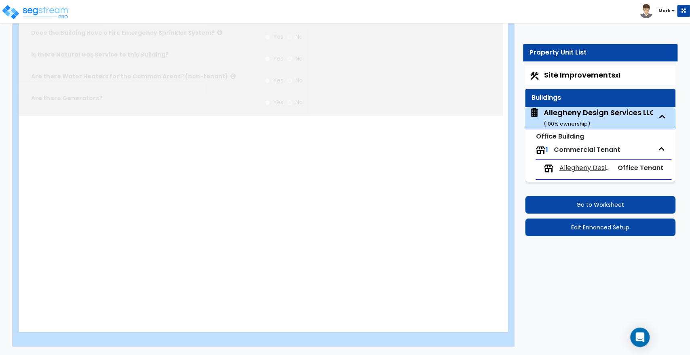
select select "1"
type input "5"
radio input "true"
type input "3"
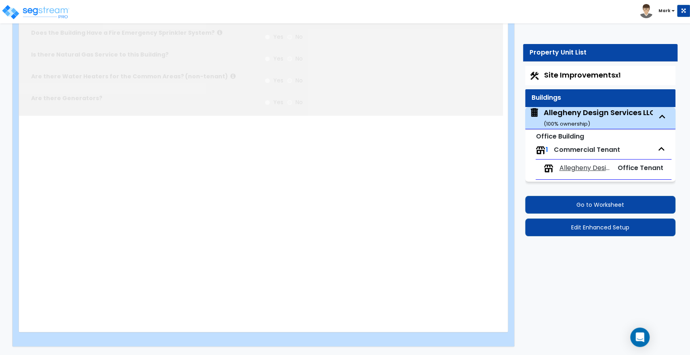
type input "1"
radio input "true"
type input "1"
select select "2"
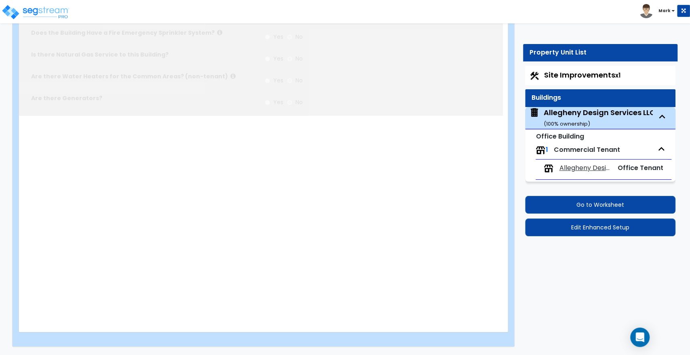
select select "3"
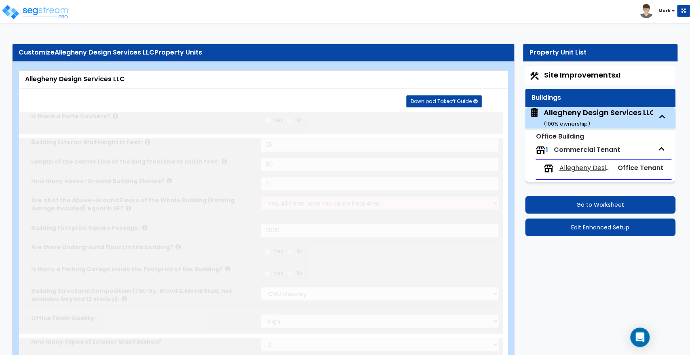
radio input "true"
select select "2"
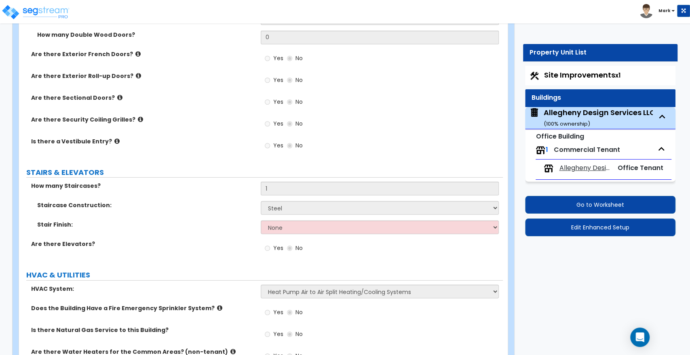
scroll to position [1417, 0]
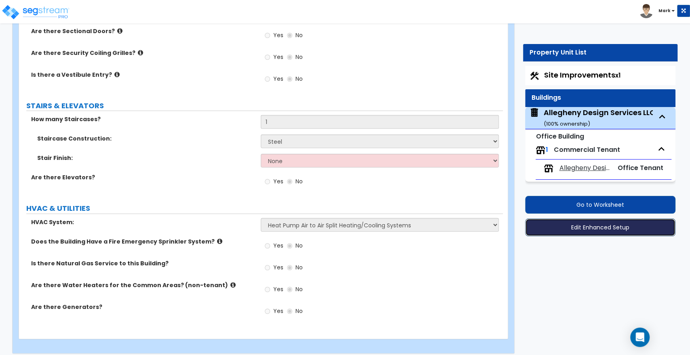
click at [559, 226] on button "Edit Enhanced Setup" at bounding box center [600, 228] width 150 height 18
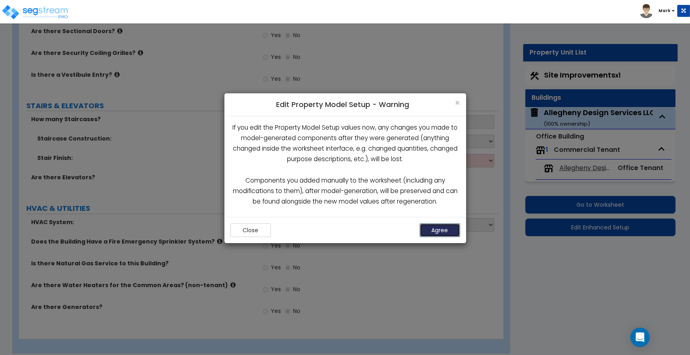
click at [437, 227] on button "Agree" at bounding box center [440, 231] width 40 height 14
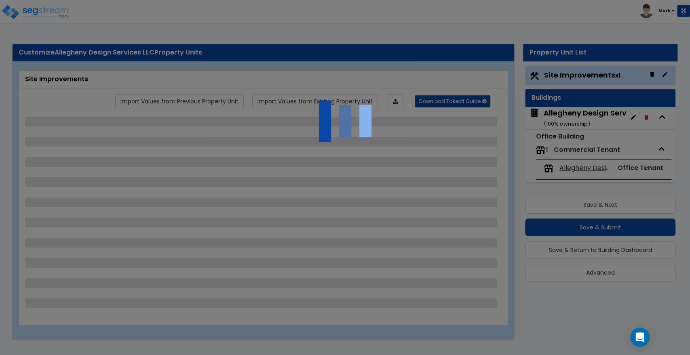
select select "2"
select select "1"
select select "2"
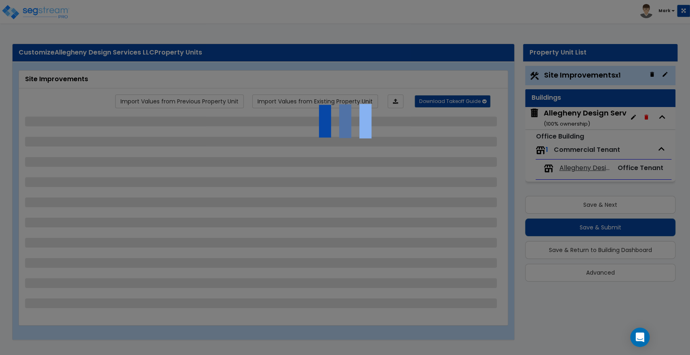
select select "1"
select select "4"
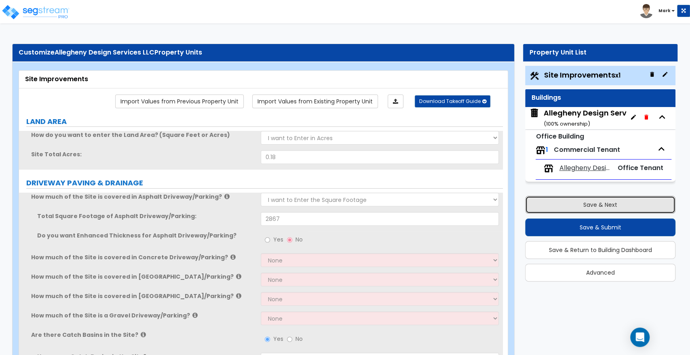
click at [585, 206] on button "Save & Next" at bounding box center [600, 205] width 150 height 18
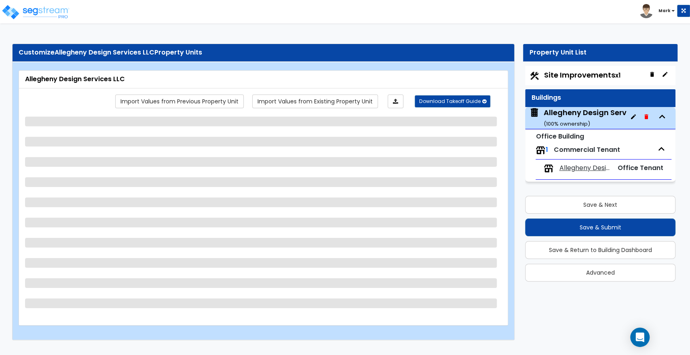
select select "6"
select select "2"
select select "1"
select select "5"
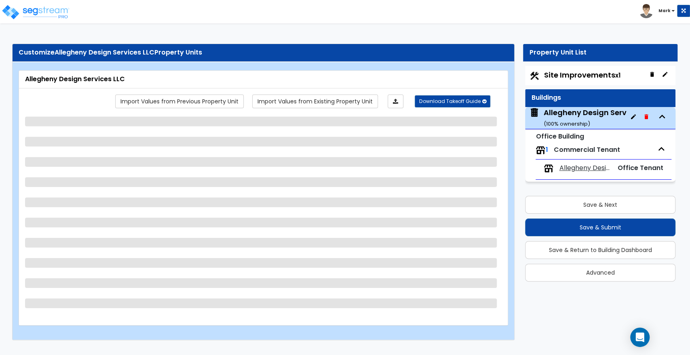
select select "1"
select select "2"
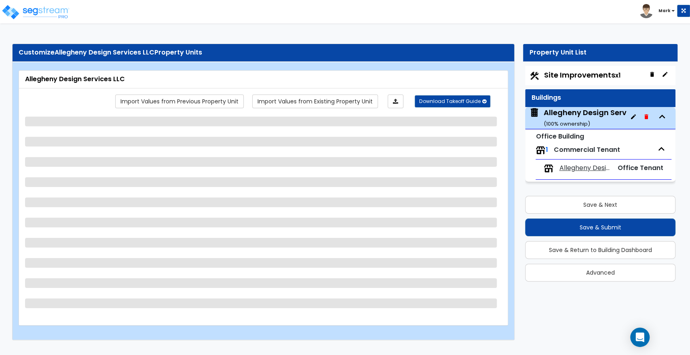
select select "1"
select select "2"
select select "3"
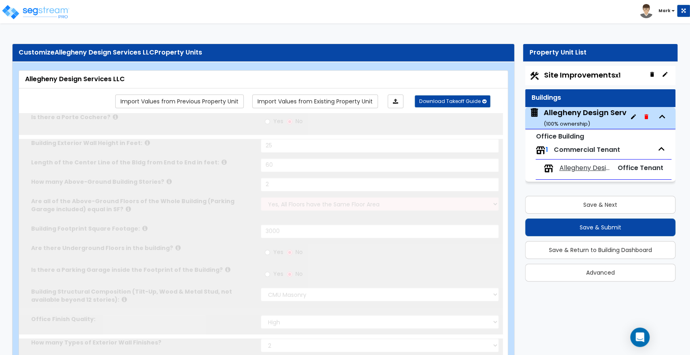
radio input "true"
select select "2"
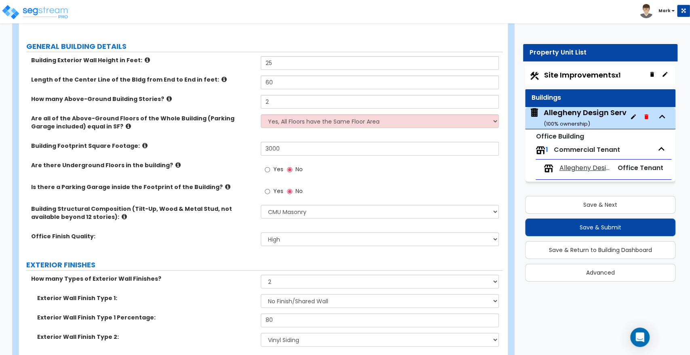
scroll to position [139, 0]
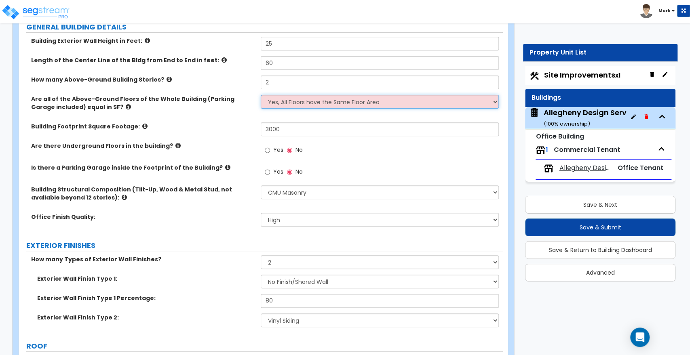
click at [277, 101] on select "Yes, All Floors have the Same Floor Area No, Not All Floor Areas are the Same" at bounding box center [380, 102] width 238 height 14
click at [237, 111] on div "Are all of the Above-Ground Floors of the Whole Building (Parking Garage includ…" at bounding box center [261, 108] width 484 height 27
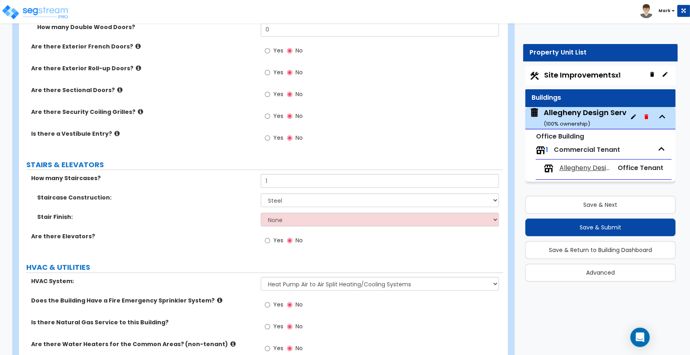
scroll to position [1419, 0]
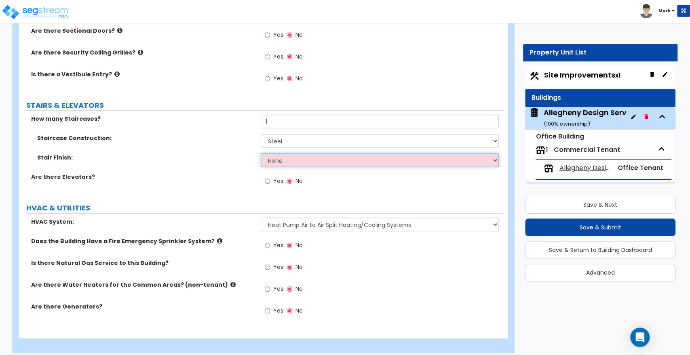
click at [288, 158] on select "None Tile Wood Laminate VCT Sheet Carpet Sheet Vinyl Carpet Tile" at bounding box center [380, 161] width 238 height 14
click at [261, 154] on select "None Tile Wood Laminate VCT Sheet Carpet Sheet Vinyl Carpet Tile" at bounding box center [380, 161] width 238 height 14
click at [226, 173] on label "Are there Elevators?" at bounding box center [143, 177] width 224 height 8
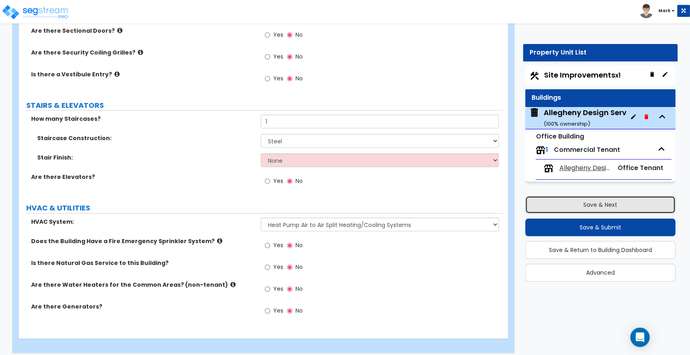
click at [622, 204] on button "Save & Next" at bounding box center [600, 205] width 150 height 18
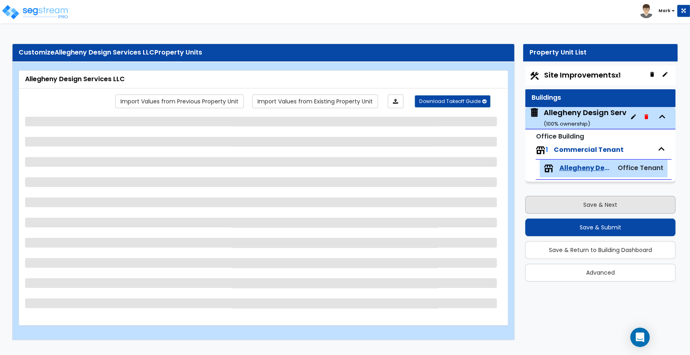
scroll to position [0, 0]
select select "2"
select select "1"
select select "2"
select select "1"
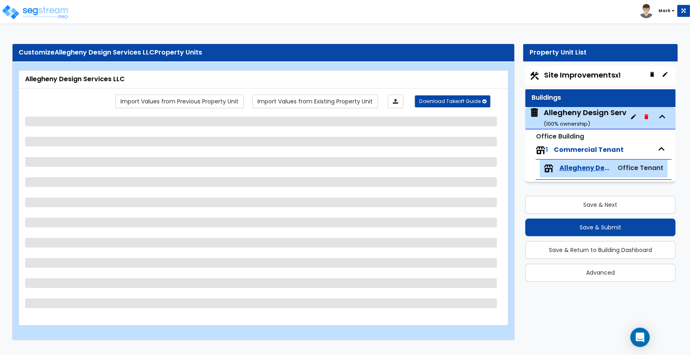
select select "7"
select select "1"
select select "2"
select select "1"
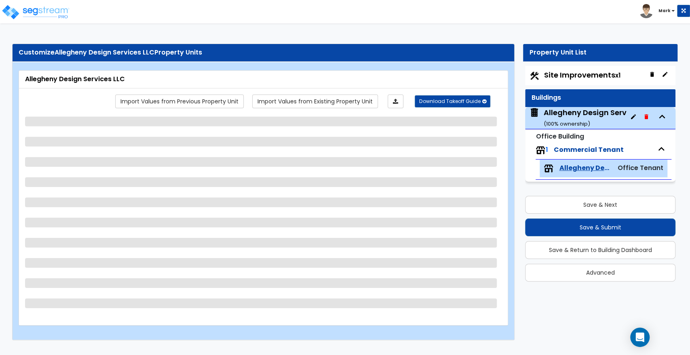
select select "5"
select select "2"
select select "1"
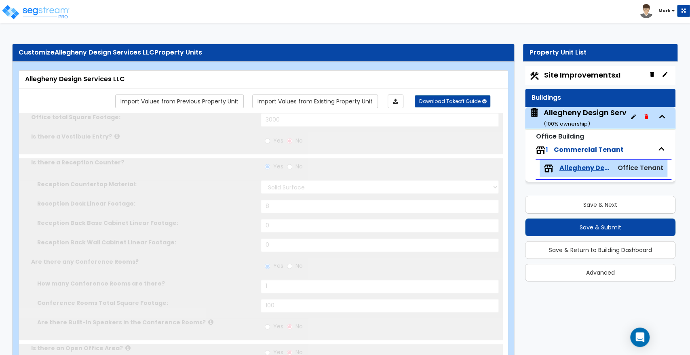
radio input "true"
select select "2"
radio input "true"
type input "1"
type input "120"
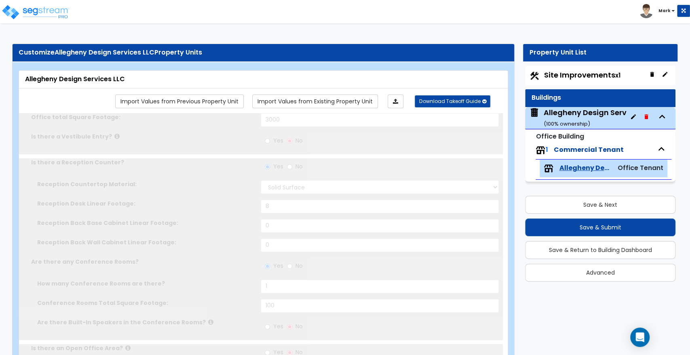
select select "2"
type input "8"
type input "1"
select select "1"
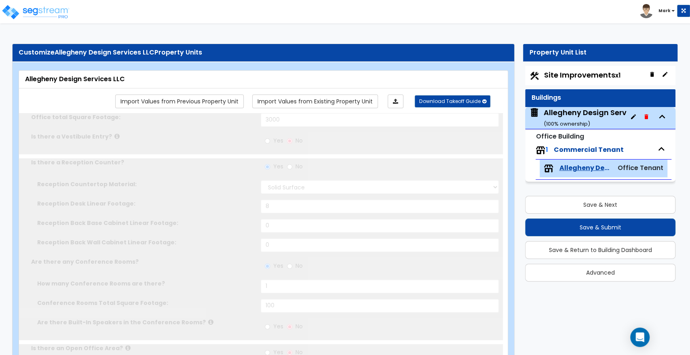
select select "1"
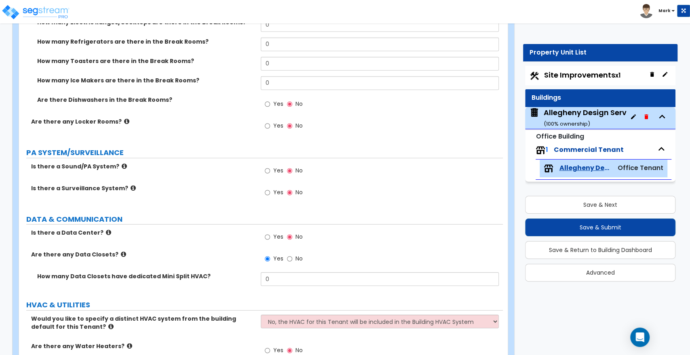
scroll to position [1752, 0]
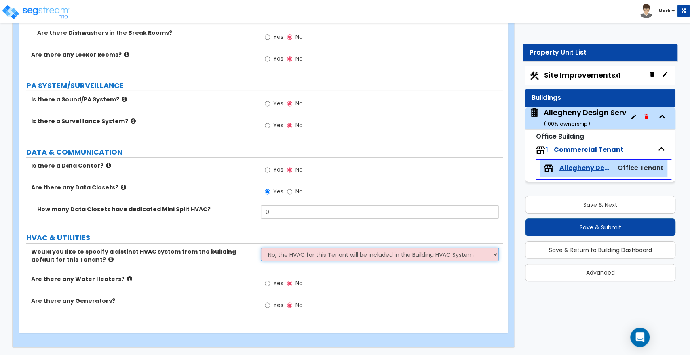
click at [298, 254] on select "No, the HVAC for this Tenant will be included in the Building HVAC System Yes, …" at bounding box center [380, 255] width 238 height 14
click at [295, 190] on span "No" at bounding box center [298, 192] width 7 height 8
click at [292, 190] on input "No" at bounding box center [289, 192] width 5 height 9
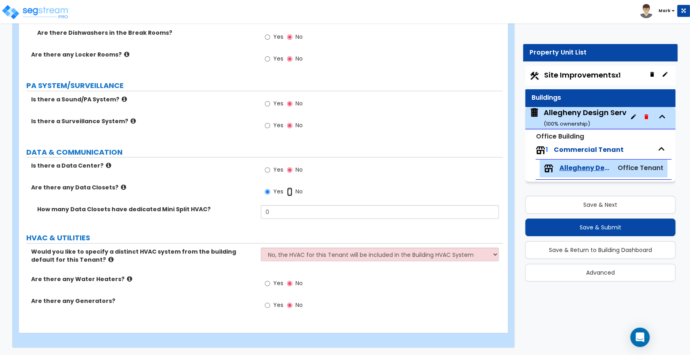
scroll to position [1733, 0]
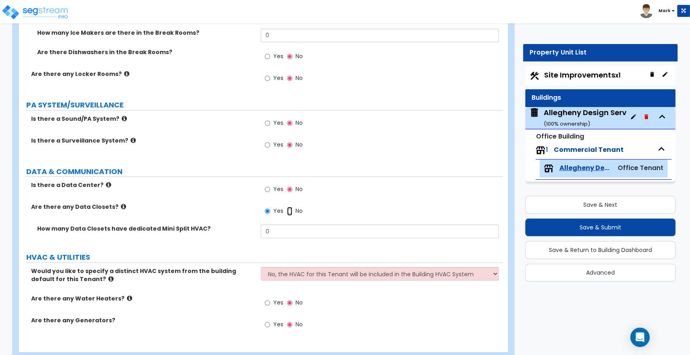
radio input "false"
radio input "true"
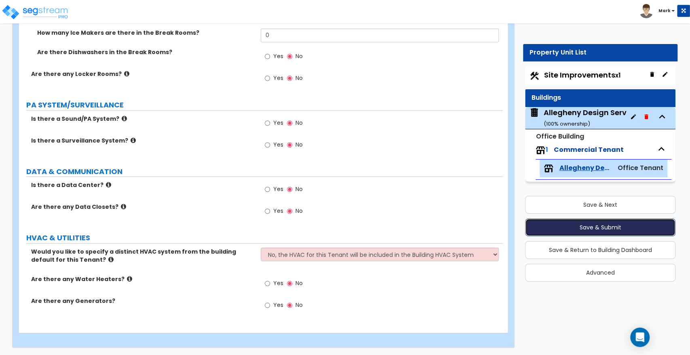
click at [575, 219] on button "Save & Submit" at bounding box center [600, 228] width 150 height 18
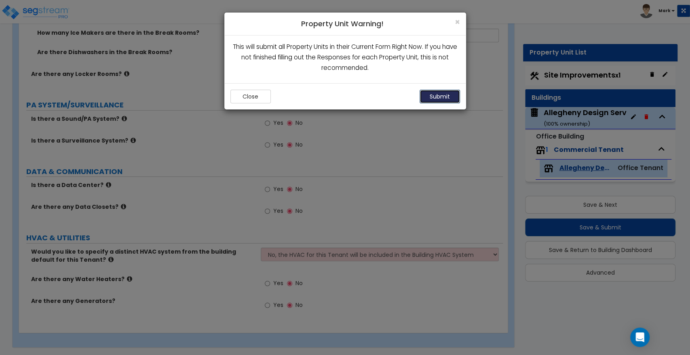
click at [447, 102] on button "Submit" at bounding box center [440, 97] width 40 height 14
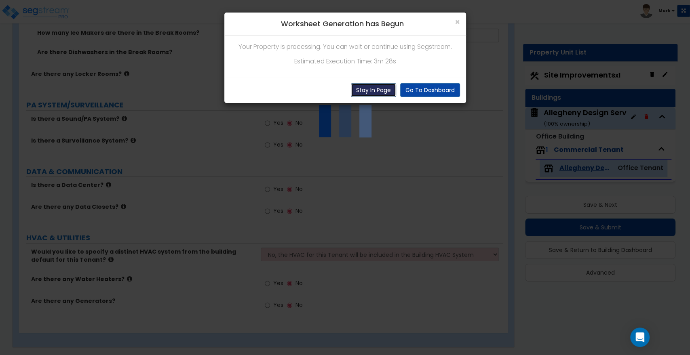
click at [366, 85] on button "Stay In Page" at bounding box center [373, 90] width 45 height 14
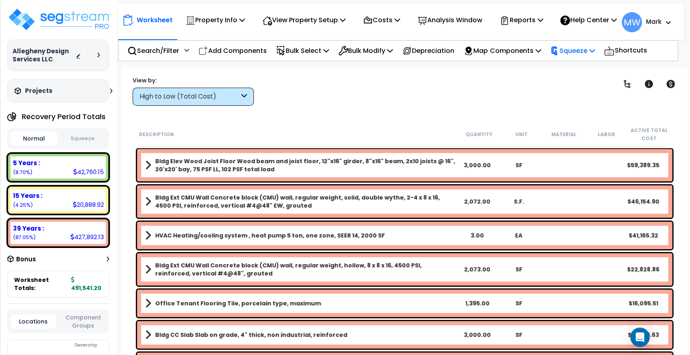
click at [589, 55] on p "Squeeze" at bounding box center [572, 50] width 44 height 11
click at [564, 77] on link "Squeeze" at bounding box center [586, 69] width 80 height 16
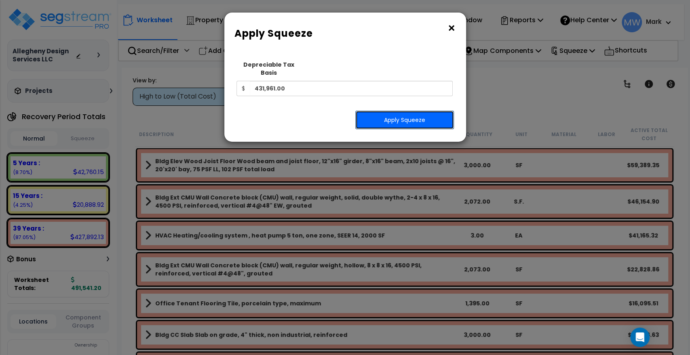
click at [404, 111] on button "Apply Squeeze" at bounding box center [404, 120] width 99 height 19
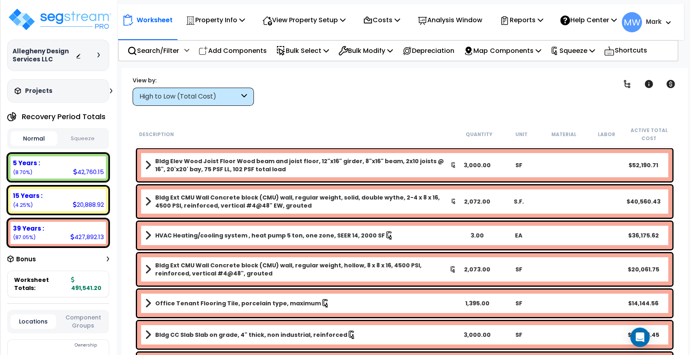
click at [72, 129] on div "Normal Squeeze" at bounding box center [58, 138] width 102 height 21
click at [69, 137] on button "Squeeze" at bounding box center [82, 139] width 47 height 14
click at [217, 18] on p "Property Info" at bounding box center [215, 20] width 59 height 11
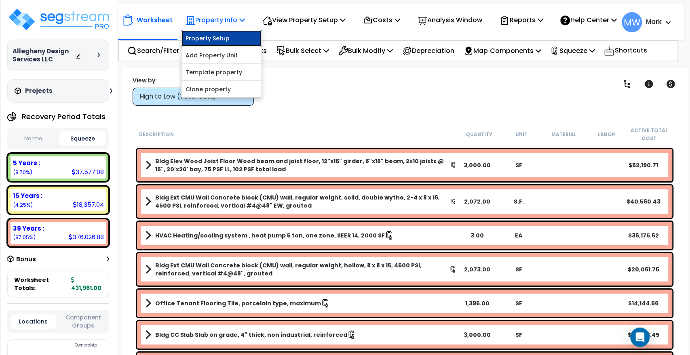
click at [224, 44] on link "Property Setup" at bounding box center [222, 38] width 80 height 16
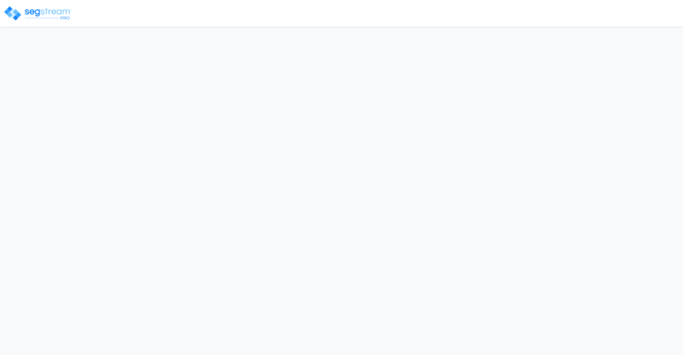
select select "2011"
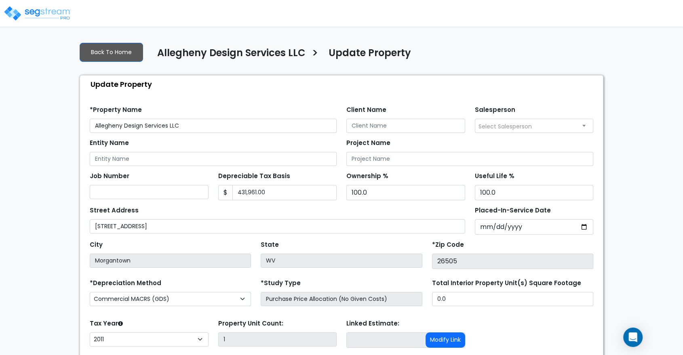
click at [285, 141] on div "Entity Name" at bounding box center [213, 151] width 247 height 29
click at [365, 132] on input "Client Name" at bounding box center [405, 126] width 119 height 14
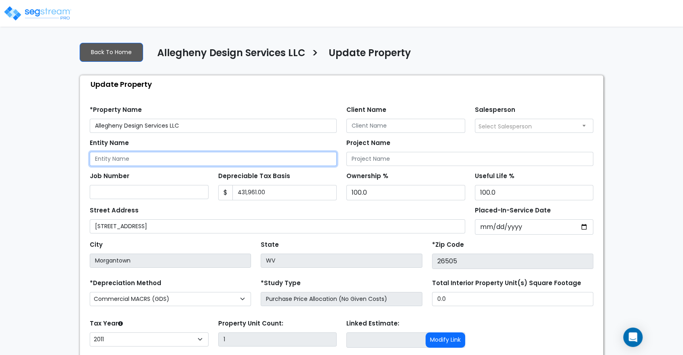
click at [270, 157] on input "Entity Name" at bounding box center [213, 159] width 247 height 14
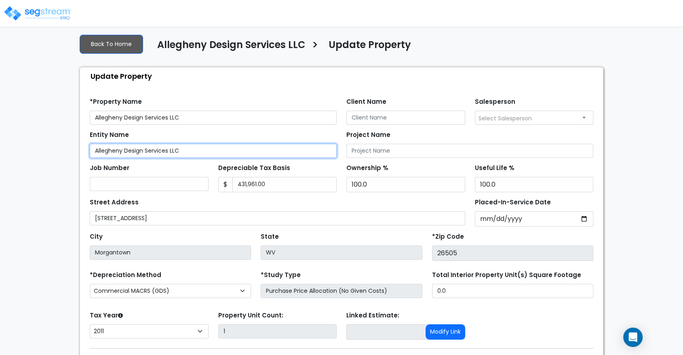
type input "Allegheny Design Services LLC"
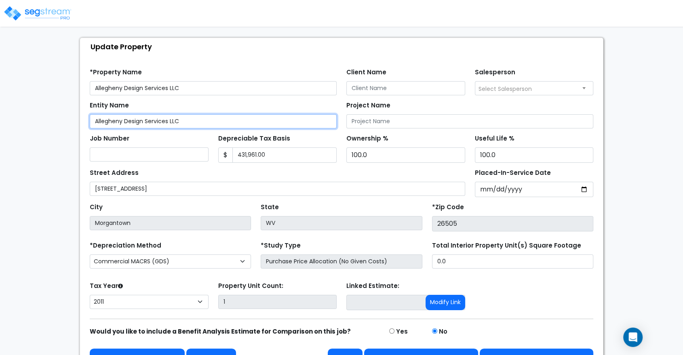
scroll to position [35, 0]
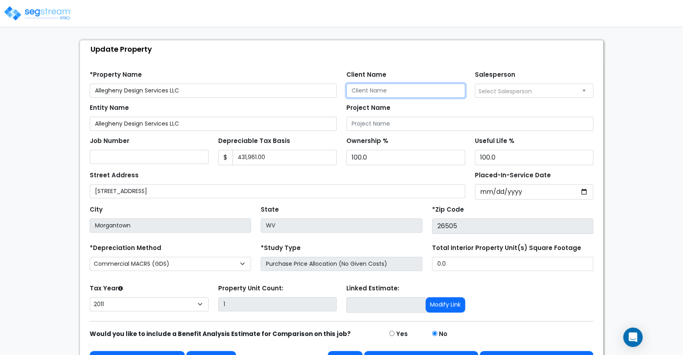
click at [362, 90] on input "Client Name" at bounding box center [405, 91] width 119 height 14
type input "[PERSON_NAME]"
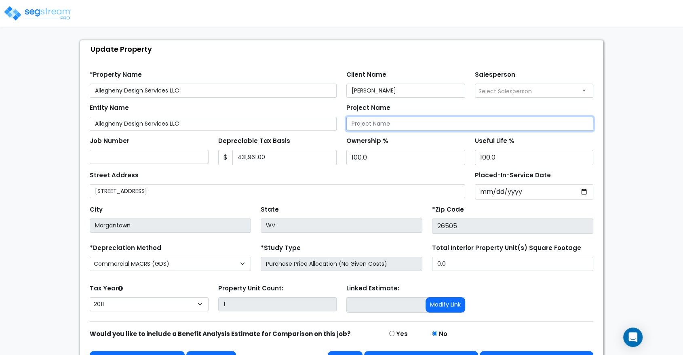
click at [361, 121] on input "Project Name" at bounding box center [469, 124] width 247 height 14
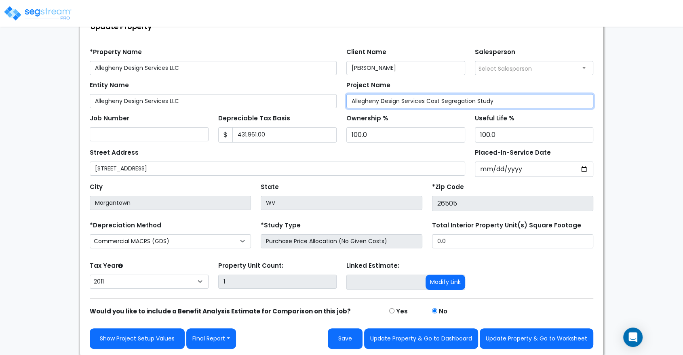
type input "Allegheny Design Services Cost Segregation Study"
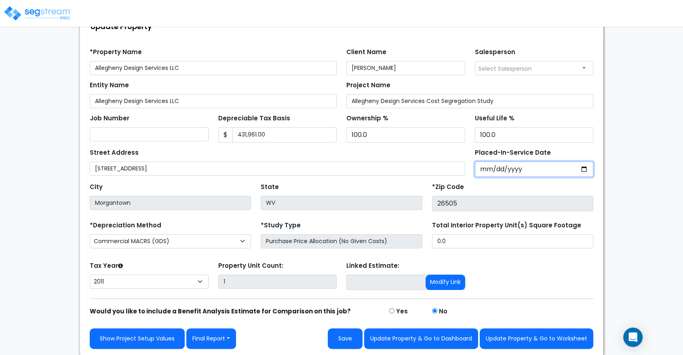
click at [490, 170] on input "[DATE]" at bounding box center [534, 169] width 119 height 15
click at [485, 169] on input "[DATE]" at bounding box center [534, 169] width 119 height 15
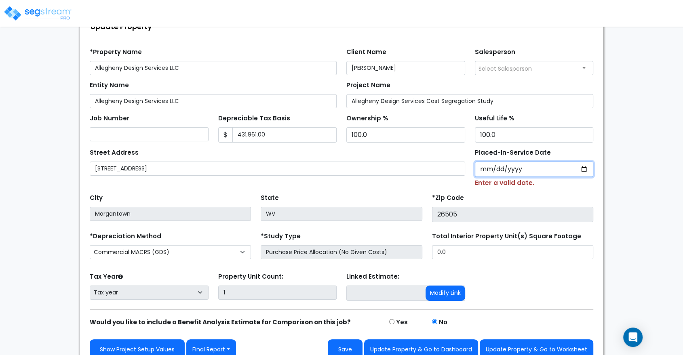
click at [485, 169] on input "Placed-In-Service Date" at bounding box center [534, 169] width 119 height 15
click at [480, 167] on input "Placed-In-Service Date" at bounding box center [534, 169] width 119 height 15
type input "[DATE]"
select select "2012"
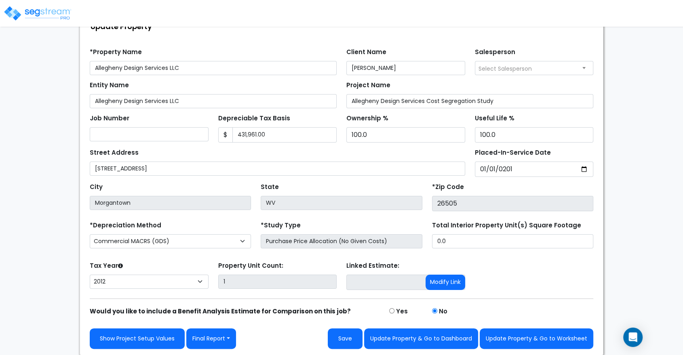
click at [474, 190] on div "*Zip Code 26505" at bounding box center [512, 196] width 161 height 30
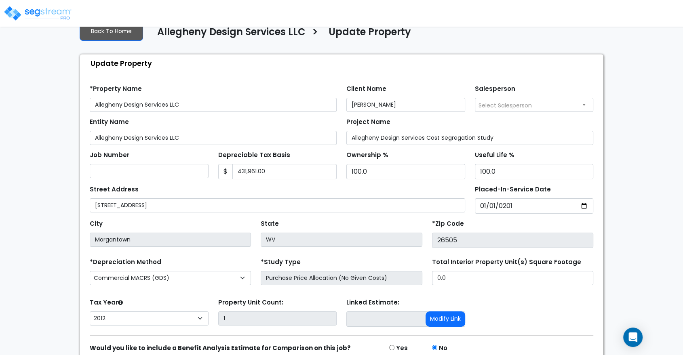
scroll to position [20, 0]
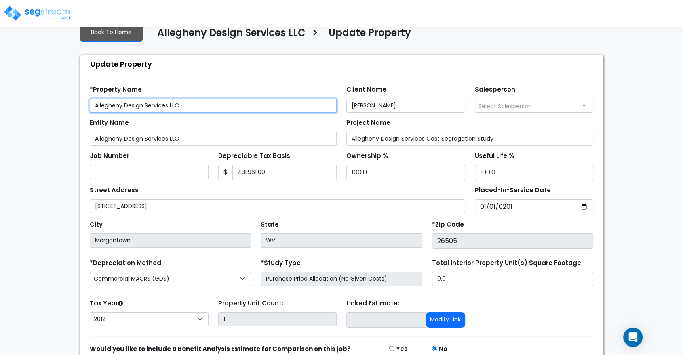
click at [183, 104] on input "Allegheny Design Services LLC" at bounding box center [213, 106] width 247 height 14
type input "[STREET_ADDRESS]"
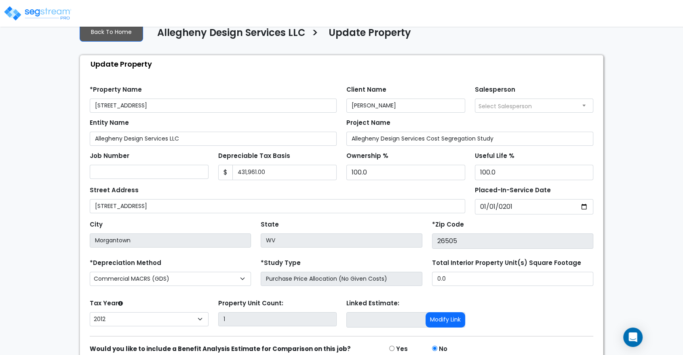
click at [219, 126] on div "Entity Name Allegheny Design Services LLC" at bounding box center [213, 131] width 247 height 29
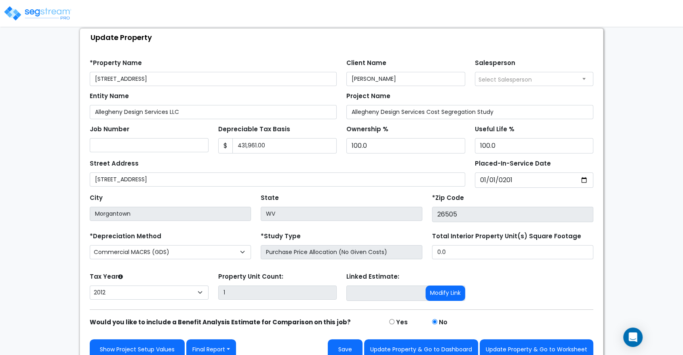
scroll to position [58, 0]
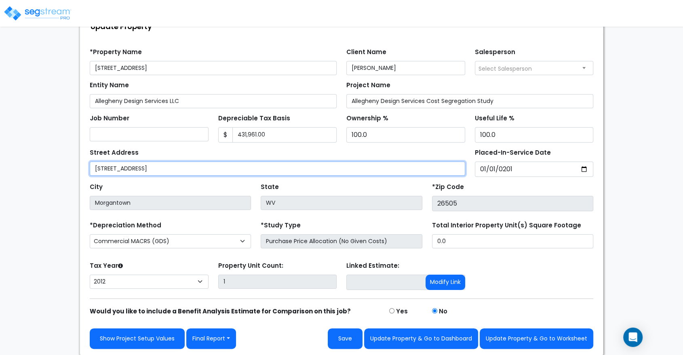
click at [179, 169] on input "[STREET_ADDRESS]" at bounding box center [278, 169] width 376 height 14
type input "[STREET_ADDRESS]"
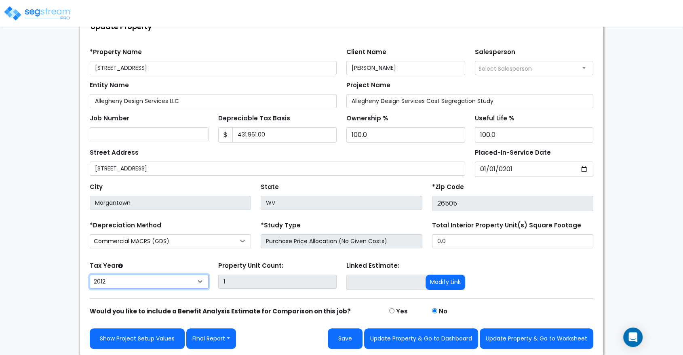
click at [173, 281] on select "2026 2025 2024 2023 2022 2021 2020 2019 2018 2017 2016 2015 2014 2013 2012" at bounding box center [149, 282] width 119 height 14
click at [235, 221] on div "*Depreciation Method Commercial MACRS (GDS) Residential Rental MACRS (GDS) Comm…" at bounding box center [170, 236] width 171 height 32
click at [118, 280] on select "2026 2025 2024 2023 2022 2021 2020 2019 2018 2017 2016 2015 2014 2013 2012" at bounding box center [149, 282] width 119 height 14
select select "2024"
click at [90, 275] on select "2026 2025 2024 2023 2022 2021 2020 2019 2018 2017 2016 2015 2014 2013 2012" at bounding box center [149, 282] width 119 height 14
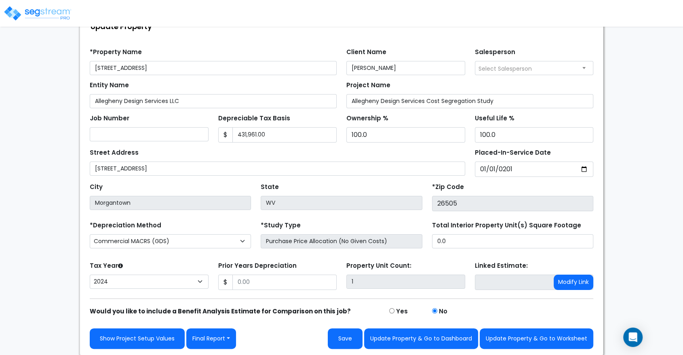
click at [197, 273] on div "Tax Year Please Enter The Placed In Service Date First. 2026 2025 2024 2023 202…" at bounding box center [149, 276] width 129 height 32
click at [260, 281] on input "Prior Years Depreciation" at bounding box center [284, 282] width 105 height 15
type input "0"
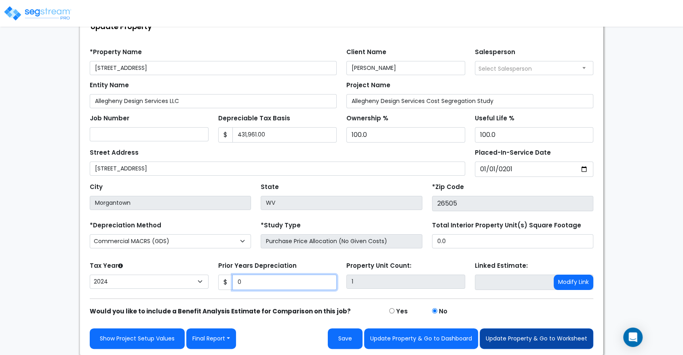
type input "0"
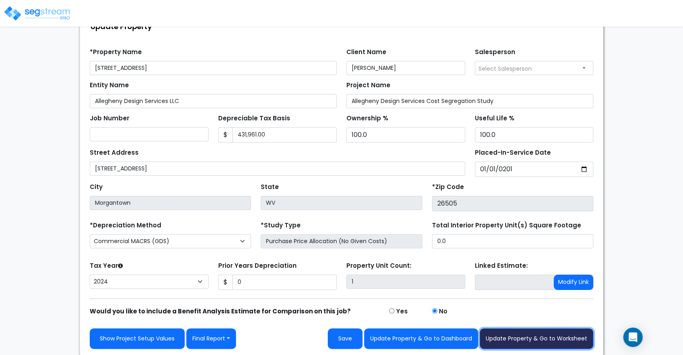
click at [524, 336] on button "Update Property & Go to Worksheet" at bounding box center [537, 339] width 114 height 21
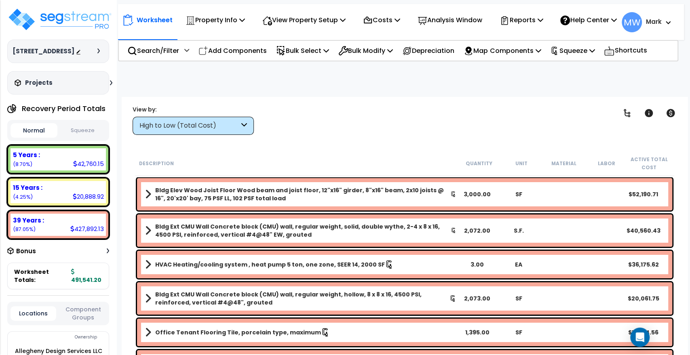
click at [96, 135] on button "Squeeze" at bounding box center [82, 131] width 47 height 14
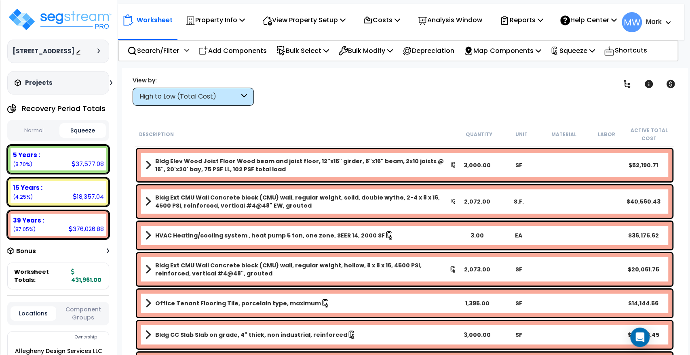
scroll to position [43, 0]
